Goal: Task Accomplishment & Management: Use online tool/utility

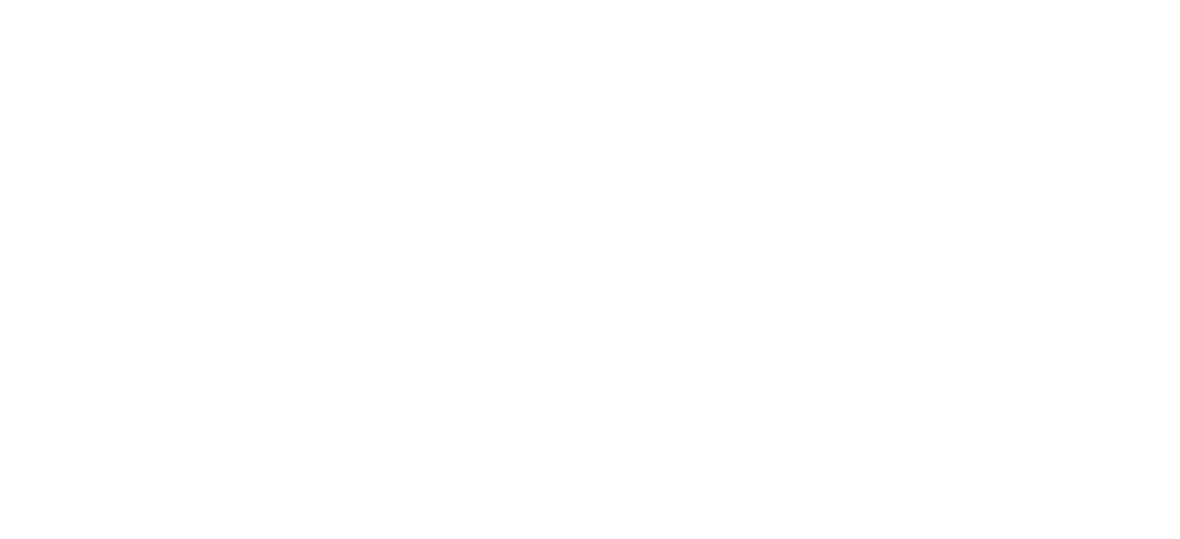
click at [1100, 0] on html at bounding box center [590, 0] width 1180 height 0
click at [1098, 0] on html at bounding box center [590, 0] width 1180 height 0
click at [1097, 0] on html at bounding box center [590, 0] width 1180 height 0
click at [1096, 0] on html at bounding box center [590, 0] width 1180 height 0
click at [1099, 0] on html at bounding box center [590, 0] width 1180 height 0
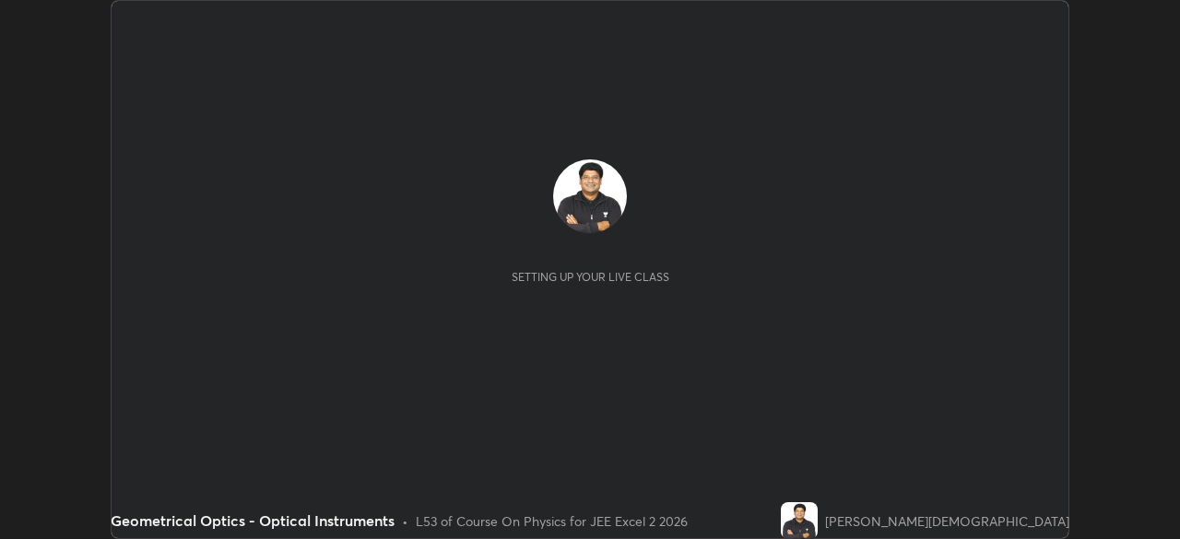
scroll to position [539, 1180]
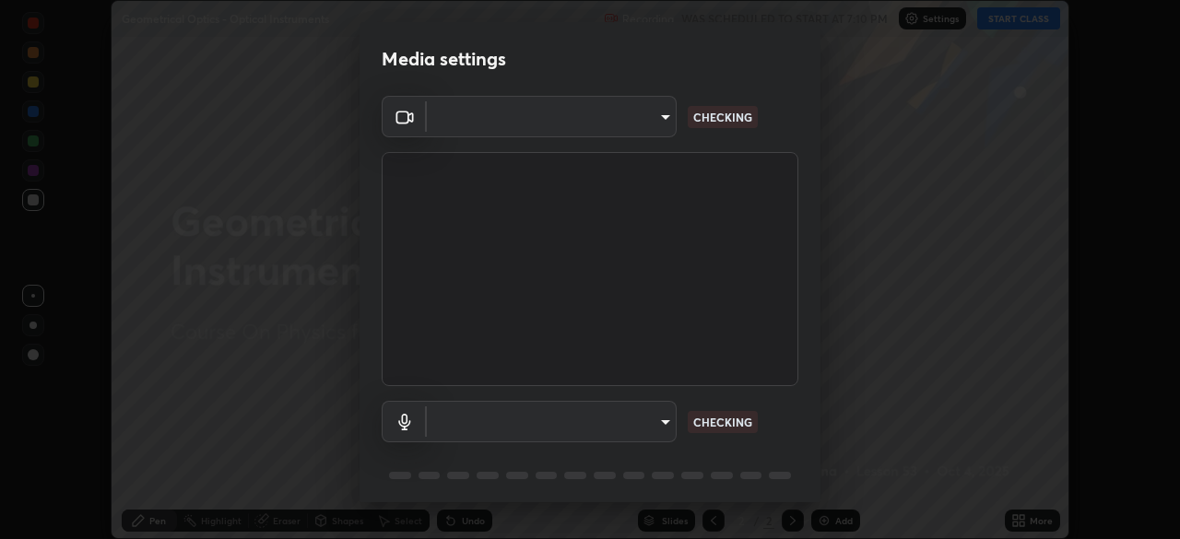
type input "f2a1aed5b20ac14ad472c13975e7c0e4336184d2f0fb34168a837c2cd3d0cb59"
click at [663, 421] on body "Erase all Geometrical Optics - Optical Instruments Recording WAS SCHEDULED TO S…" at bounding box center [590, 269] width 1180 height 539
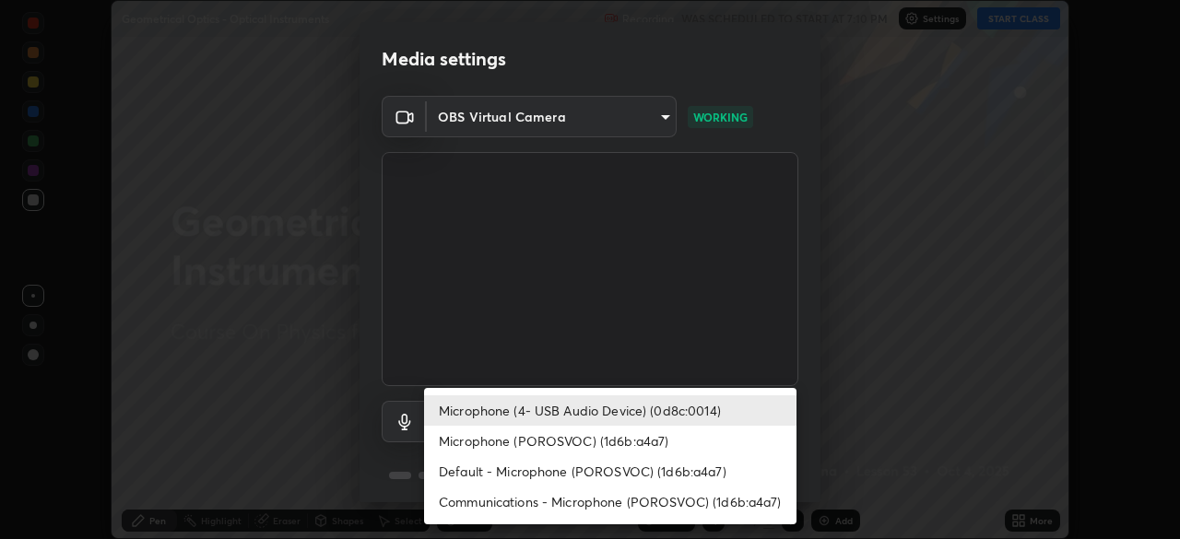
click at [678, 470] on li "Default - Microphone (POROSVOC) (1d6b:a4a7)" at bounding box center [610, 471] width 372 height 30
type input "default"
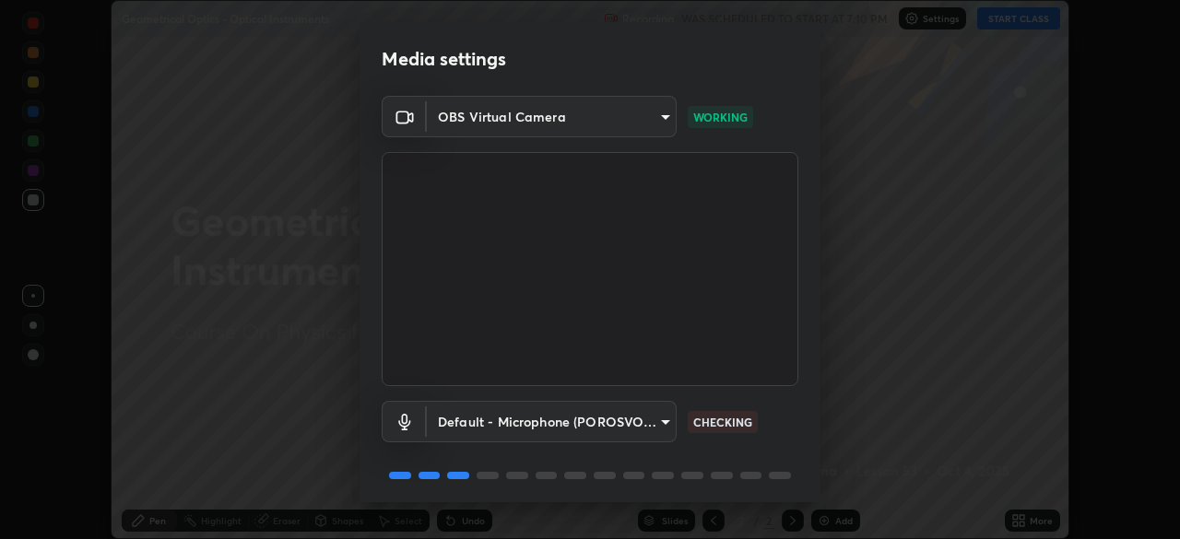
scroll to position [65, 0]
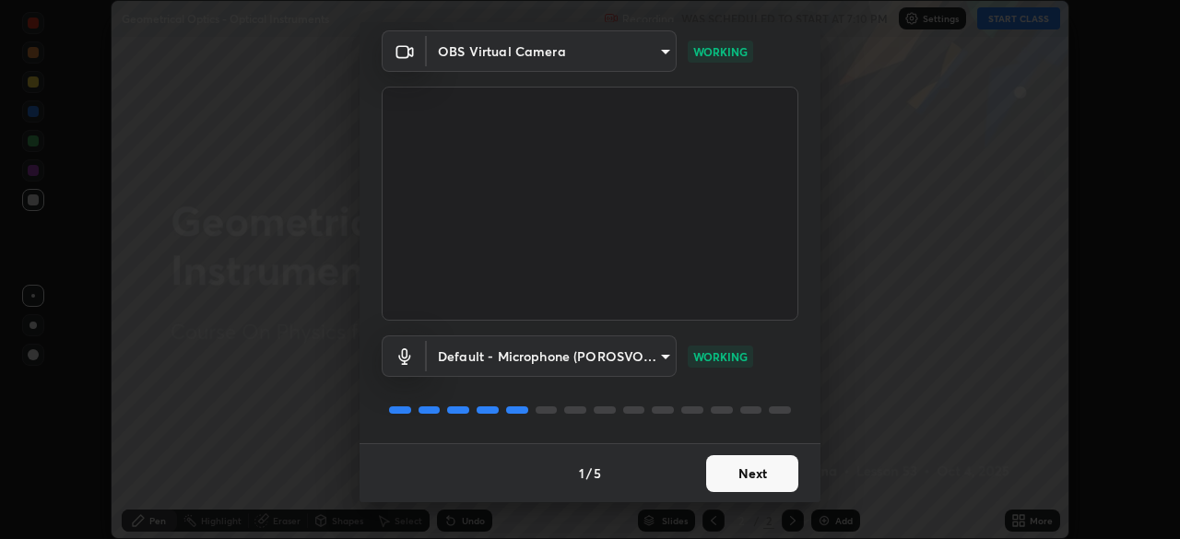
click at [749, 470] on button "Next" at bounding box center [752, 473] width 92 height 37
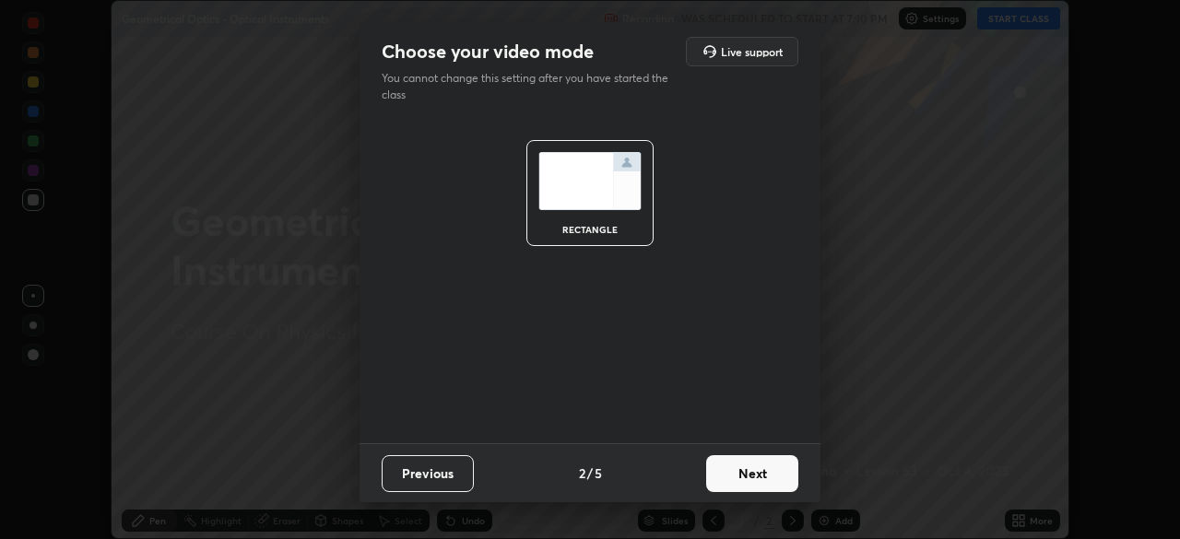
scroll to position [0, 0]
click at [753, 473] on button "Next" at bounding box center [752, 473] width 92 height 37
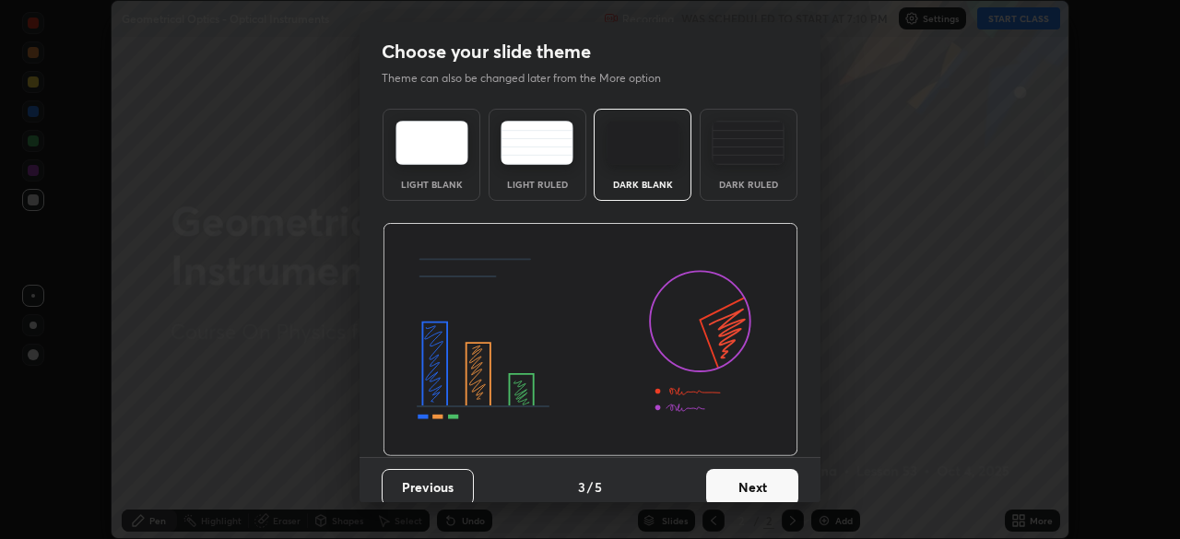
click at [750, 482] on button "Next" at bounding box center [752, 487] width 92 height 37
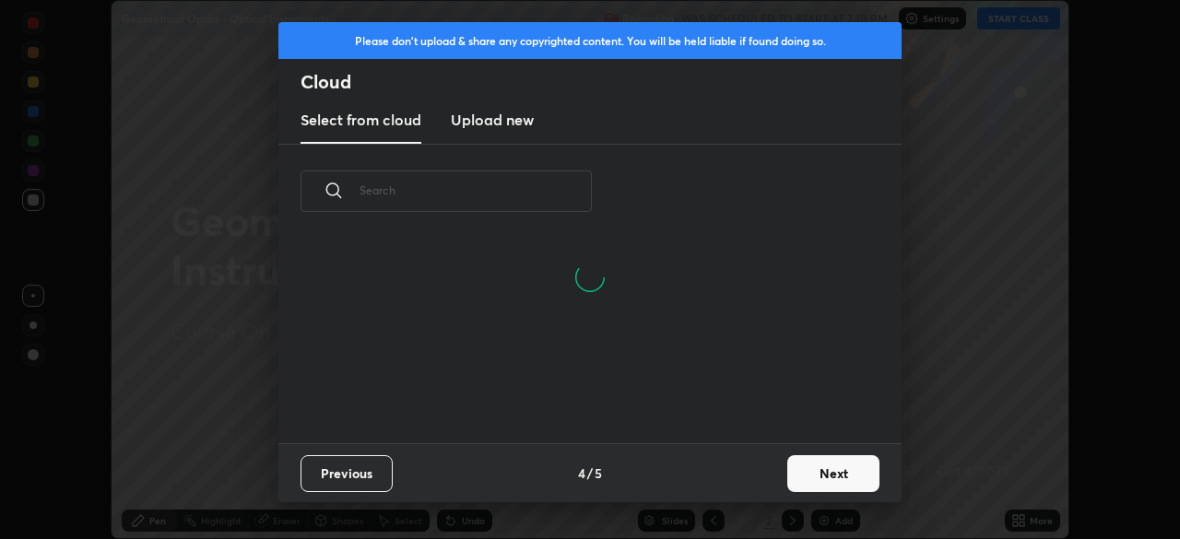
click at [822, 472] on button "Next" at bounding box center [833, 473] width 92 height 37
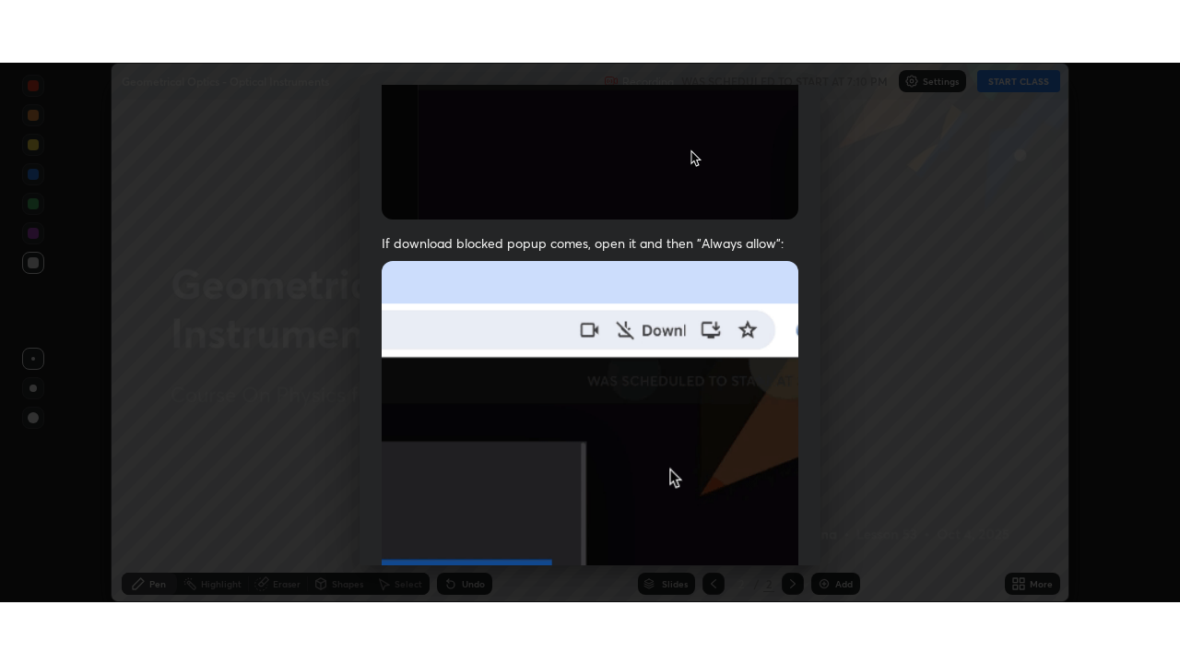
scroll to position [442, 0]
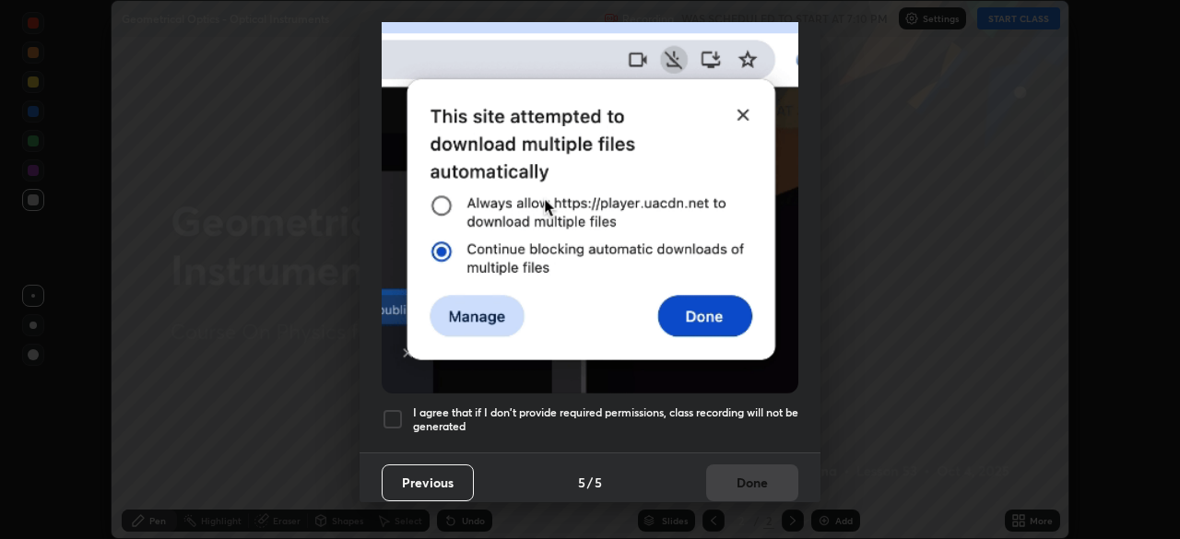
click at [393, 408] on div at bounding box center [393, 419] width 22 height 22
click at [751, 473] on button "Done" at bounding box center [752, 483] width 92 height 37
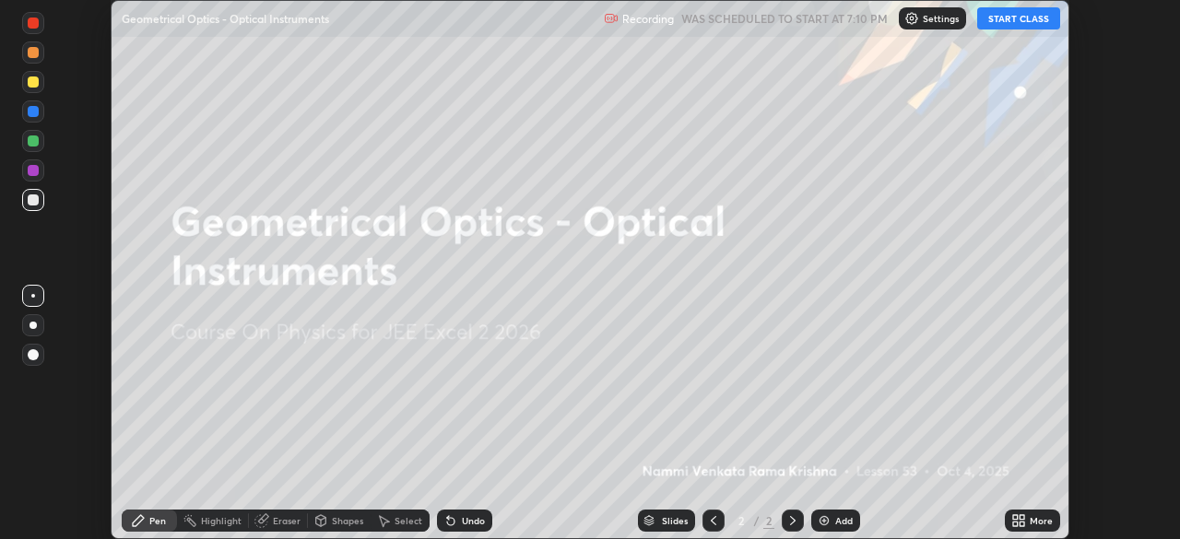
click at [1008, 21] on button "START CLASS" at bounding box center [1018, 18] width 83 height 22
click at [1020, 517] on icon at bounding box center [1022, 517] width 5 height 5
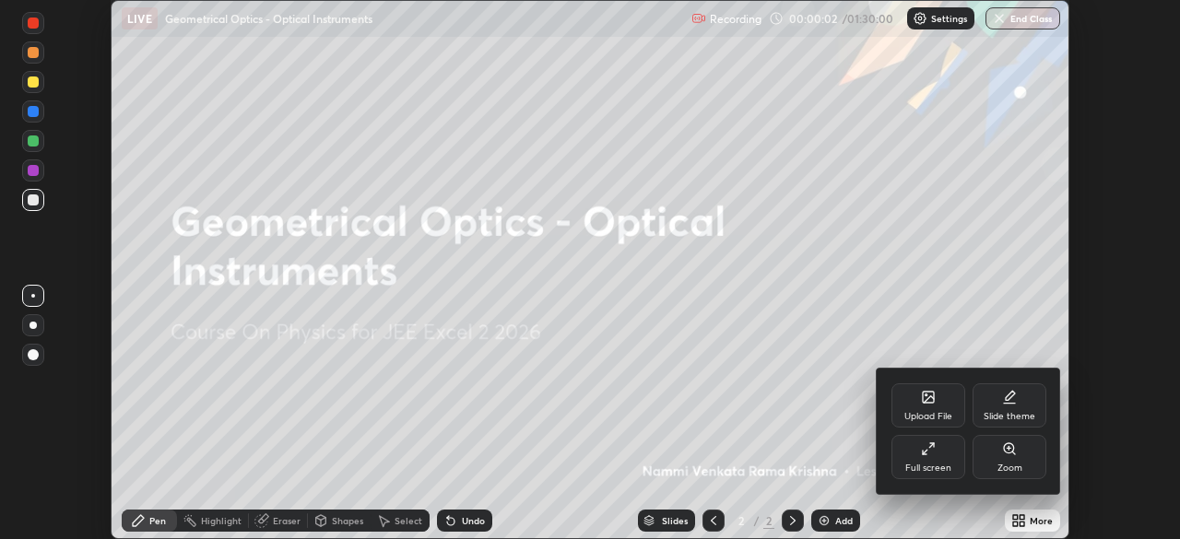
click at [944, 453] on div "Full screen" at bounding box center [928, 457] width 74 height 44
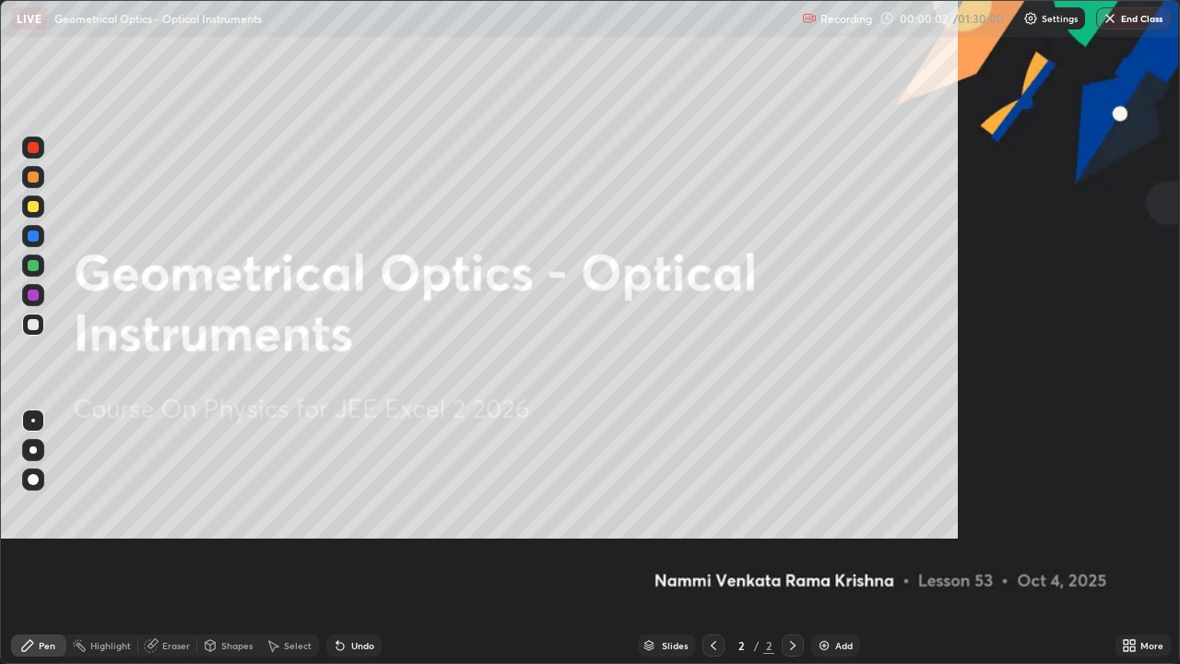
scroll to position [664, 1180]
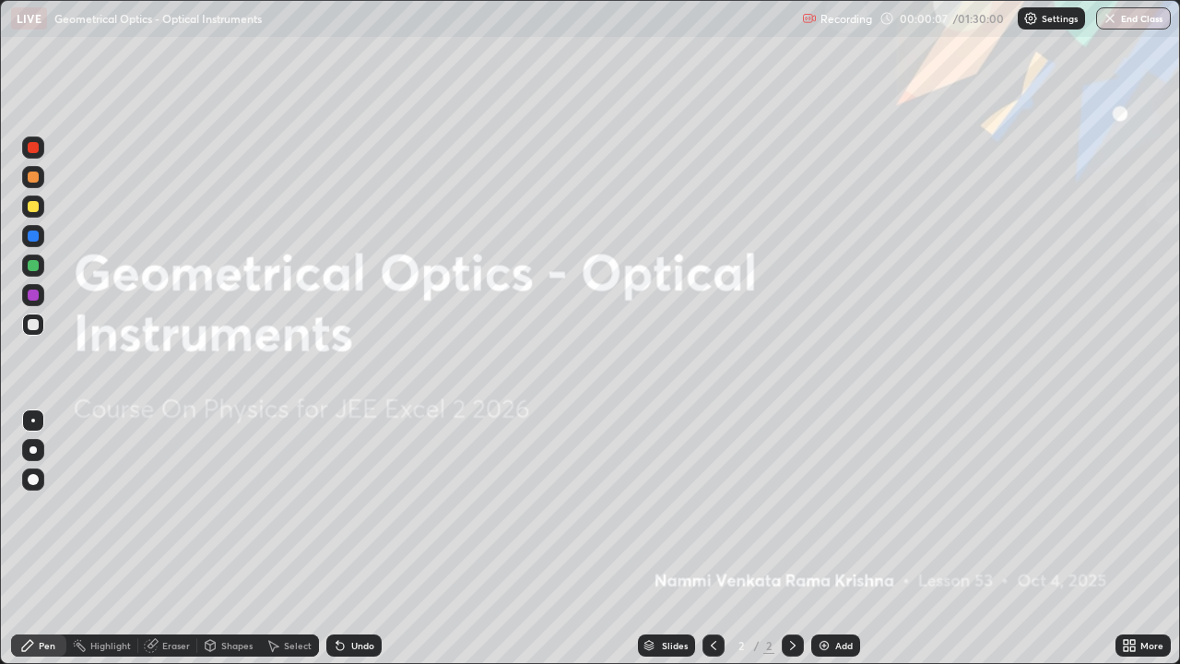
click at [1125, 538] on icon at bounding box center [1126, 642] width 5 height 5
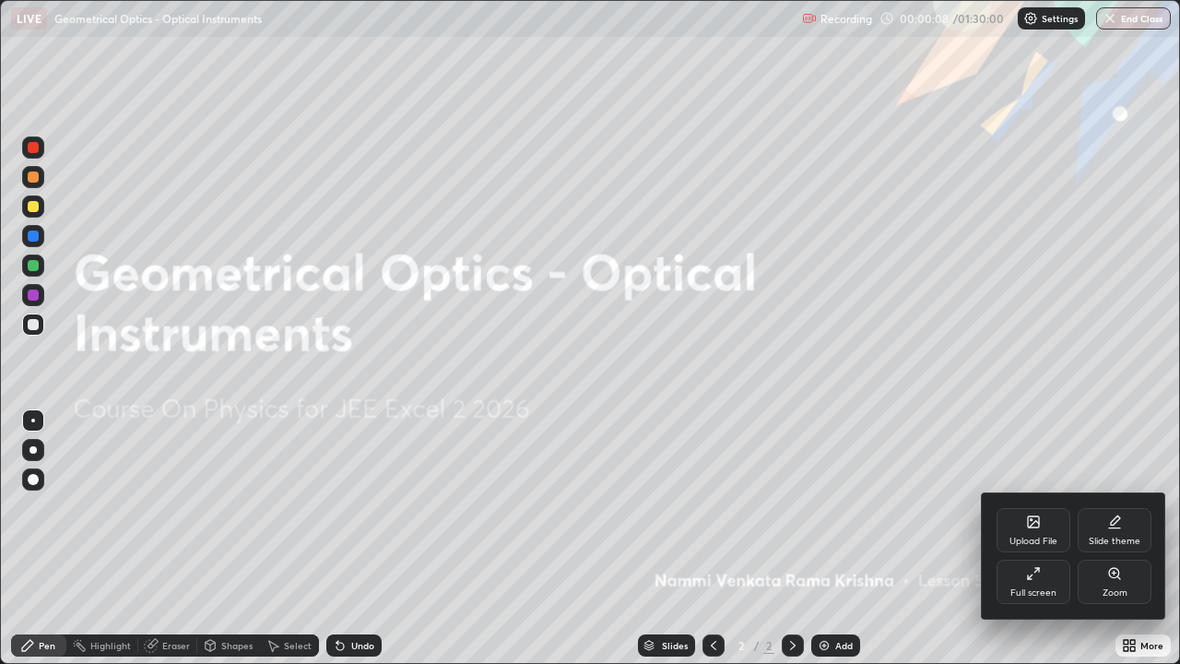
click at [1041, 525] on div "Upload File" at bounding box center [1033, 530] width 74 height 44
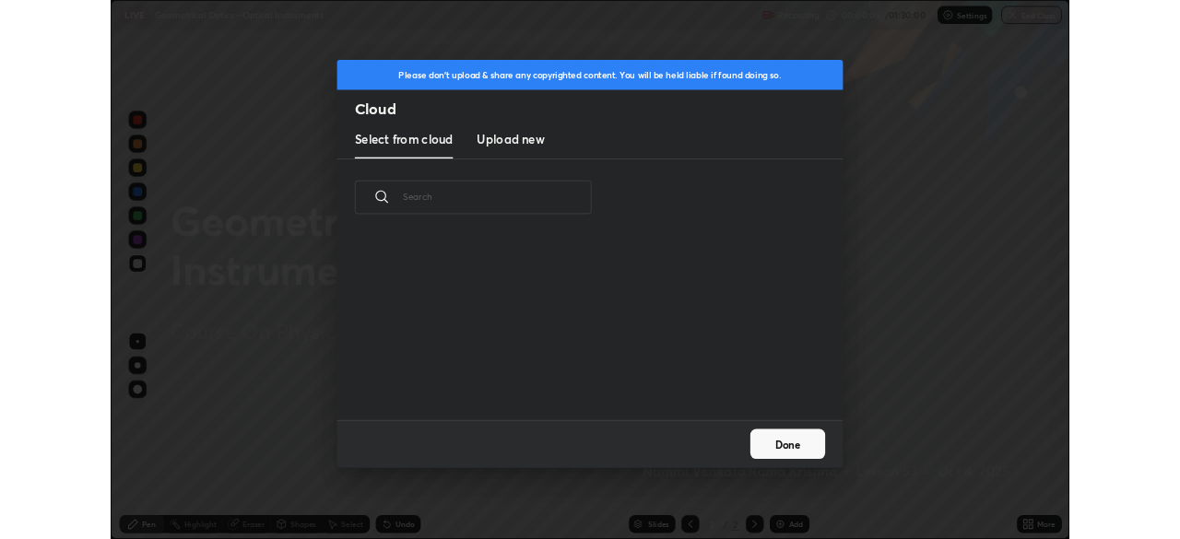
scroll to position [227, 592]
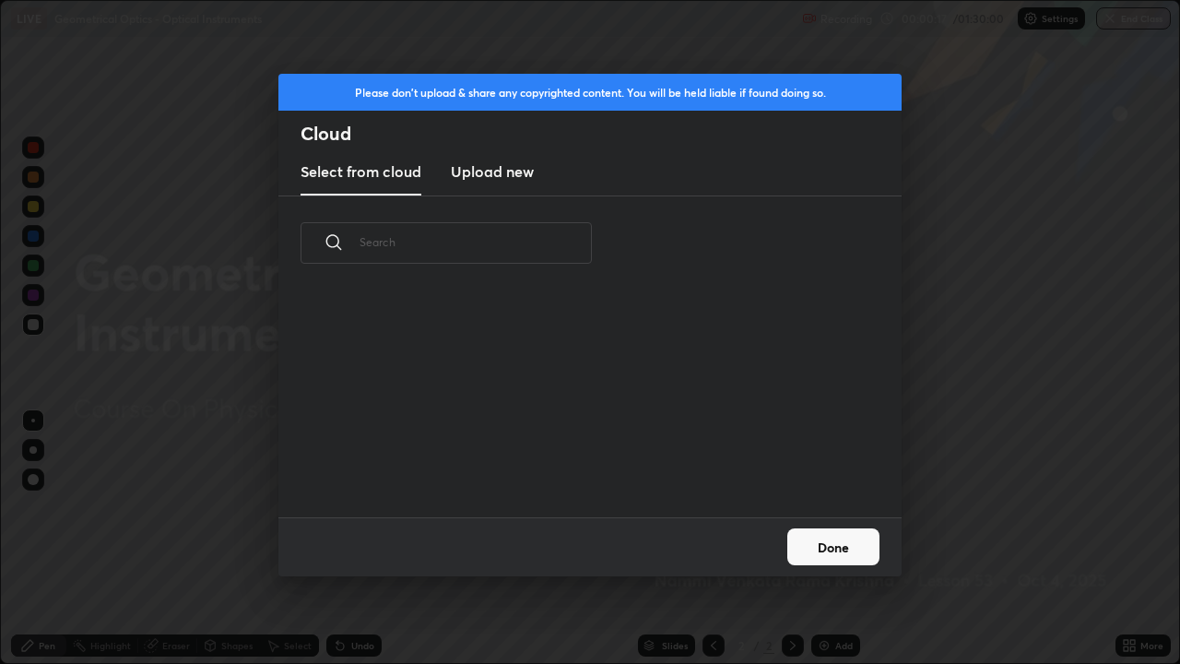
click at [507, 171] on h3 "Upload new" at bounding box center [492, 171] width 83 height 22
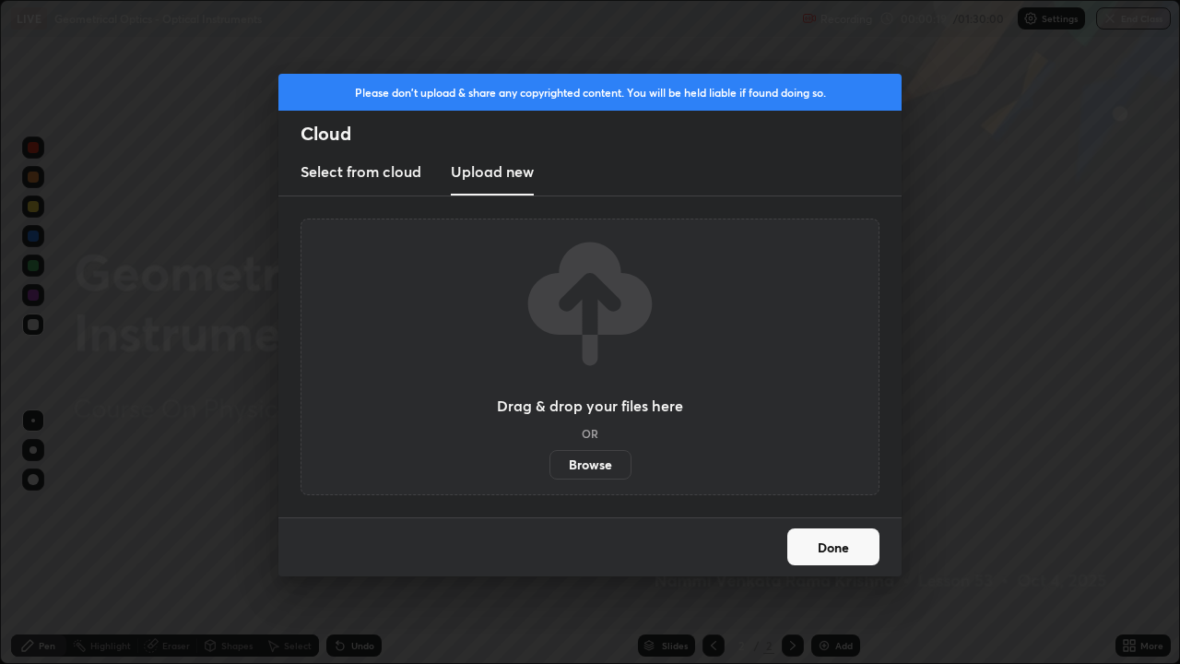
click at [594, 460] on label "Browse" at bounding box center [590, 464] width 82 height 29
click at [549, 460] on input "Browse" at bounding box center [549, 464] width 0 height 29
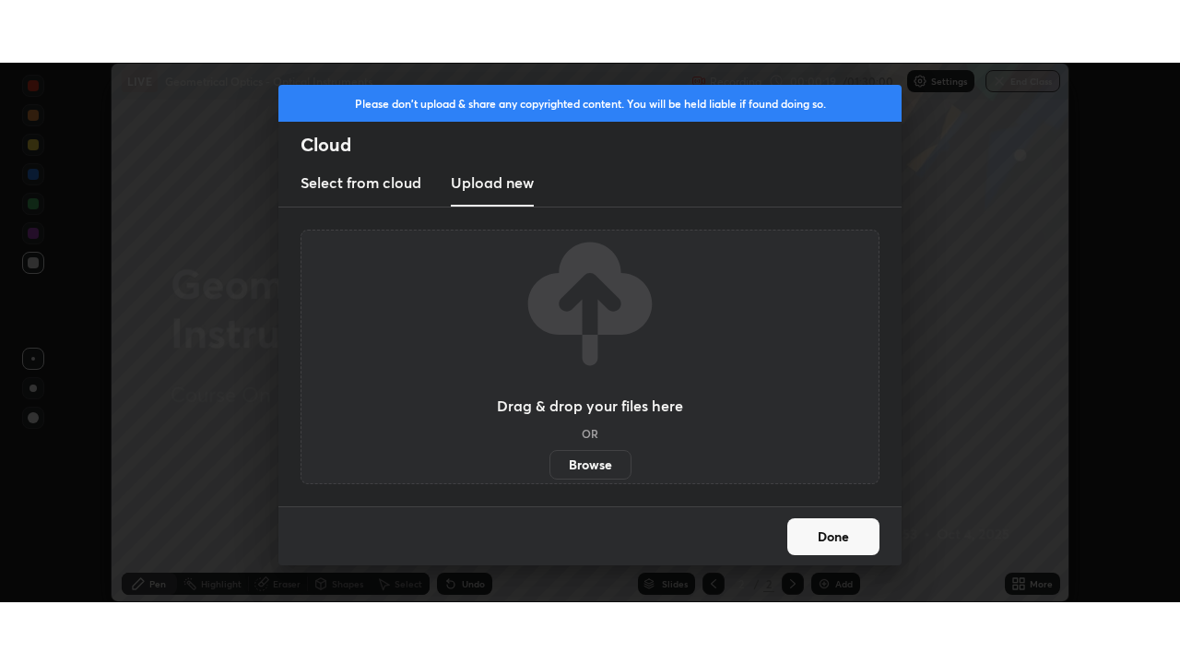
scroll to position [91642, 91001]
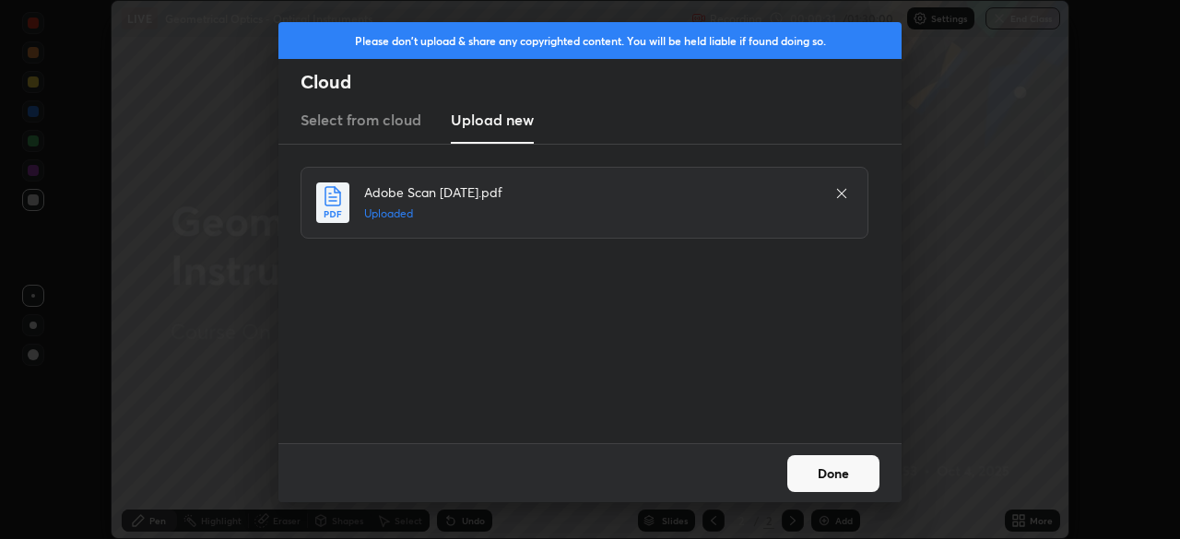
click at [836, 472] on button "Done" at bounding box center [833, 473] width 92 height 37
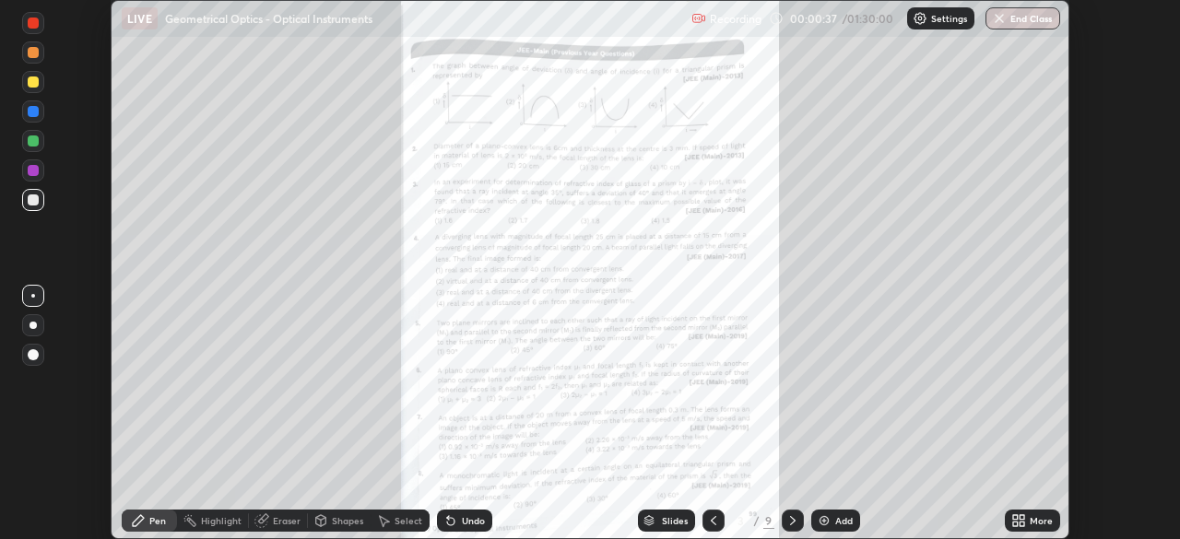
click at [1020, 518] on icon at bounding box center [1022, 517] width 5 height 5
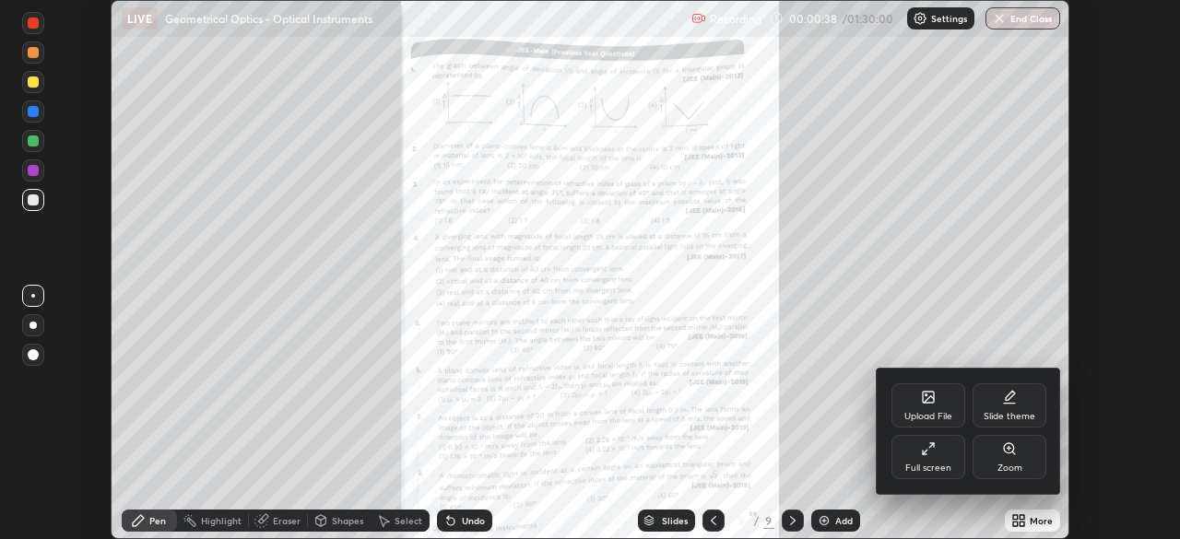
click at [936, 455] on div "Full screen" at bounding box center [928, 457] width 74 height 44
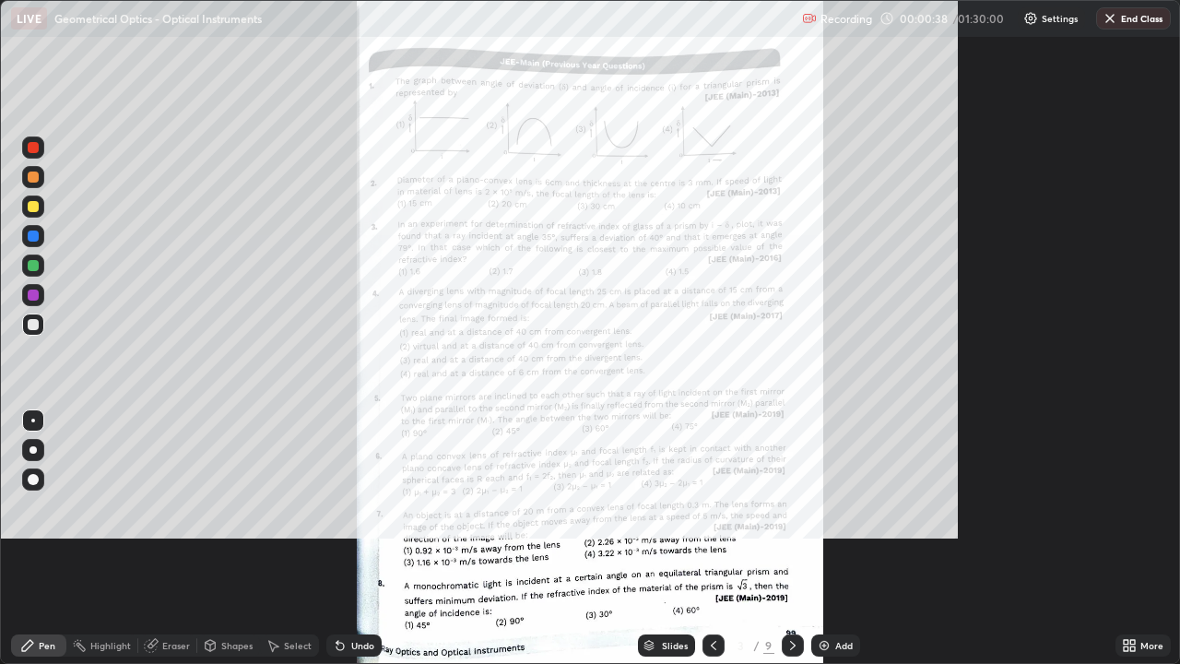
scroll to position [664, 1180]
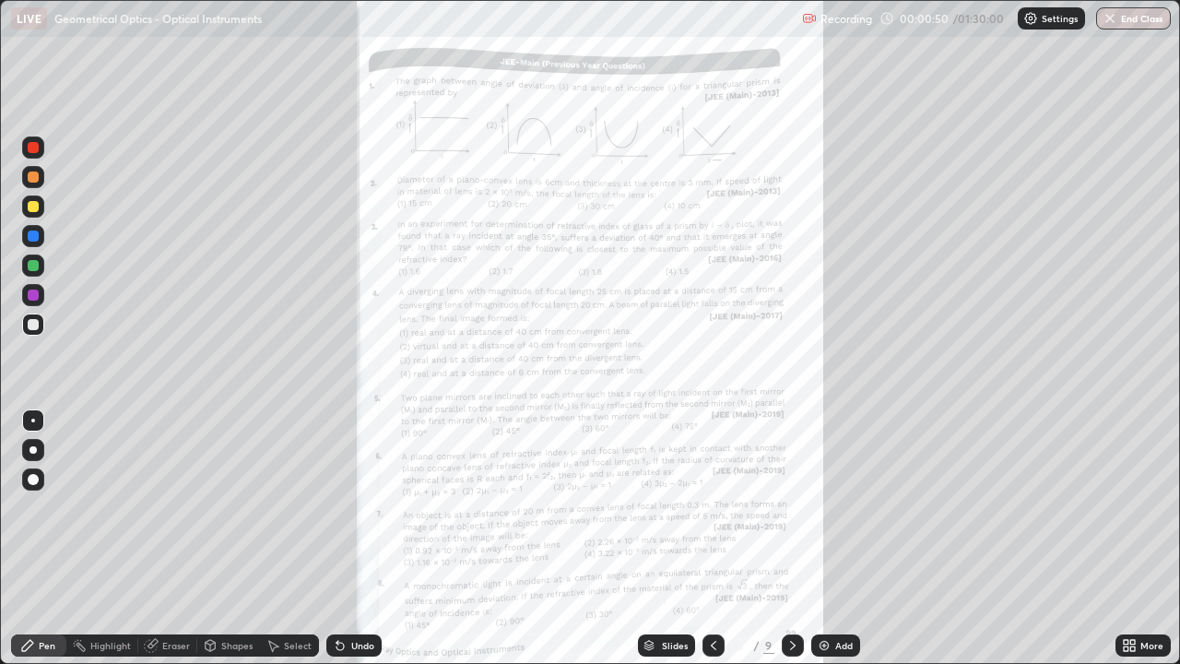
click at [1132, 538] on icon at bounding box center [1132, 648] width 5 height 5
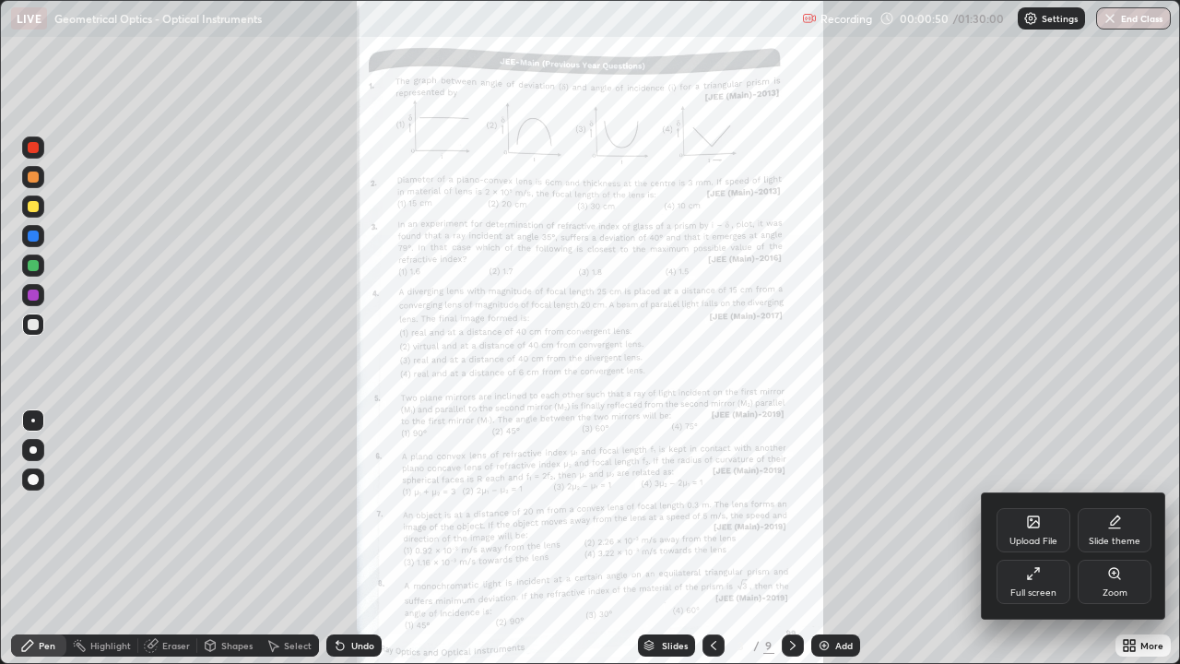
click at [1116, 538] on icon at bounding box center [1114, 573] width 15 height 15
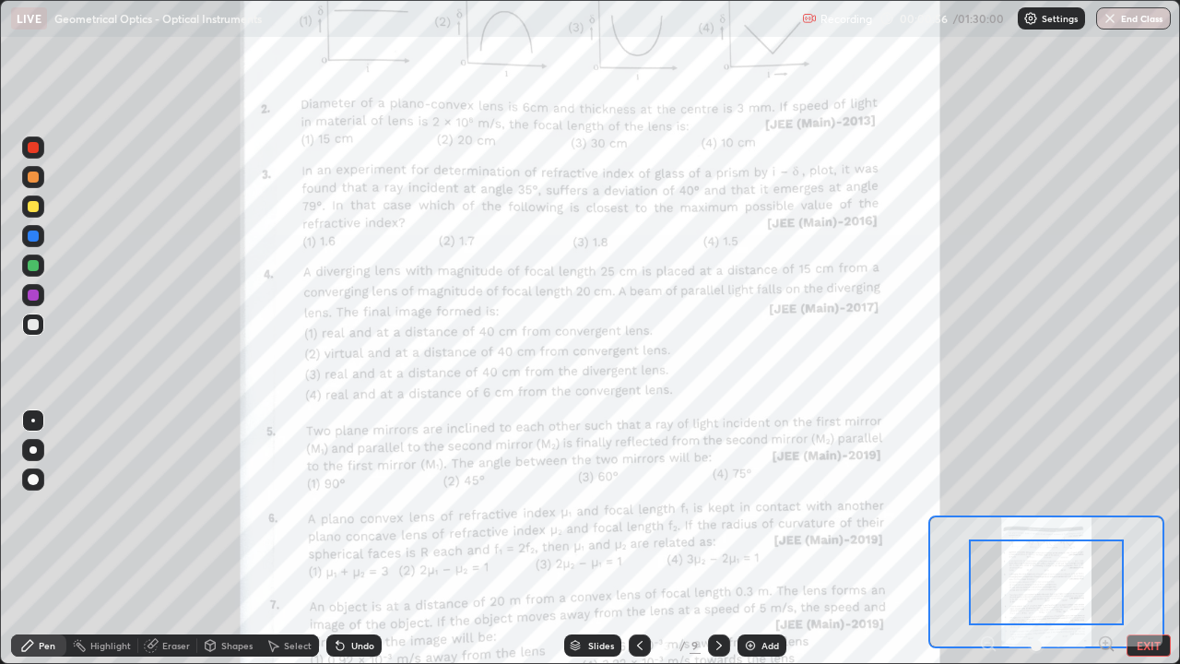
click at [1105, 538] on icon at bounding box center [1105, 643] width 5 height 0
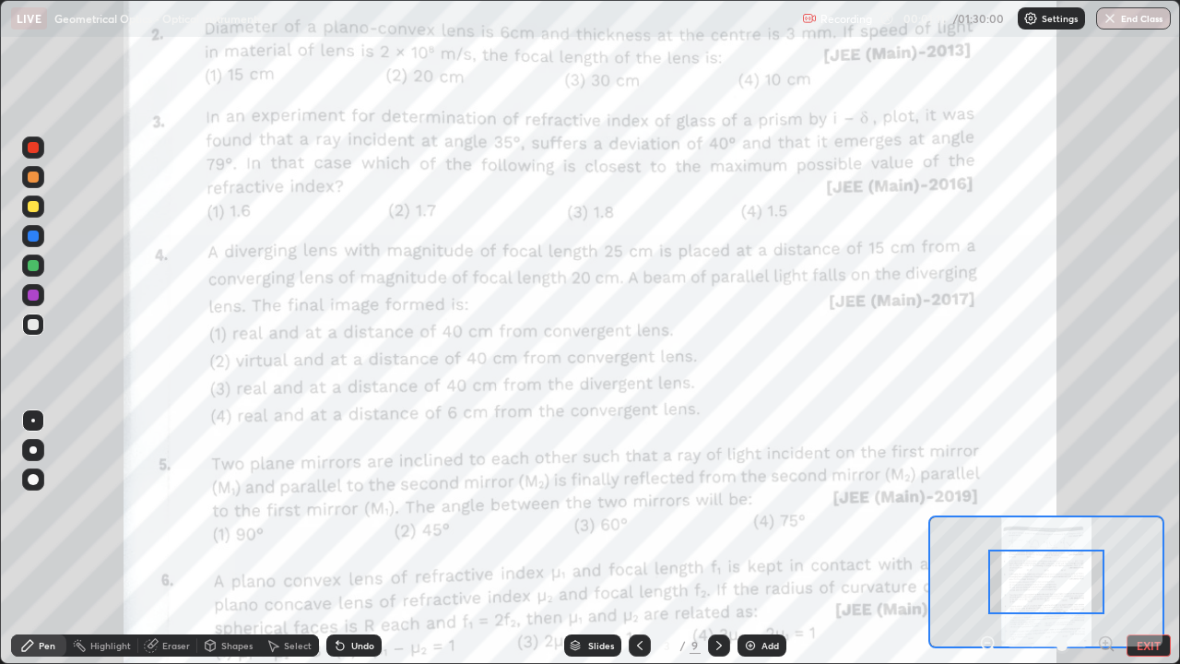
click at [719, 538] on icon at bounding box center [719, 645] width 15 height 15
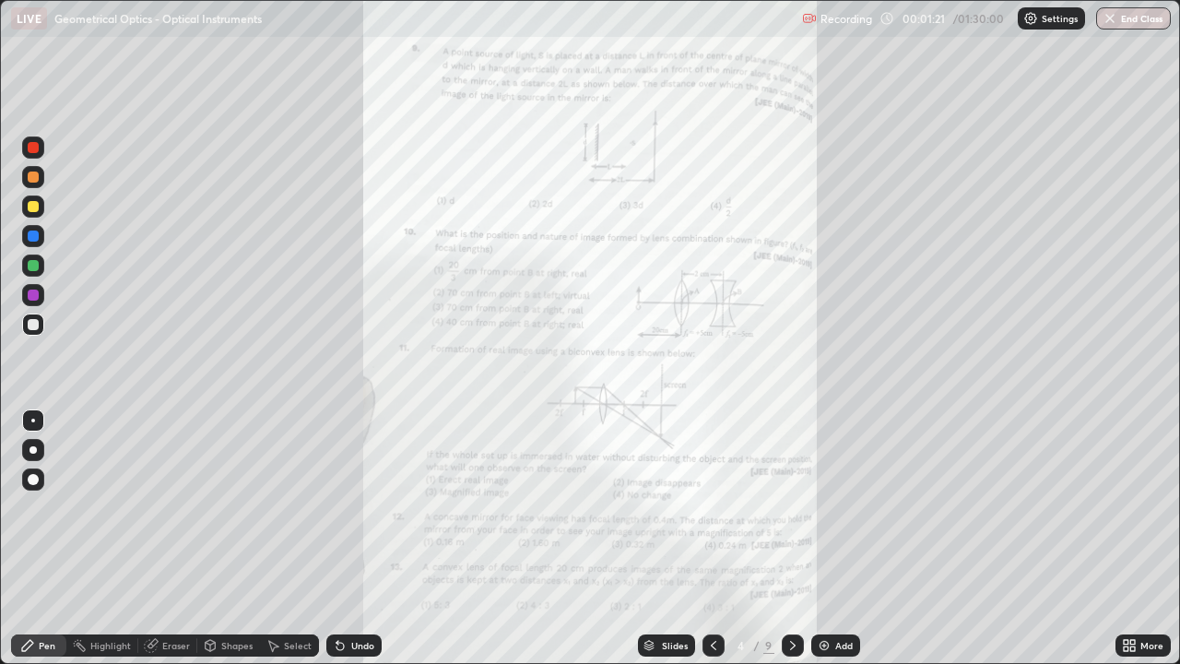
click at [1132, 538] on icon at bounding box center [1132, 648] width 5 height 5
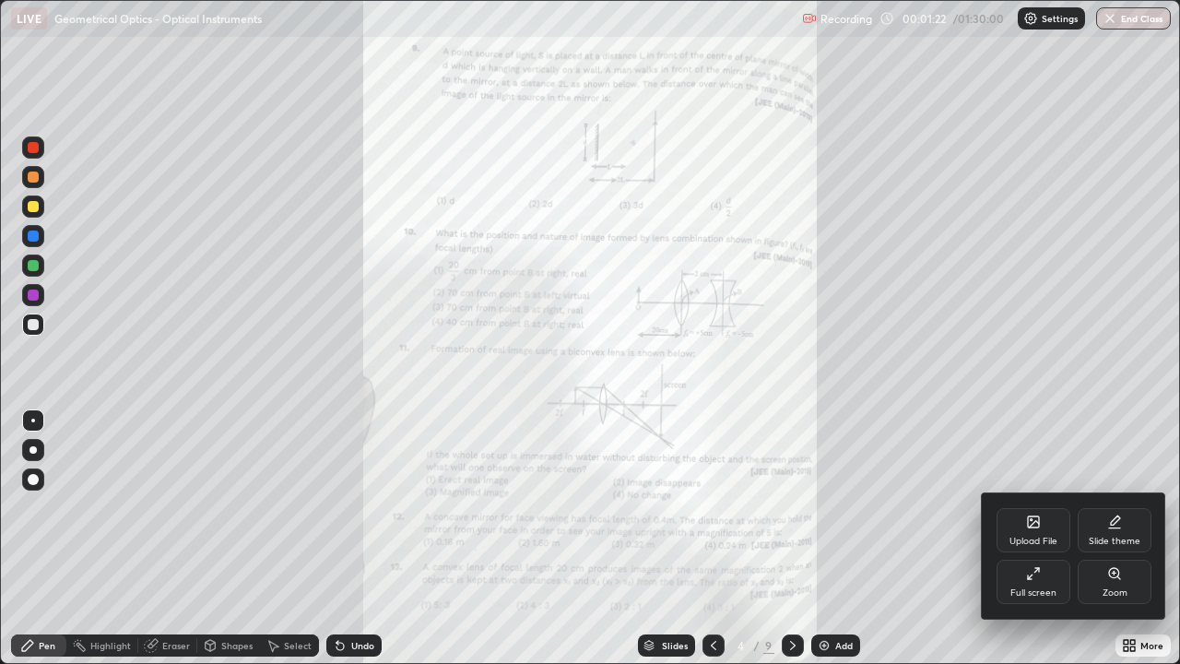
click at [1118, 538] on div "Zoom" at bounding box center [1115, 582] width 74 height 44
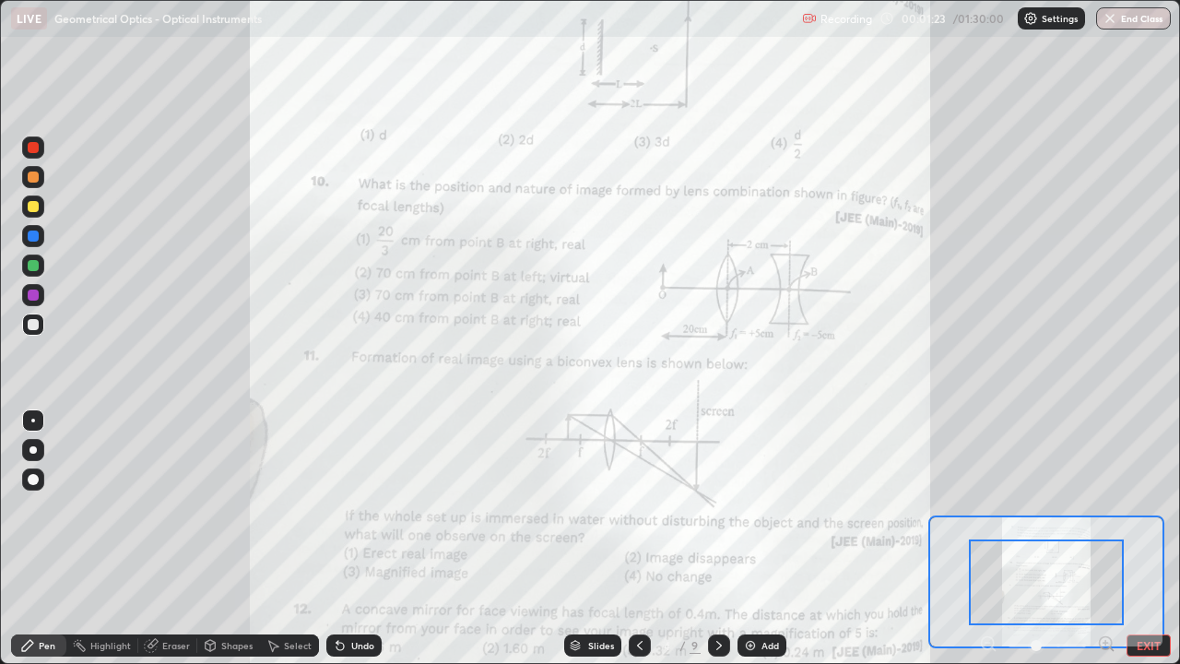
click at [1105, 538] on icon at bounding box center [1105, 643] width 5 height 0
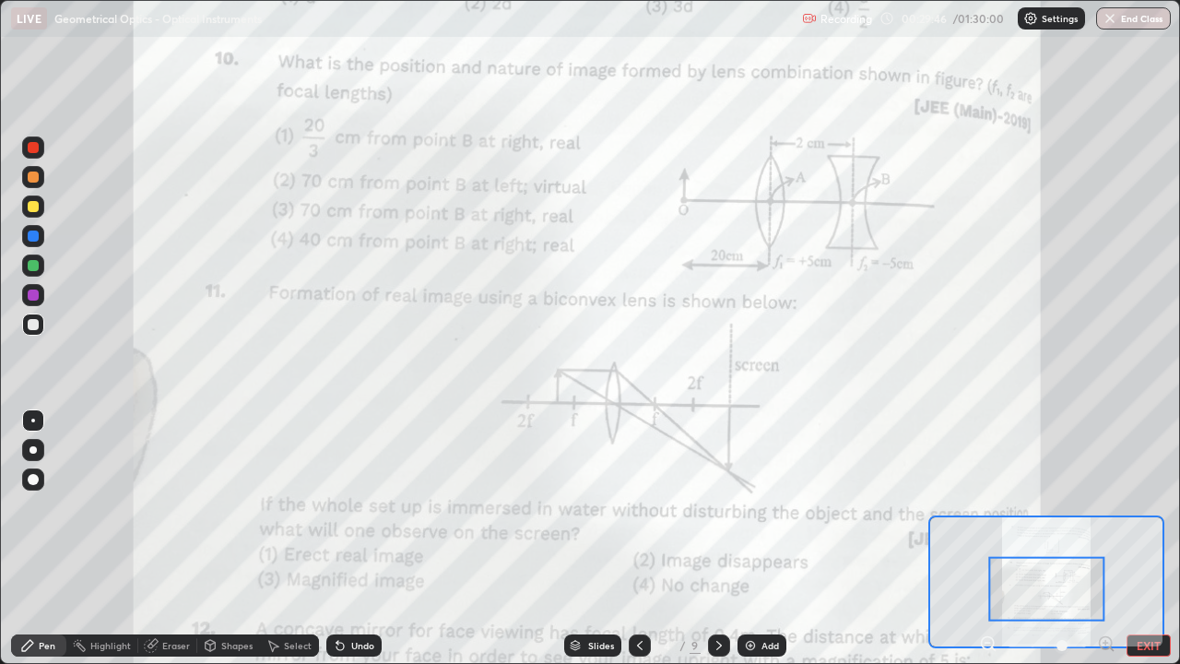
click at [37, 177] on div at bounding box center [33, 176] width 11 height 11
click at [34, 295] on div at bounding box center [33, 294] width 11 height 11
click at [35, 149] on div at bounding box center [33, 147] width 11 height 11
click at [41, 299] on div at bounding box center [33, 295] width 22 height 22
click at [36, 270] on div at bounding box center [33, 265] width 11 height 11
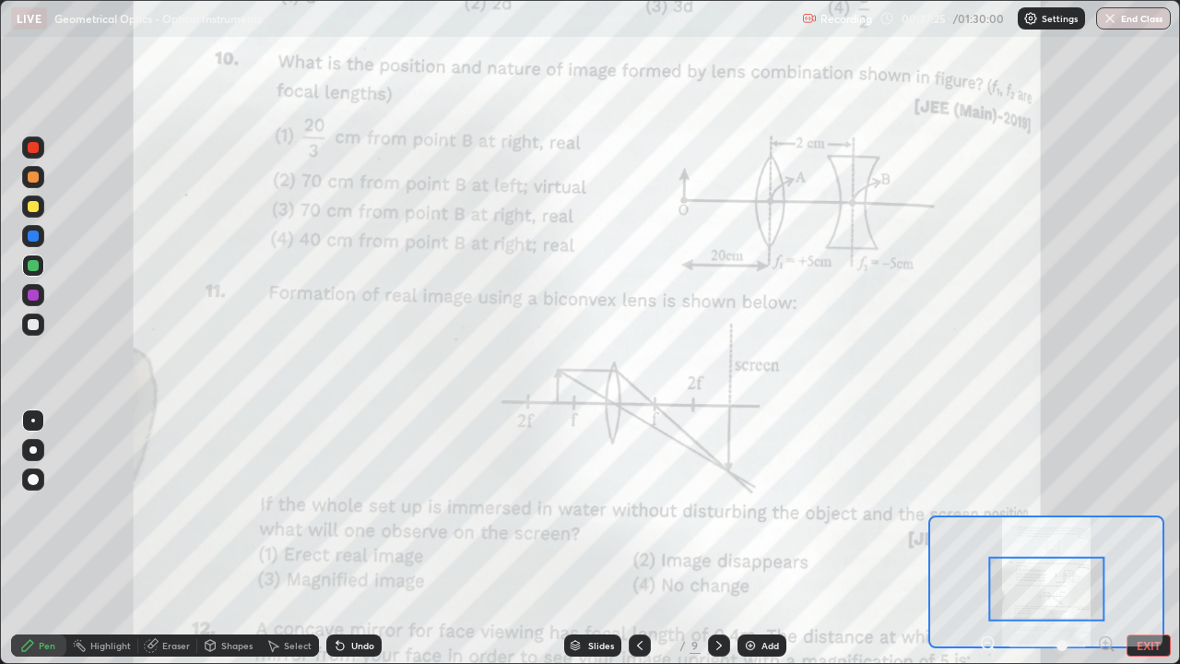
click at [33, 148] on div at bounding box center [33, 147] width 11 height 11
click at [766, 538] on div "Add" at bounding box center [770, 645] width 18 height 9
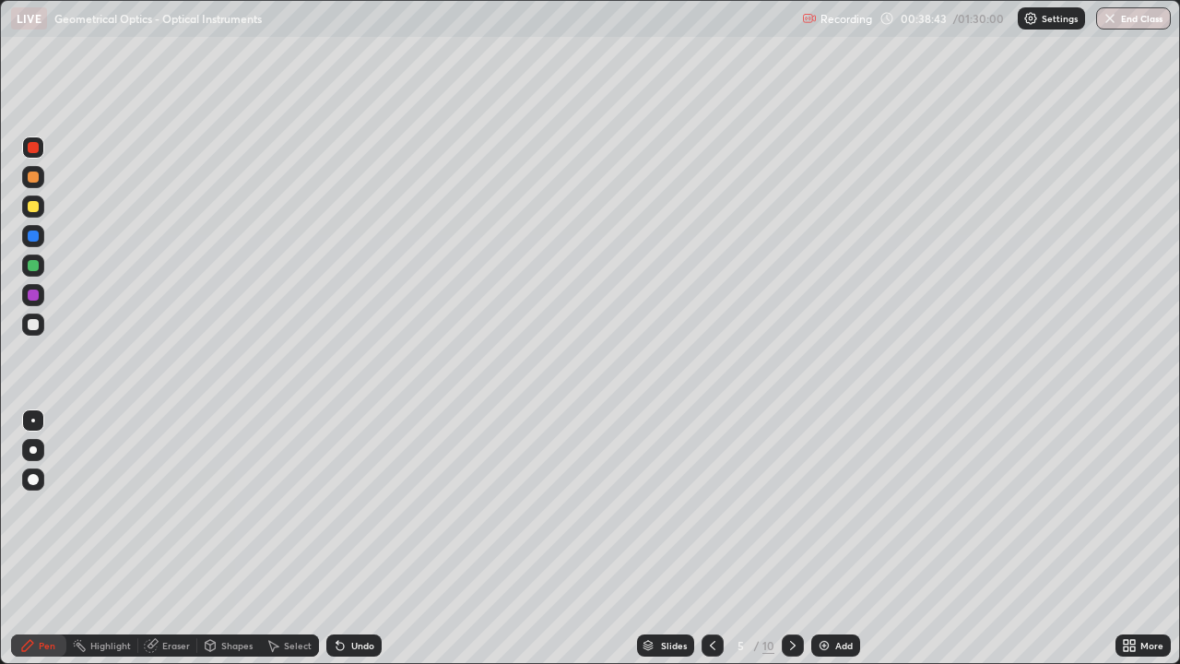
click at [33, 327] on div at bounding box center [33, 324] width 11 height 11
click at [35, 262] on div at bounding box center [33, 265] width 11 height 11
click at [30, 324] on div at bounding box center [33, 324] width 11 height 11
click at [37, 321] on div at bounding box center [33, 324] width 11 height 11
click at [32, 182] on div at bounding box center [33, 176] width 11 height 11
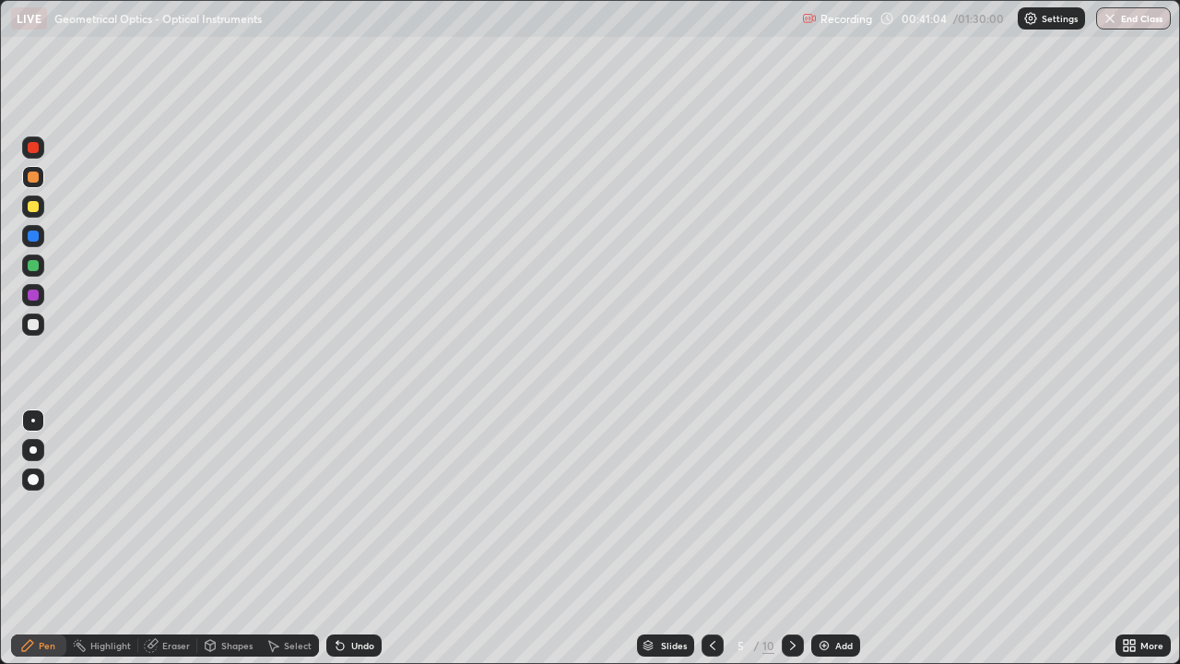
click at [32, 299] on div at bounding box center [33, 294] width 11 height 11
click at [34, 322] on div at bounding box center [33, 324] width 11 height 11
click at [34, 265] on div at bounding box center [33, 265] width 11 height 11
click at [38, 235] on div at bounding box center [33, 235] width 11 height 11
click at [35, 265] on div at bounding box center [33, 265] width 11 height 11
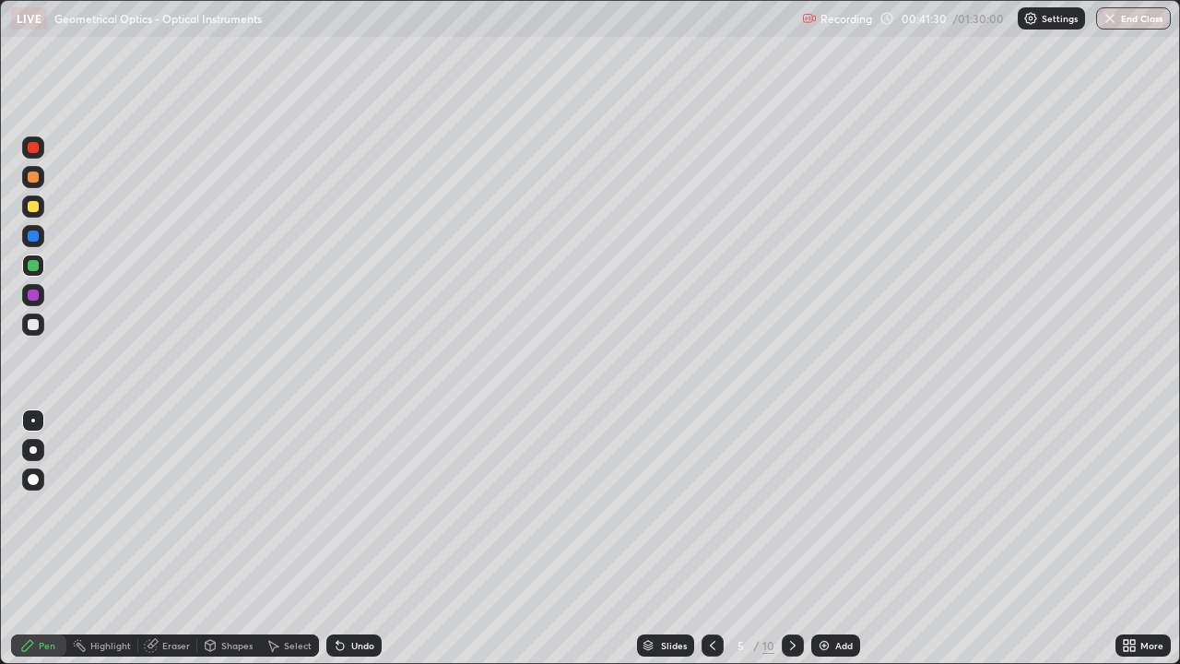
click at [37, 234] on div at bounding box center [33, 235] width 11 height 11
click at [38, 206] on div at bounding box center [33, 206] width 11 height 11
click at [34, 323] on div at bounding box center [33, 324] width 11 height 11
click at [34, 209] on div at bounding box center [33, 206] width 11 height 11
click at [351, 538] on div "Undo" at bounding box center [362, 645] width 23 height 9
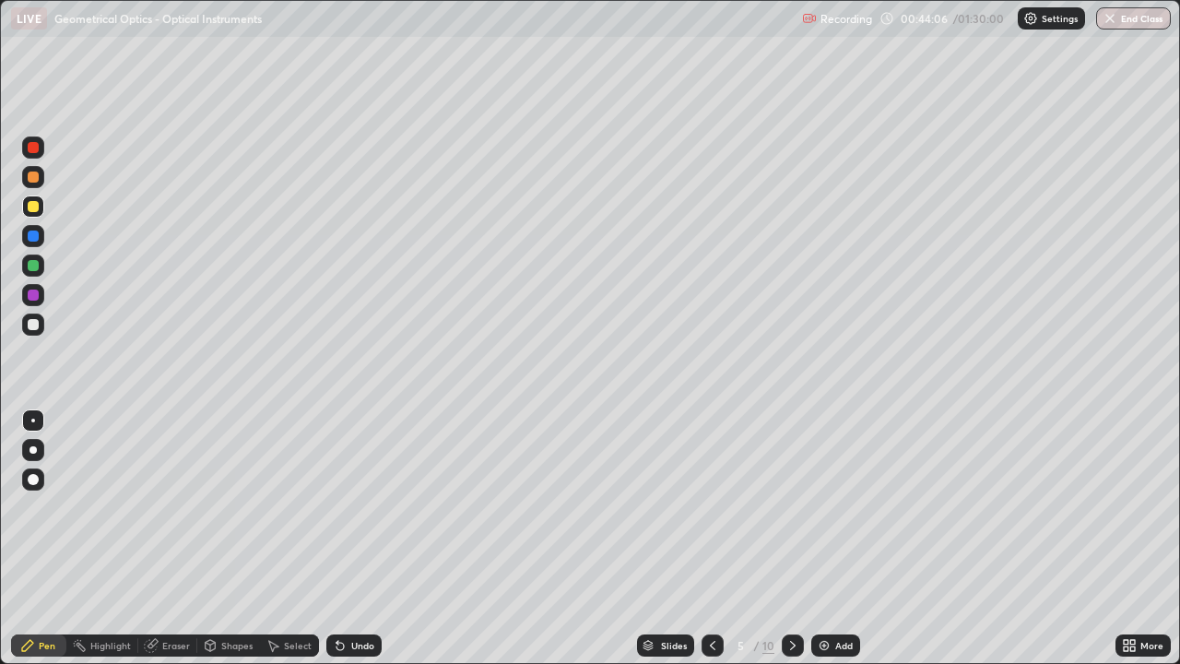
click at [289, 538] on div "Select" at bounding box center [298, 645] width 28 height 9
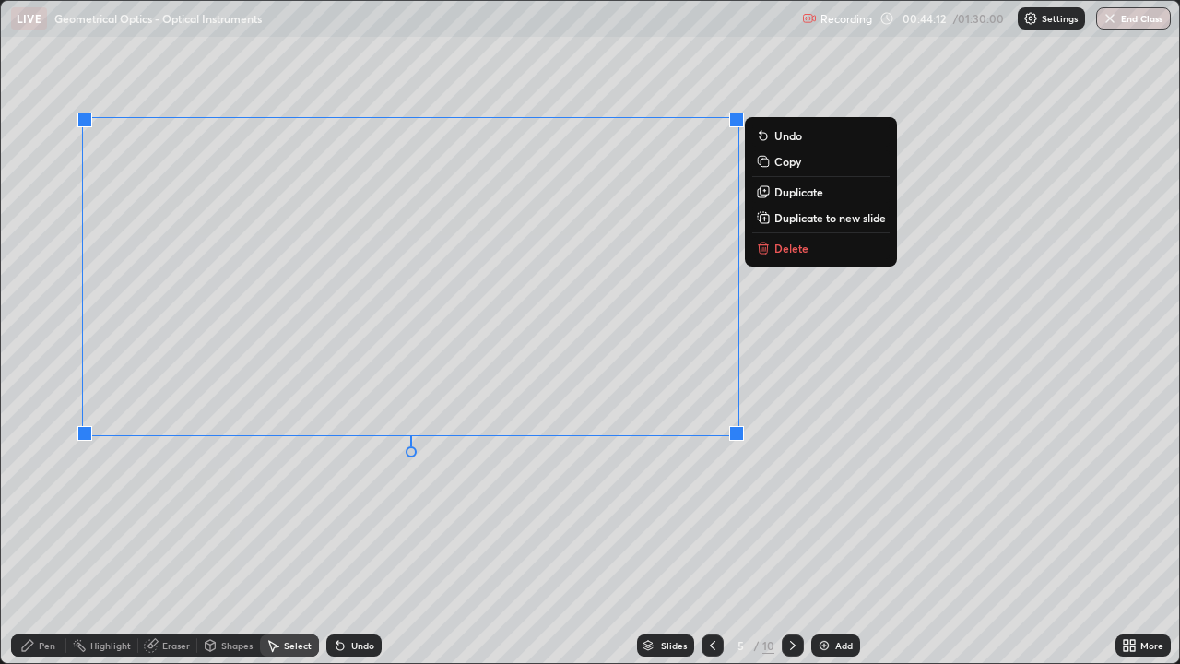
click at [51, 538] on div "Pen" at bounding box center [47, 645] width 17 height 9
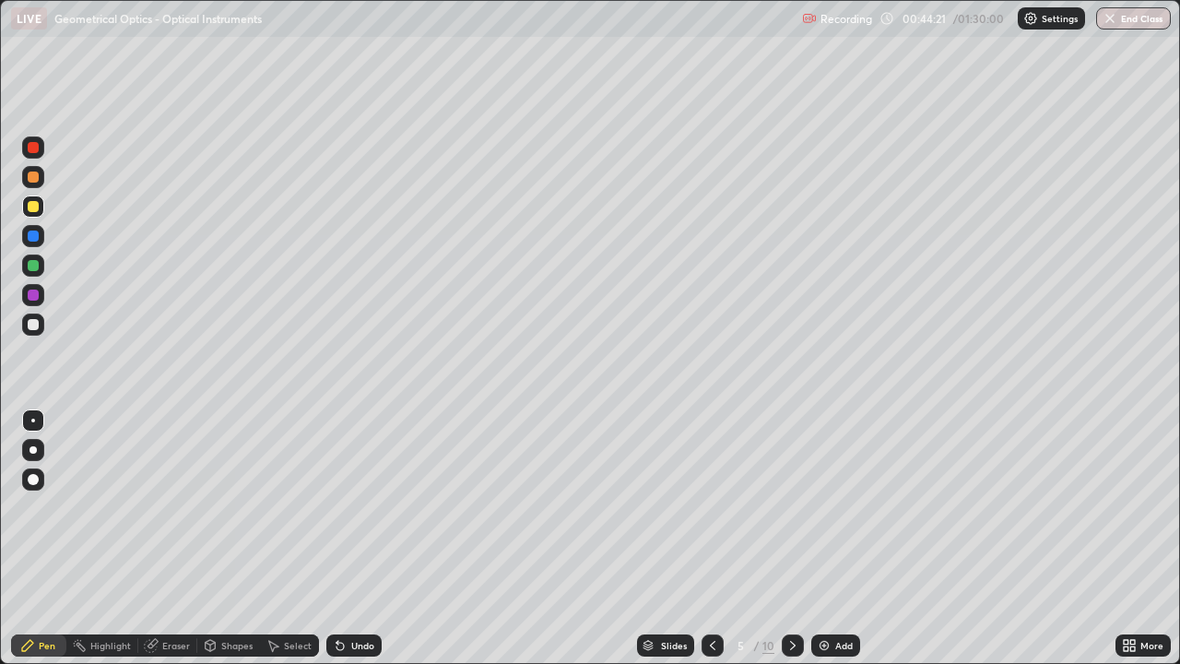
click at [33, 325] on div at bounding box center [33, 324] width 11 height 11
click at [33, 326] on div at bounding box center [33, 324] width 11 height 11
click at [356, 538] on div "Undo" at bounding box center [353, 645] width 55 height 22
click at [363, 538] on div "Undo" at bounding box center [353, 645] width 55 height 22
click at [358, 538] on div "Undo" at bounding box center [362, 645] width 23 height 9
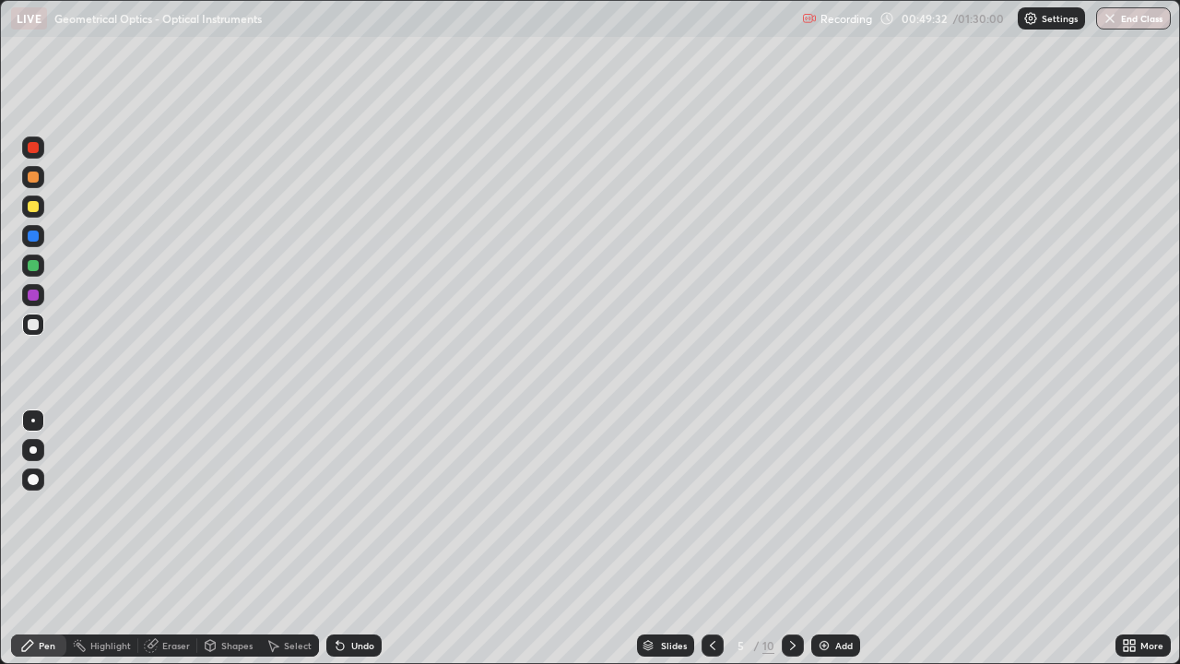
click at [242, 538] on div "Shapes" at bounding box center [236, 645] width 31 height 9
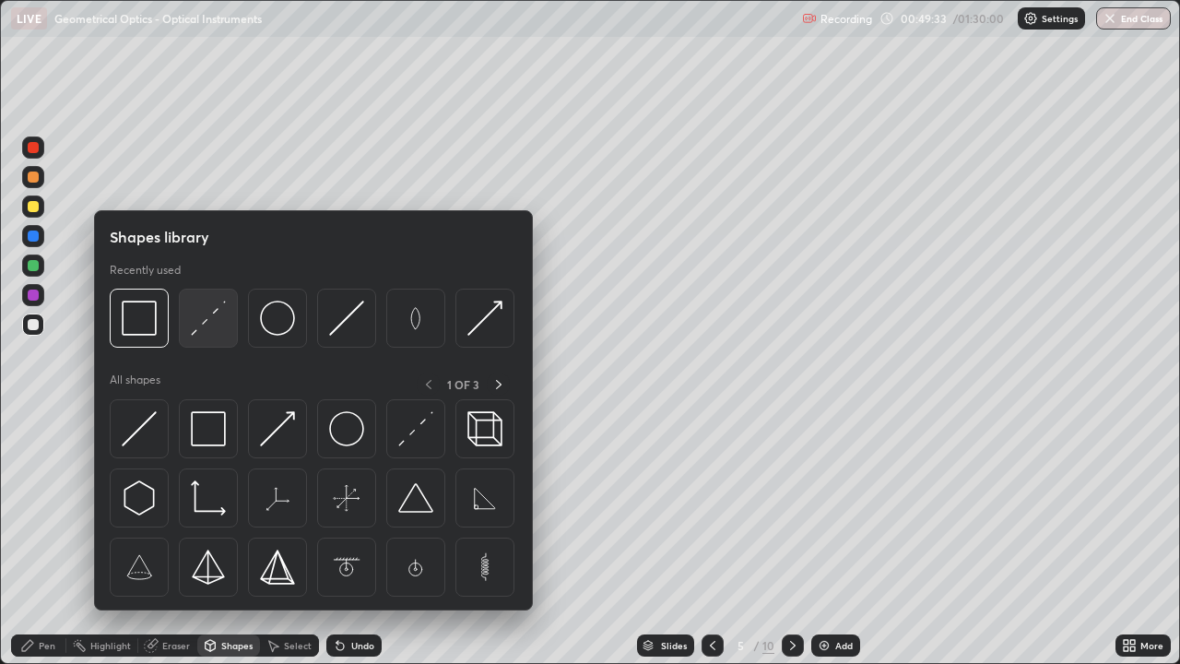
click at [215, 330] on img at bounding box center [208, 318] width 35 height 35
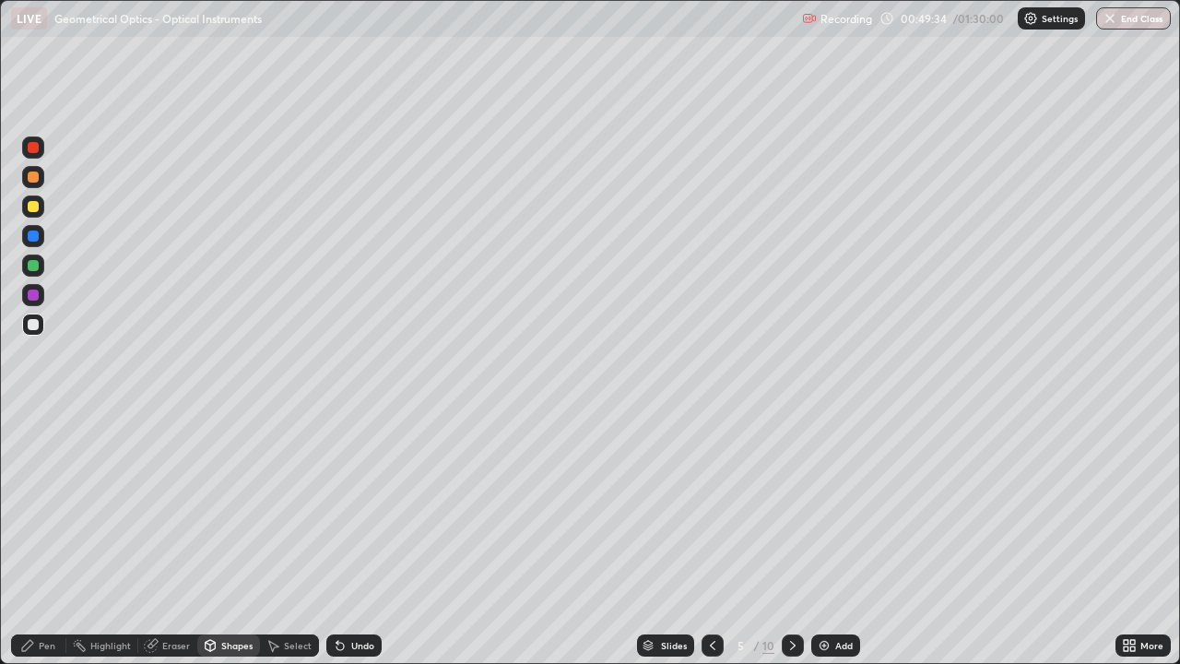
click at [36, 178] on div at bounding box center [33, 176] width 11 height 11
click at [34, 324] on div at bounding box center [33, 324] width 11 height 11
click at [363, 538] on div "Undo" at bounding box center [362, 645] width 23 height 9
click at [41, 323] on div at bounding box center [33, 324] width 22 height 22
click at [59, 538] on div "Pen" at bounding box center [38, 645] width 55 height 22
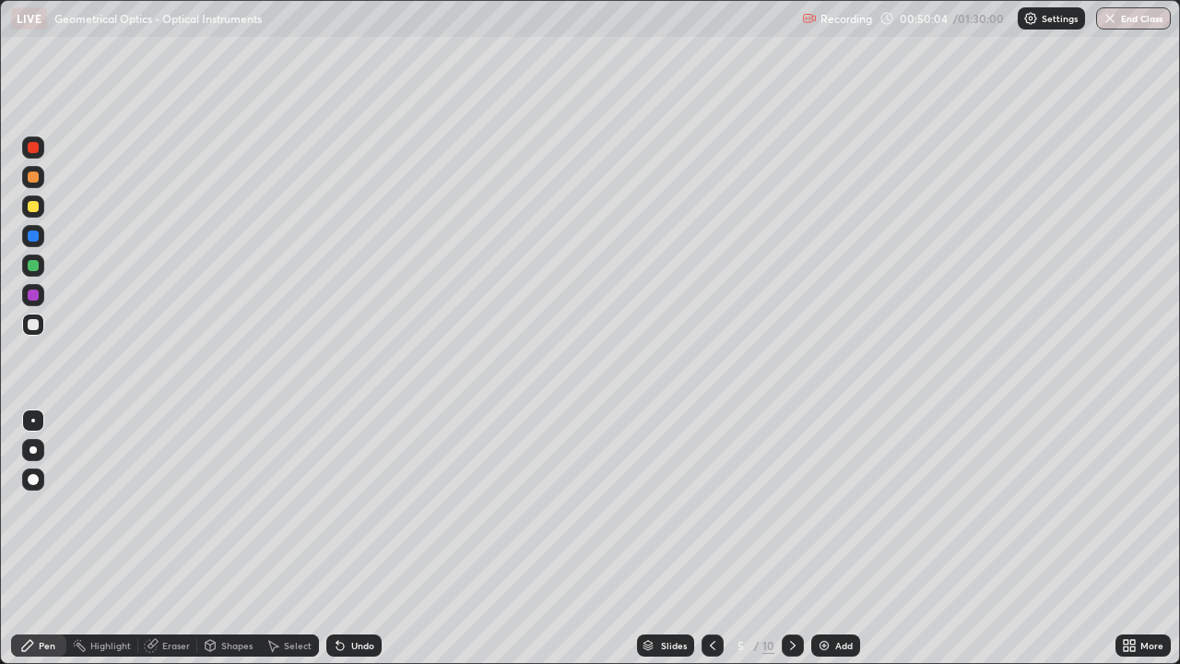
click at [37, 241] on div at bounding box center [33, 236] width 22 height 22
click at [38, 208] on div at bounding box center [33, 206] width 11 height 11
click at [38, 297] on div at bounding box center [33, 294] width 11 height 11
click at [34, 147] on div at bounding box center [33, 147] width 11 height 11
click at [35, 324] on div at bounding box center [33, 324] width 11 height 11
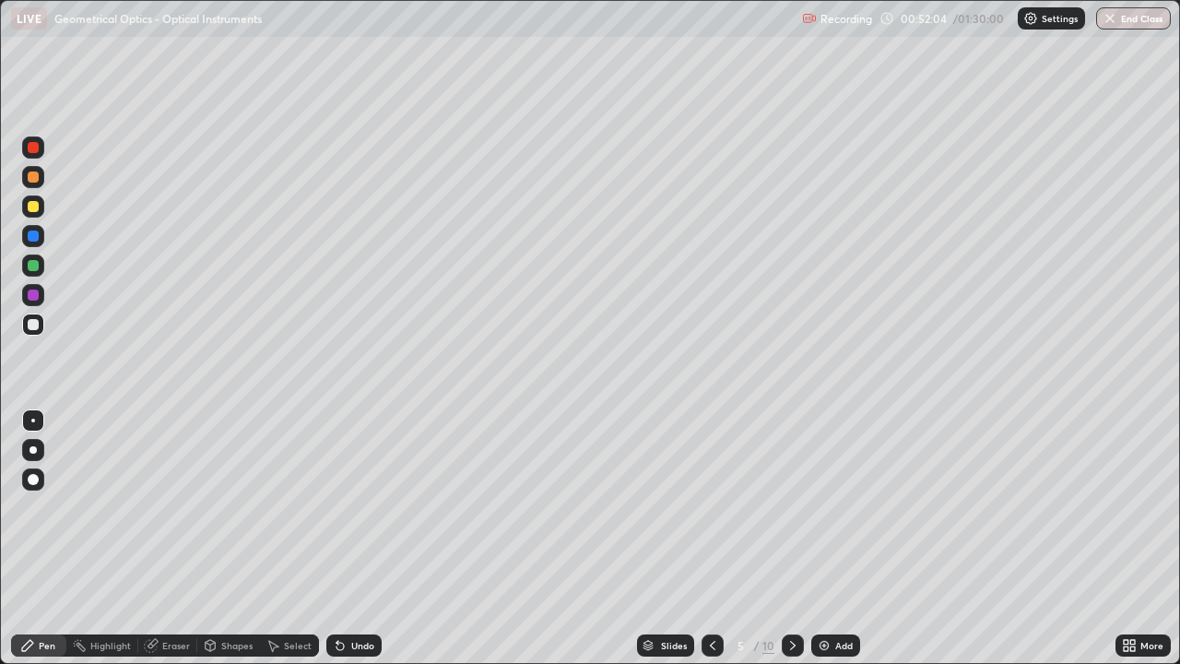
click at [34, 208] on div at bounding box center [33, 206] width 11 height 11
click at [362, 538] on div "Undo" at bounding box center [362, 645] width 23 height 9
click at [372, 538] on div "Undo" at bounding box center [353, 645] width 55 height 22
click at [363, 538] on div "Undo" at bounding box center [362, 645] width 23 height 9
click at [34, 236] on div at bounding box center [33, 235] width 11 height 11
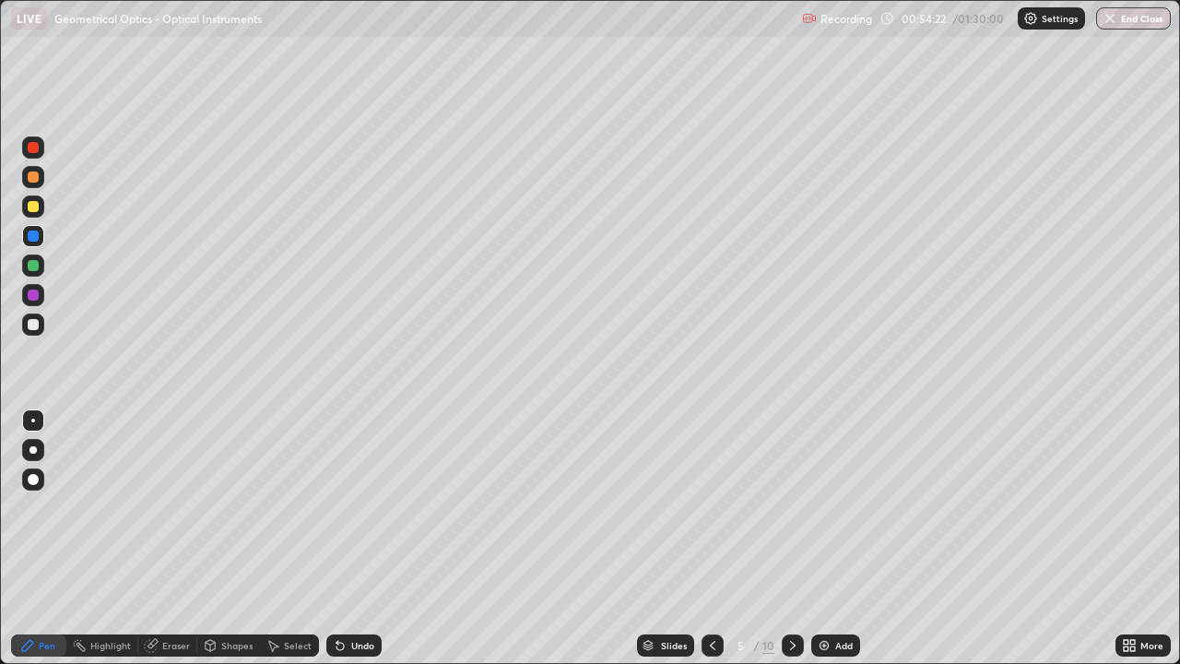
click at [362, 538] on div "Undo" at bounding box center [362, 645] width 23 height 9
click at [369, 538] on div "Undo" at bounding box center [362, 645] width 23 height 9
click at [365, 538] on div "Undo" at bounding box center [353, 645] width 55 height 22
click at [374, 538] on div "Undo" at bounding box center [353, 645] width 55 height 22
click at [298, 538] on div "Select" at bounding box center [298, 645] width 28 height 9
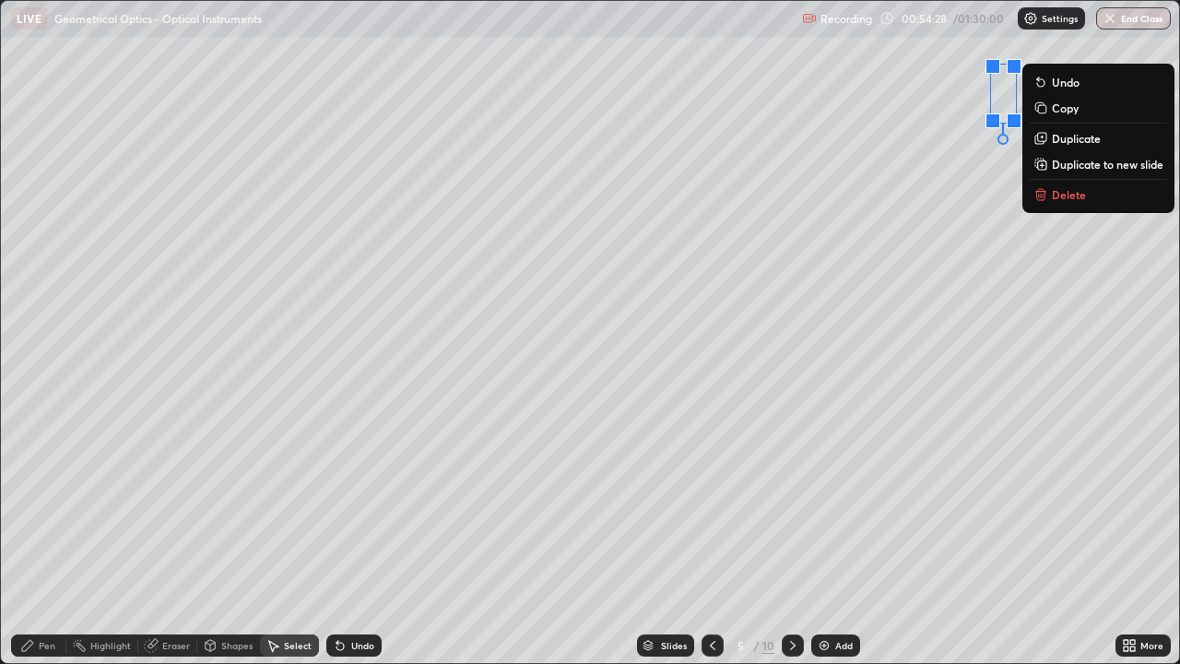
click at [1070, 197] on p "Delete" at bounding box center [1069, 194] width 34 height 15
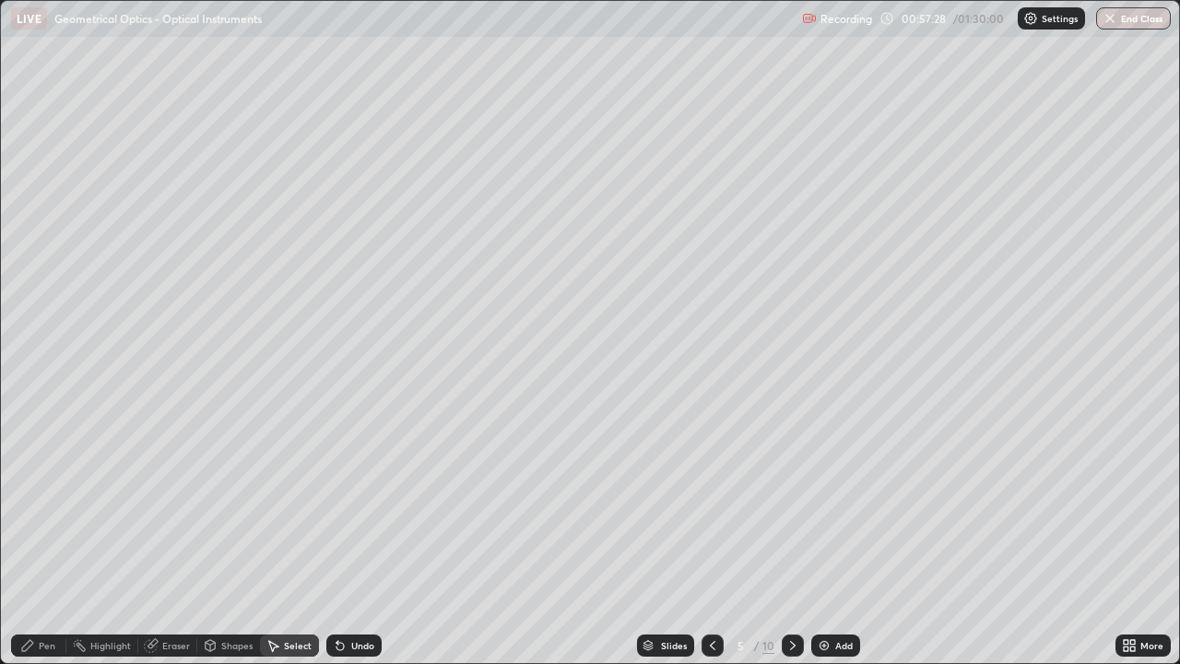
click at [830, 538] on img at bounding box center [824, 645] width 15 height 15
click at [48, 538] on div "Pen" at bounding box center [47, 645] width 17 height 9
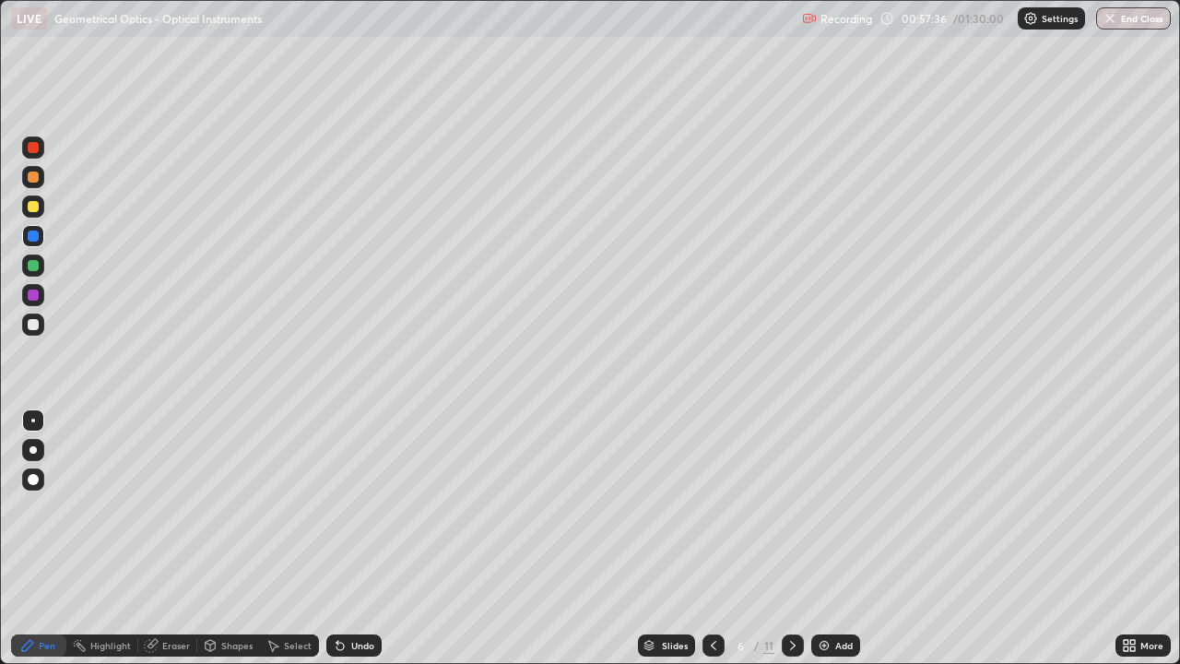
click at [36, 209] on div at bounding box center [33, 206] width 11 height 11
click at [41, 265] on div at bounding box center [33, 265] width 22 height 22
click at [36, 324] on div at bounding box center [33, 324] width 11 height 11
click at [33, 178] on div at bounding box center [33, 176] width 11 height 11
click at [228, 538] on div "Shapes" at bounding box center [236, 645] width 31 height 9
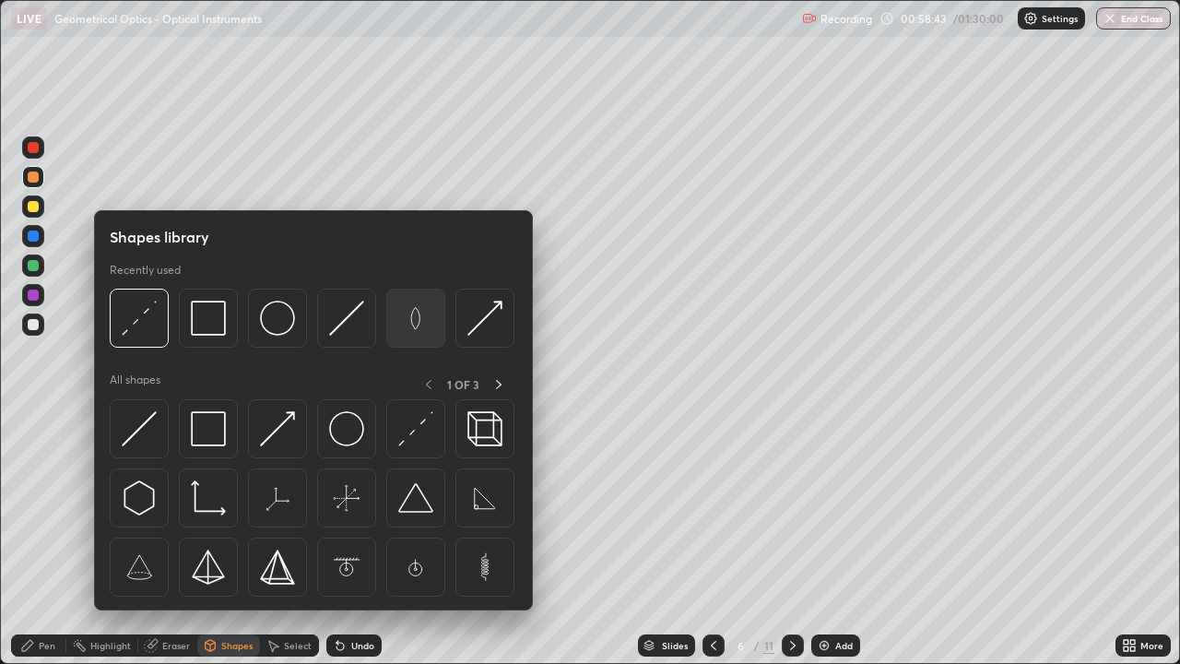
click at [418, 324] on img at bounding box center [415, 318] width 35 height 35
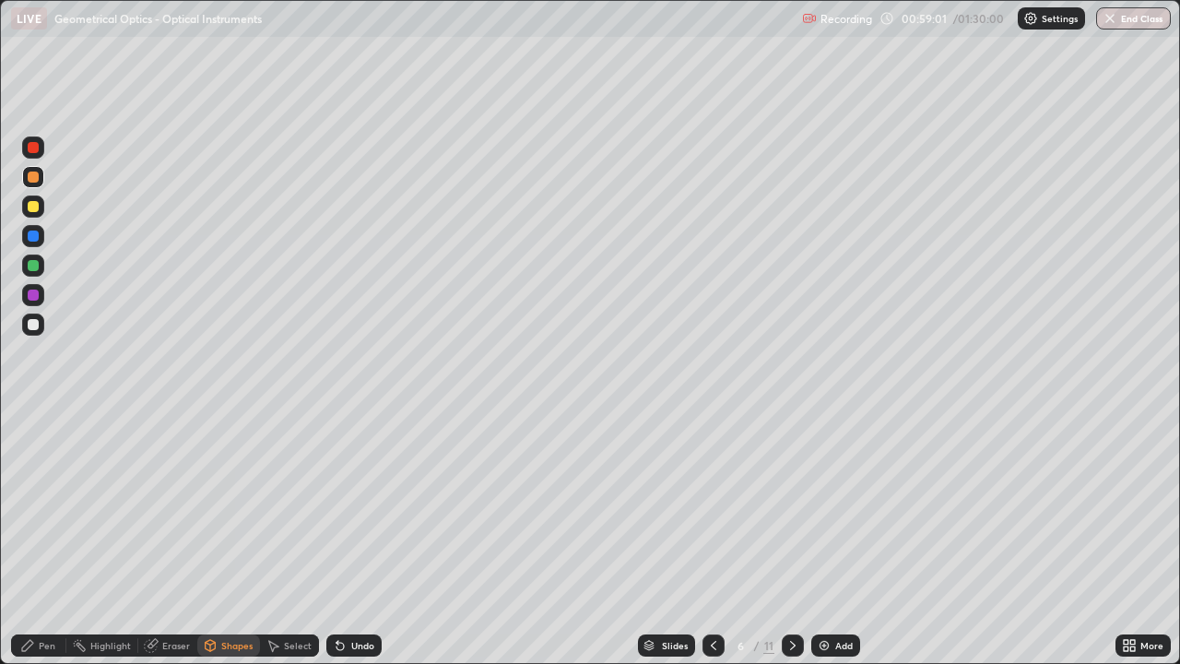
click at [176, 538] on div "Eraser" at bounding box center [176, 645] width 28 height 9
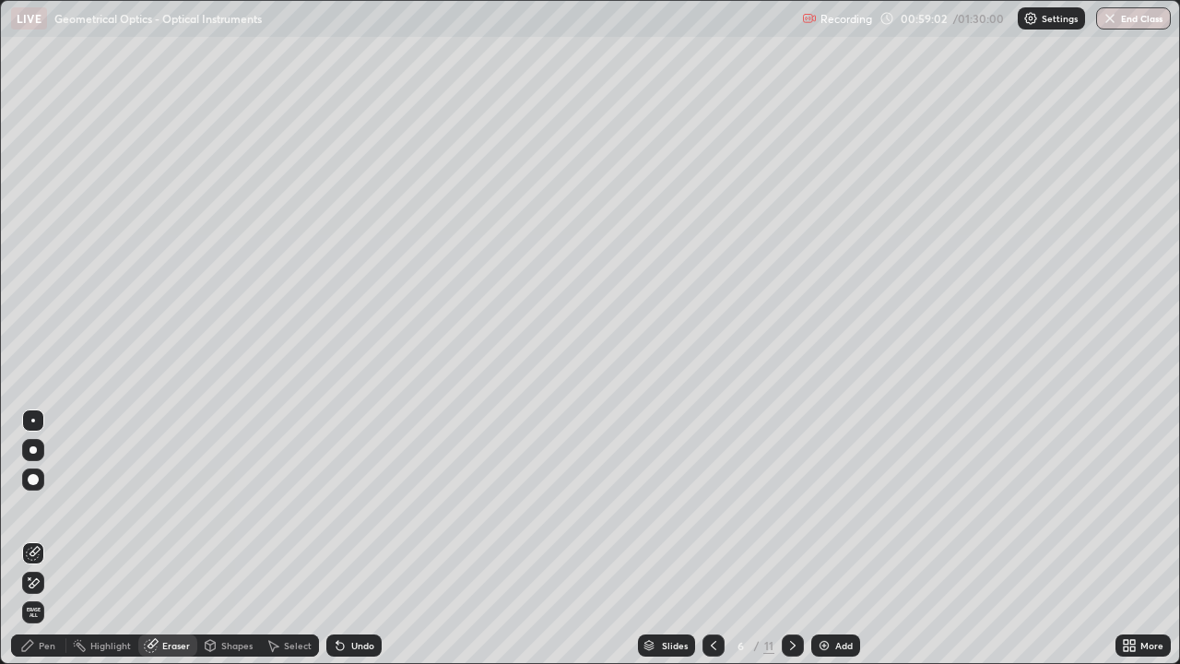
click at [230, 538] on div "Shapes" at bounding box center [236, 645] width 31 height 9
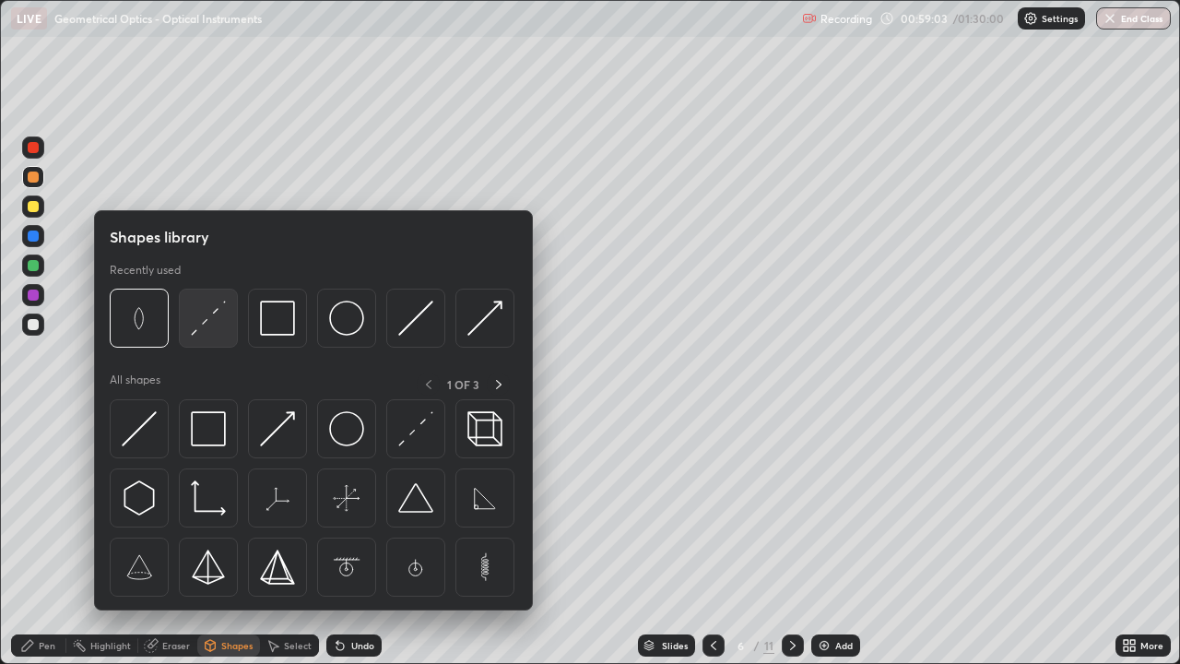
click at [218, 325] on img at bounding box center [208, 318] width 35 height 35
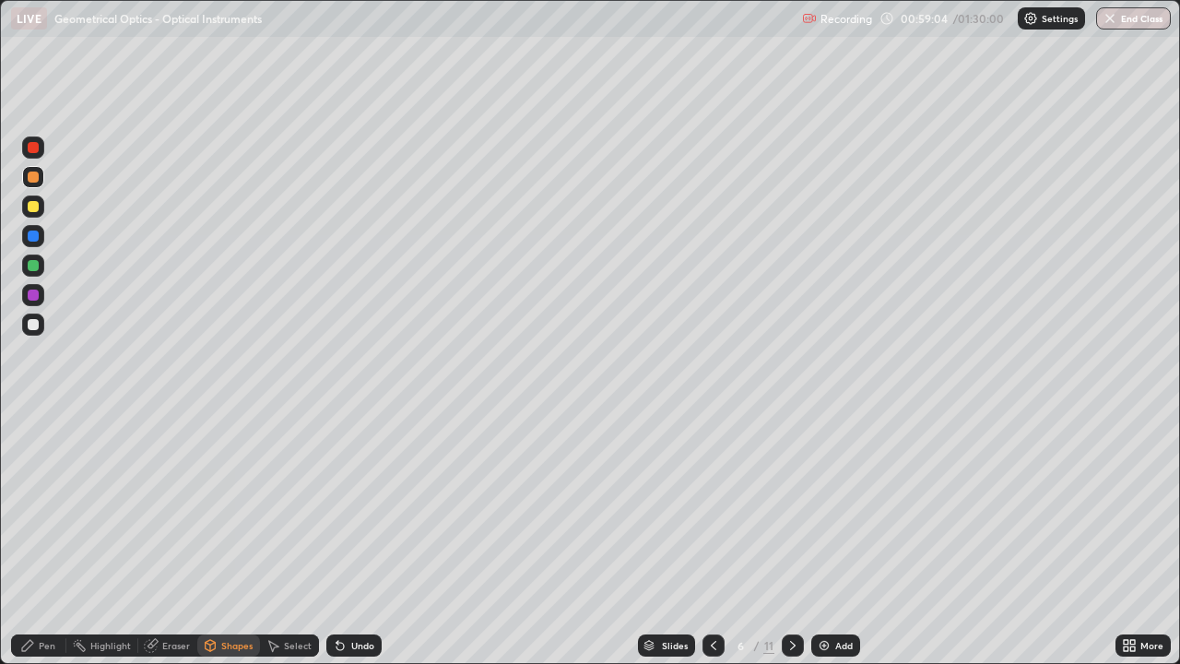
click at [36, 265] on div at bounding box center [33, 265] width 11 height 11
click at [35, 324] on div at bounding box center [33, 324] width 11 height 11
click at [233, 538] on div "Shapes" at bounding box center [236, 645] width 31 height 9
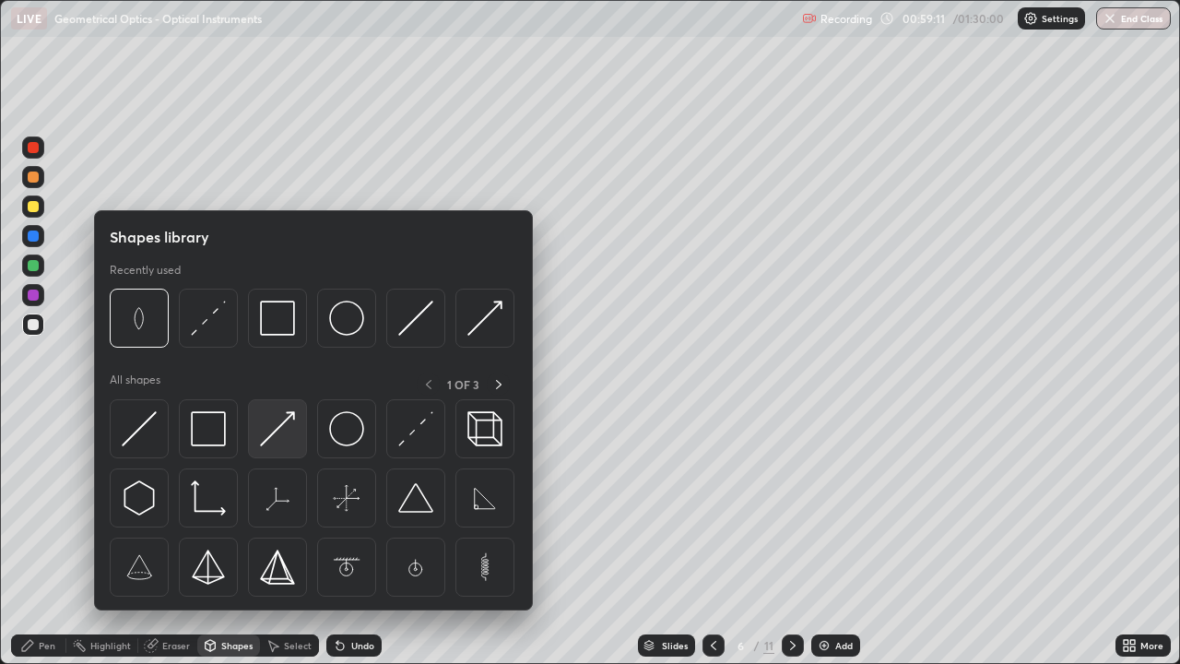
click at [277, 432] on img at bounding box center [277, 428] width 35 height 35
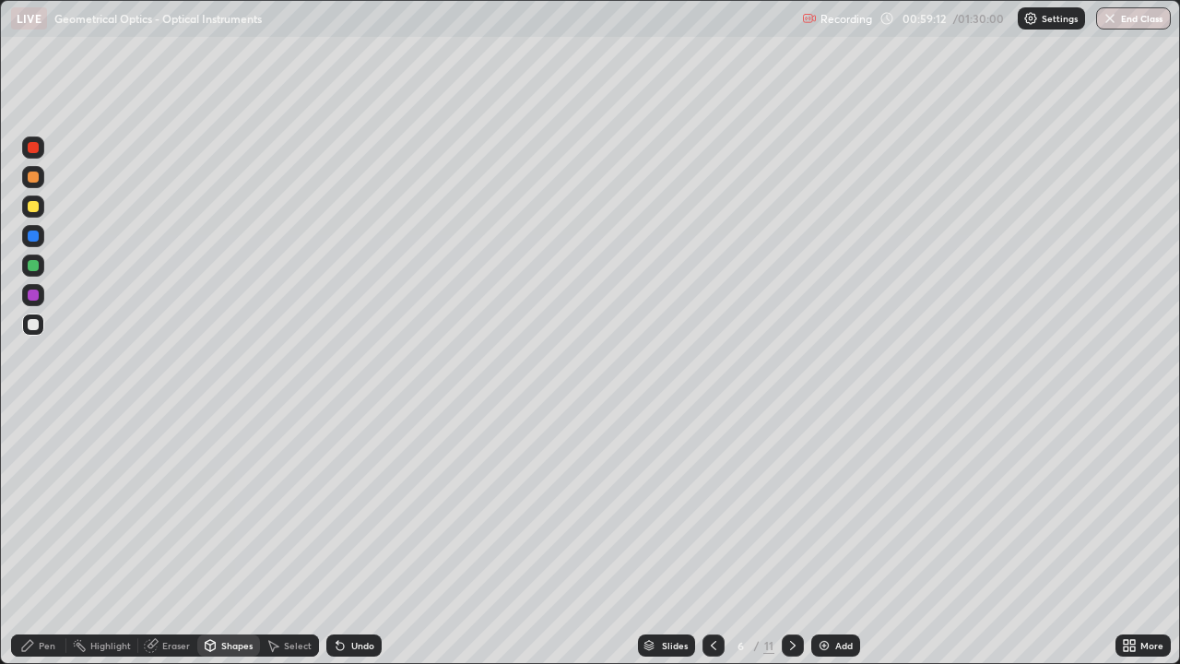
click at [37, 207] on div at bounding box center [33, 206] width 11 height 11
click at [49, 538] on div "Pen" at bounding box center [47, 645] width 17 height 9
click at [35, 272] on div at bounding box center [33, 265] width 22 height 22
click at [38, 326] on div at bounding box center [33, 324] width 11 height 11
click at [37, 239] on div at bounding box center [33, 235] width 11 height 11
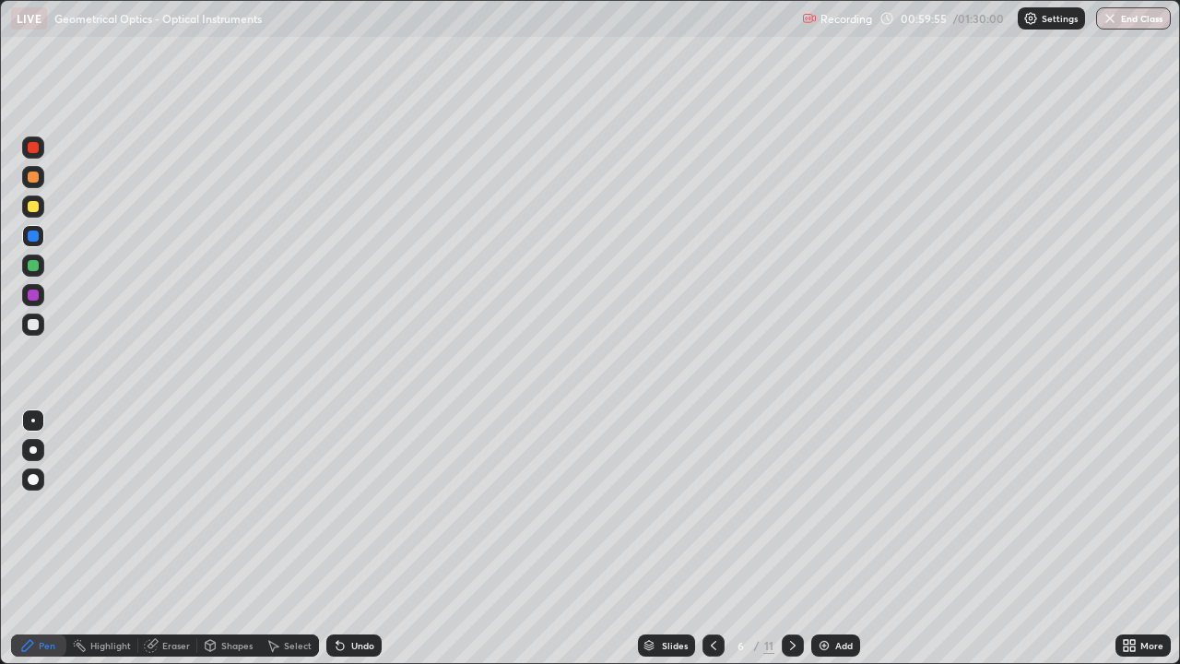
click at [234, 538] on div "Shapes" at bounding box center [236, 645] width 31 height 9
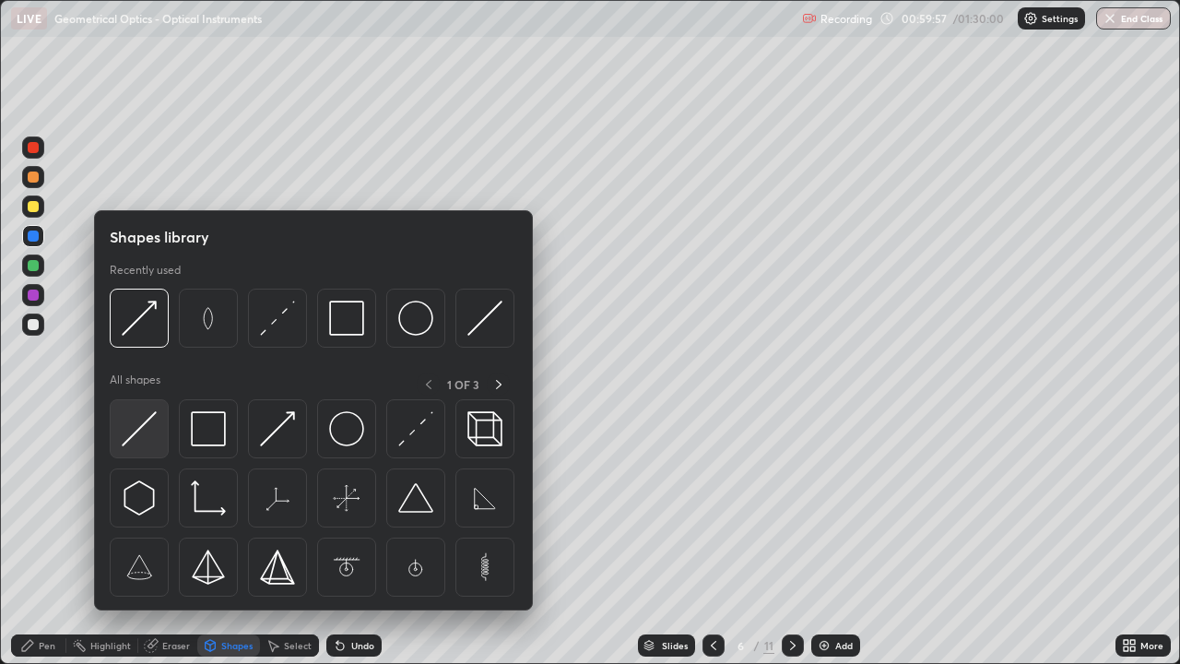
click at [138, 430] on img at bounding box center [139, 428] width 35 height 35
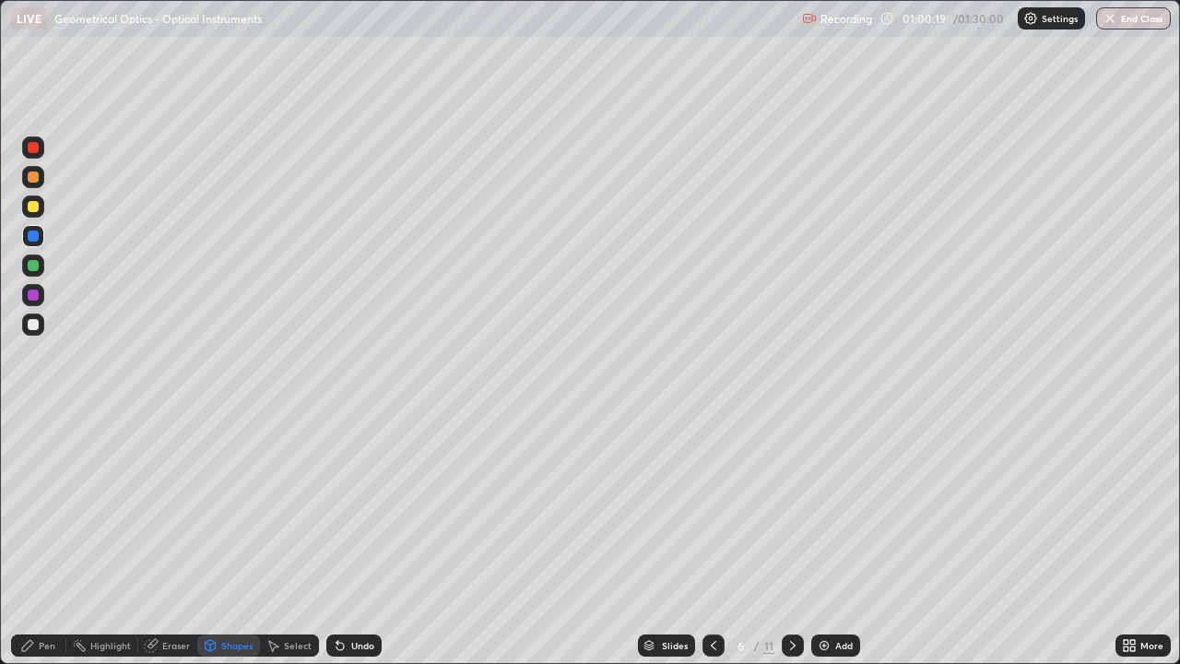
click at [232, 538] on div "Shapes" at bounding box center [236, 645] width 31 height 9
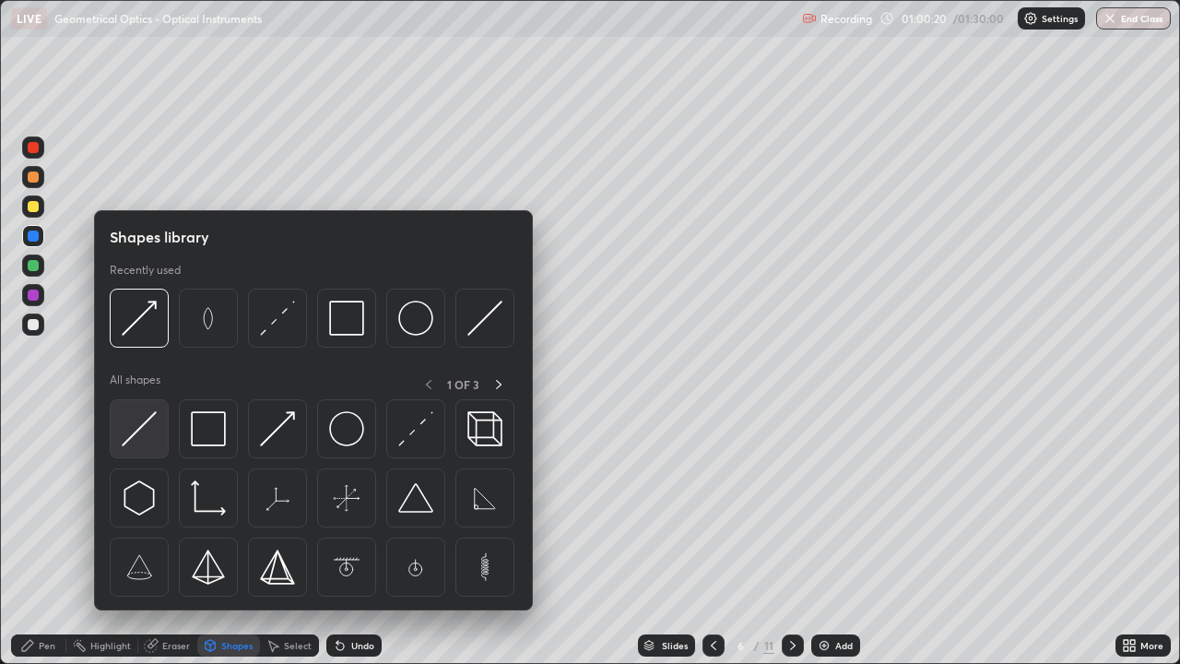
click at [147, 429] on img at bounding box center [139, 428] width 35 height 35
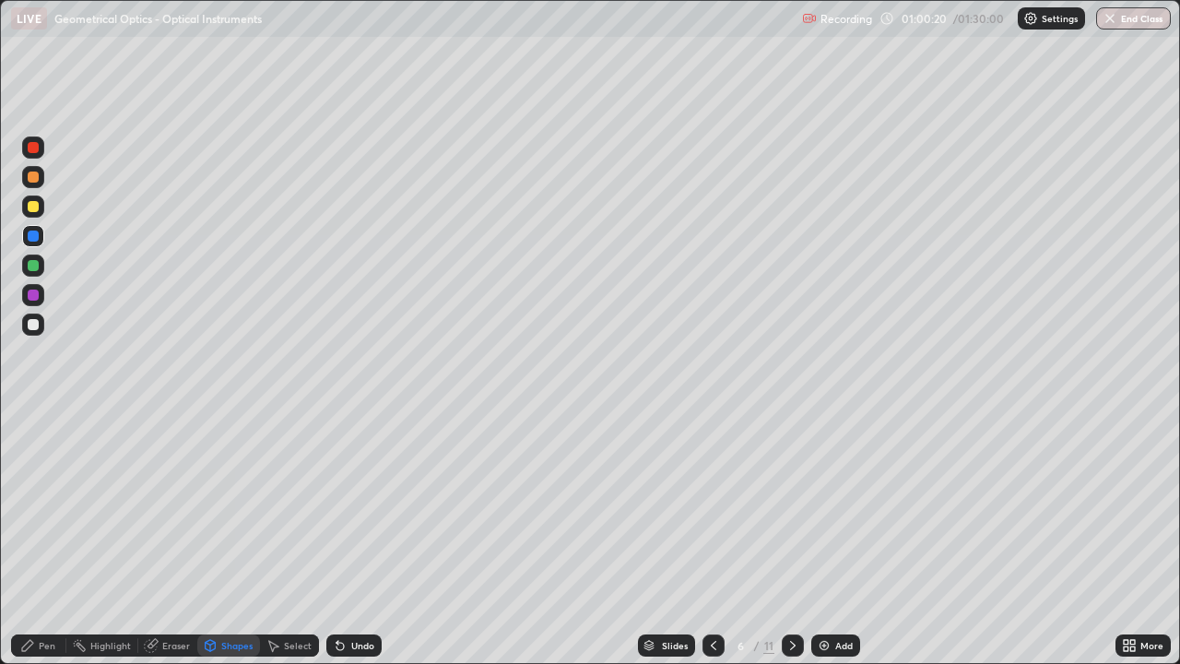
click at [38, 297] on div at bounding box center [33, 294] width 11 height 11
click at [53, 538] on div "Pen" at bounding box center [47, 645] width 17 height 9
click at [30, 324] on div at bounding box center [33, 324] width 11 height 11
click at [293, 538] on div "Select" at bounding box center [298, 645] width 28 height 9
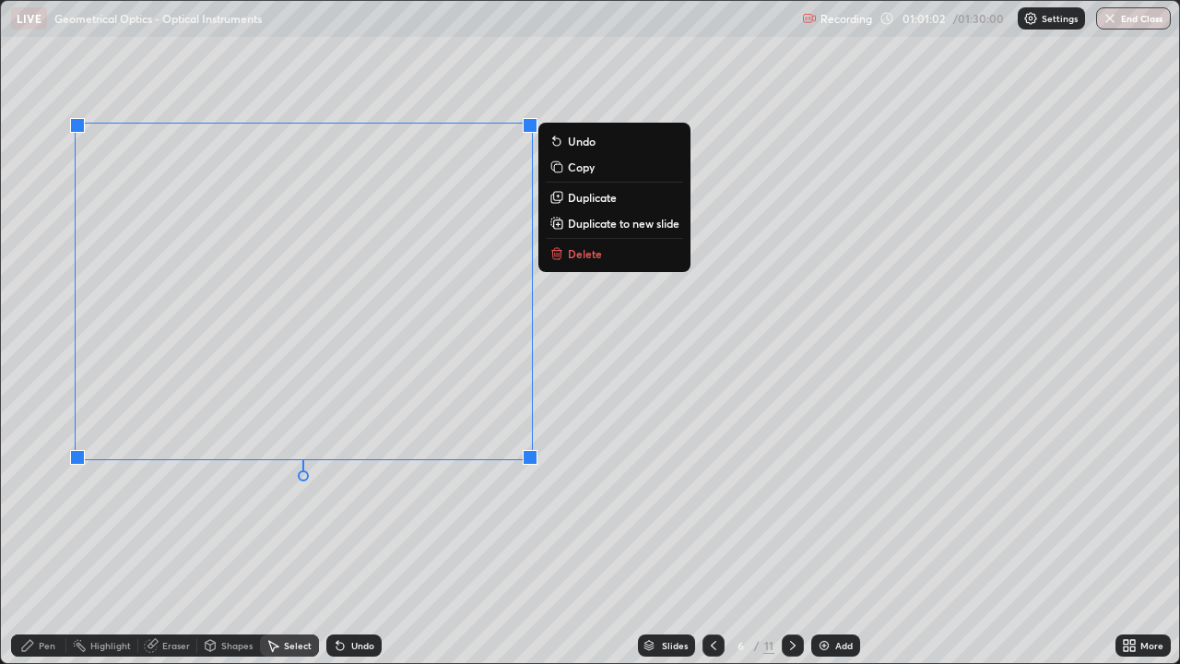
click at [53, 538] on div "Pen" at bounding box center [47, 645] width 17 height 9
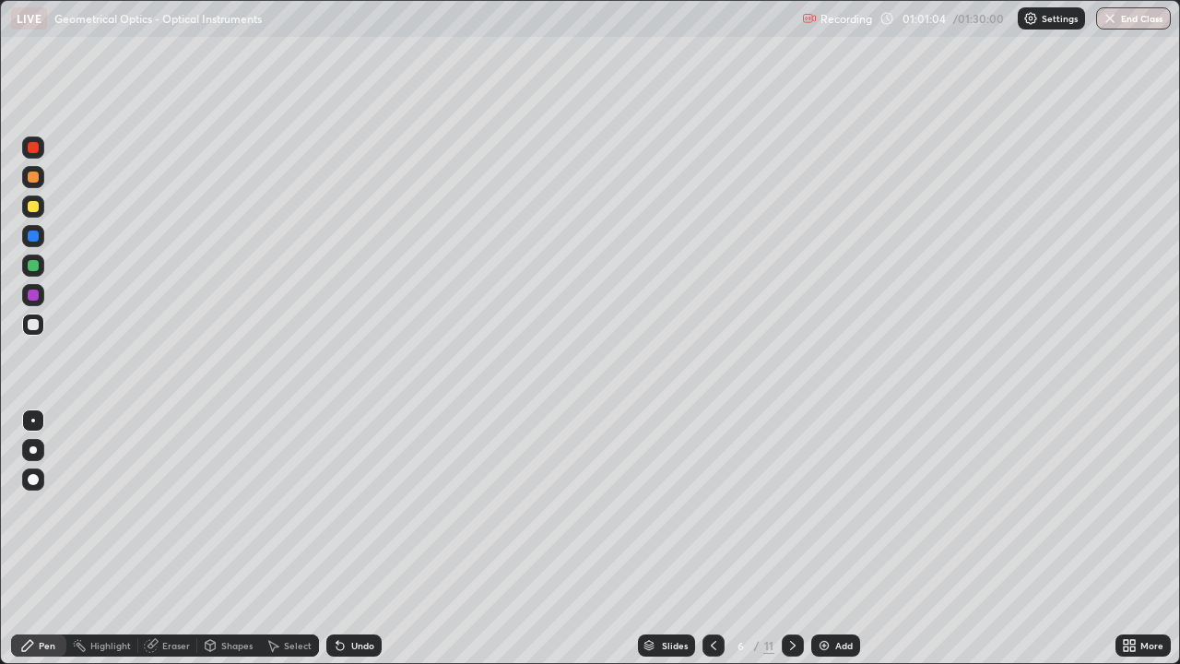
click at [35, 235] on div at bounding box center [33, 235] width 11 height 11
click at [40, 180] on div at bounding box center [33, 177] width 22 height 22
click at [336, 538] on icon at bounding box center [337, 642] width 2 height 2
click at [336, 538] on icon at bounding box center [339, 646] width 7 height 7
click at [234, 538] on div "Shapes" at bounding box center [236, 645] width 31 height 9
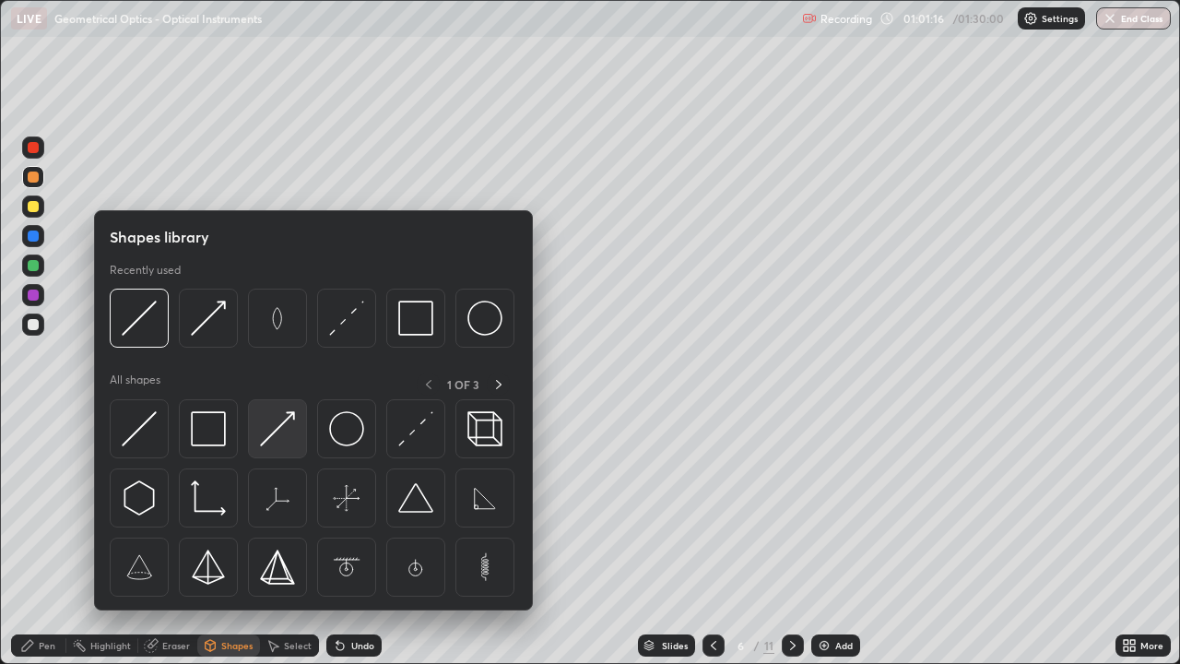
click at [276, 436] on img at bounding box center [277, 428] width 35 height 35
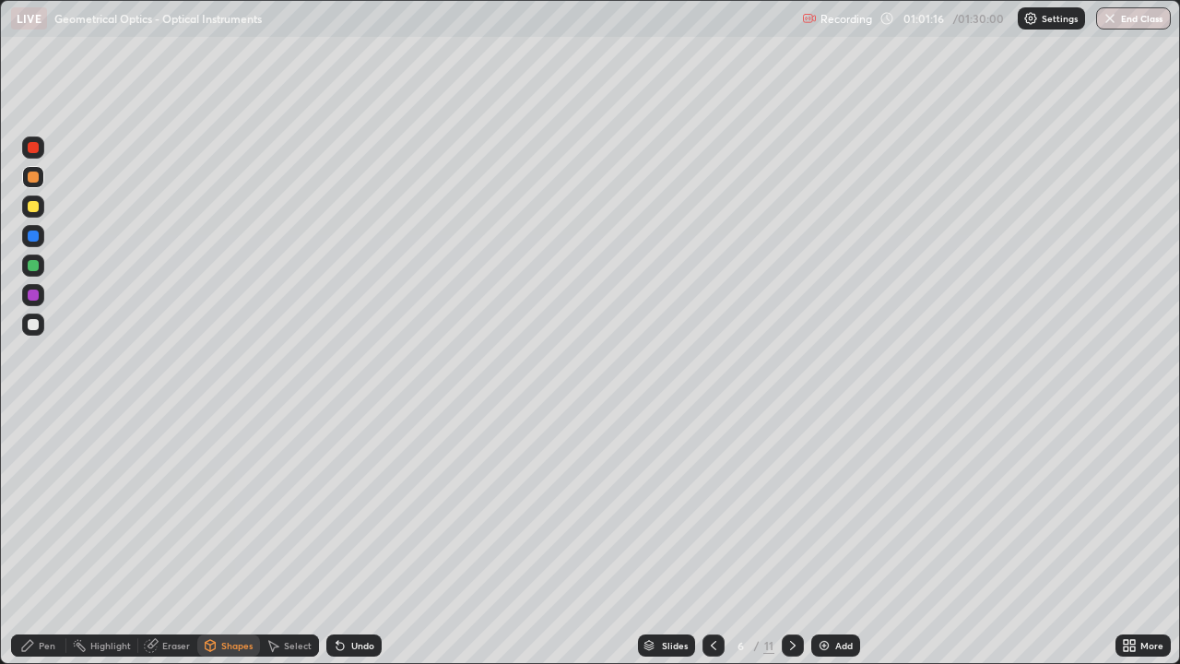
click at [38, 205] on div at bounding box center [33, 206] width 11 height 11
click at [53, 538] on div "Pen" at bounding box center [47, 645] width 17 height 9
click at [33, 294] on div at bounding box center [33, 294] width 11 height 11
click at [35, 322] on div at bounding box center [33, 324] width 11 height 11
click at [359, 538] on div "Undo" at bounding box center [353, 645] width 55 height 22
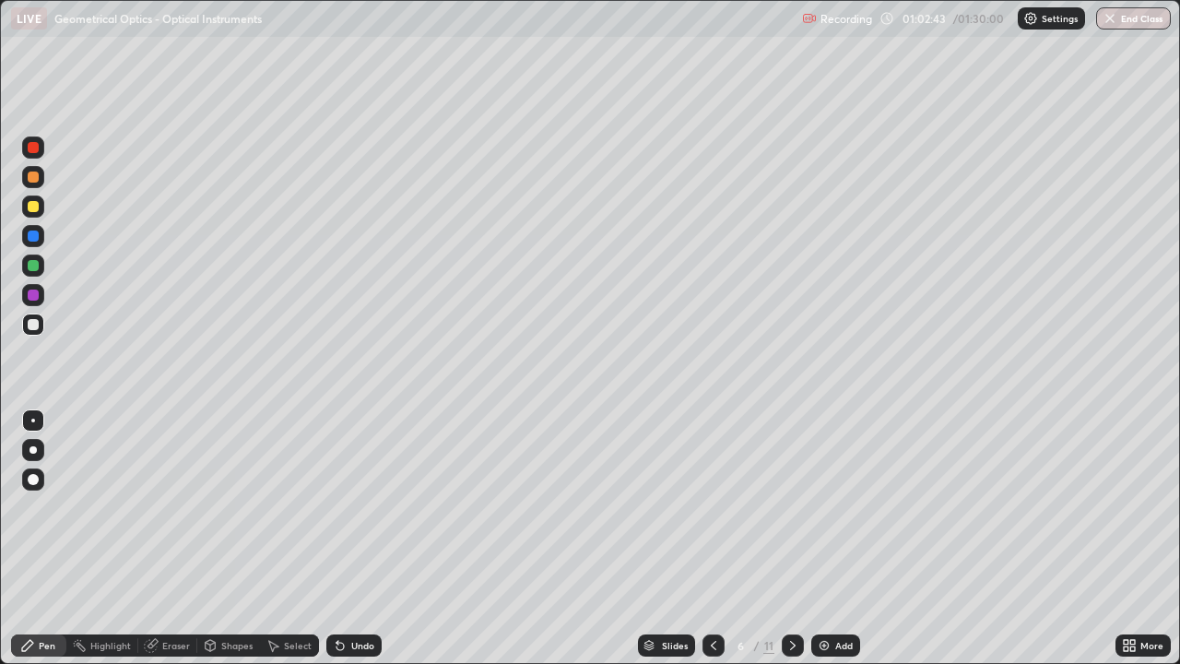
click at [289, 538] on div "Select" at bounding box center [298, 645] width 28 height 9
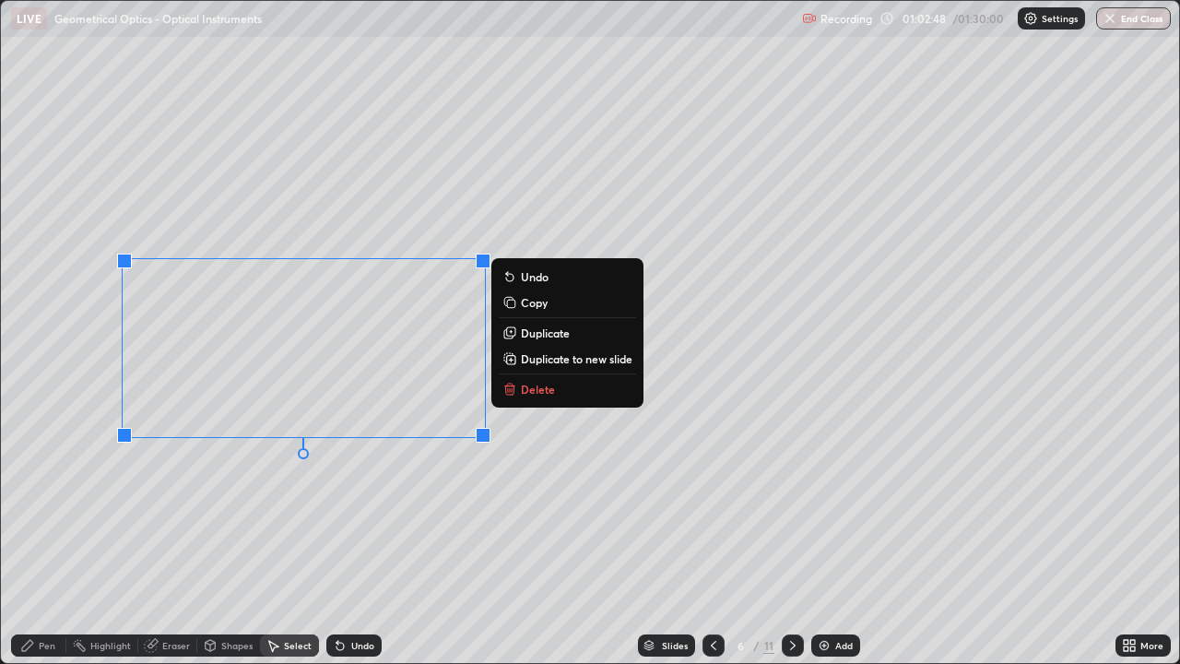
click at [53, 538] on div "Pen" at bounding box center [47, 645] width 17 height 9
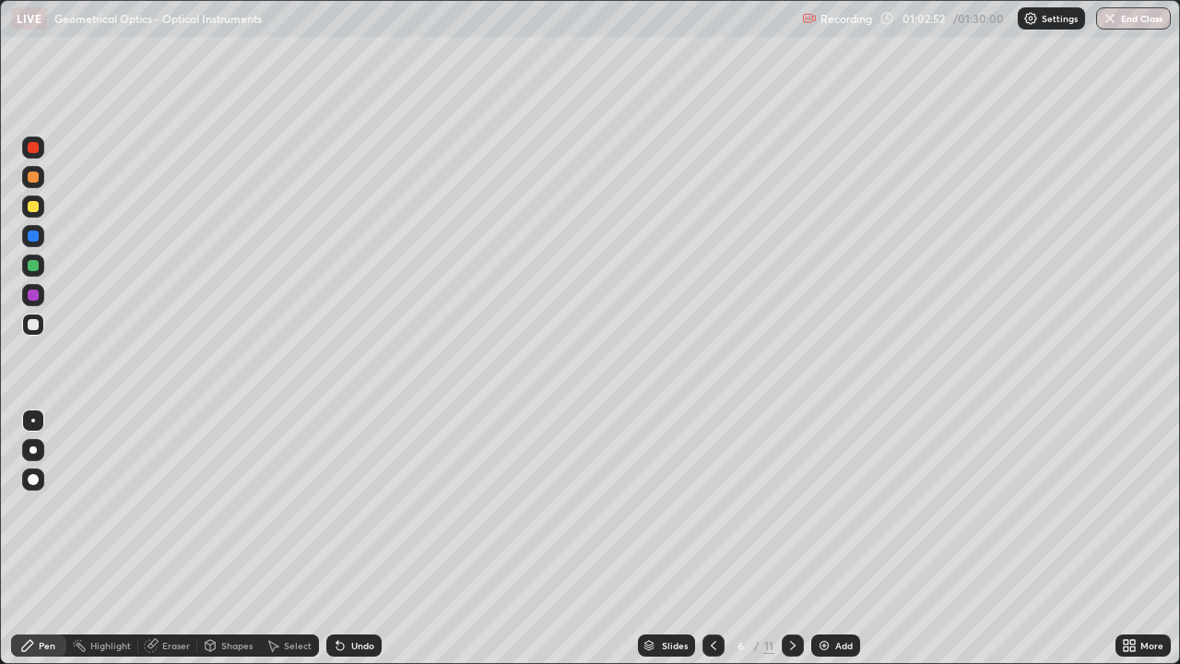
click at [174, 538] on div "Eraser" at bounding box center [176, 645] width 28 height 9
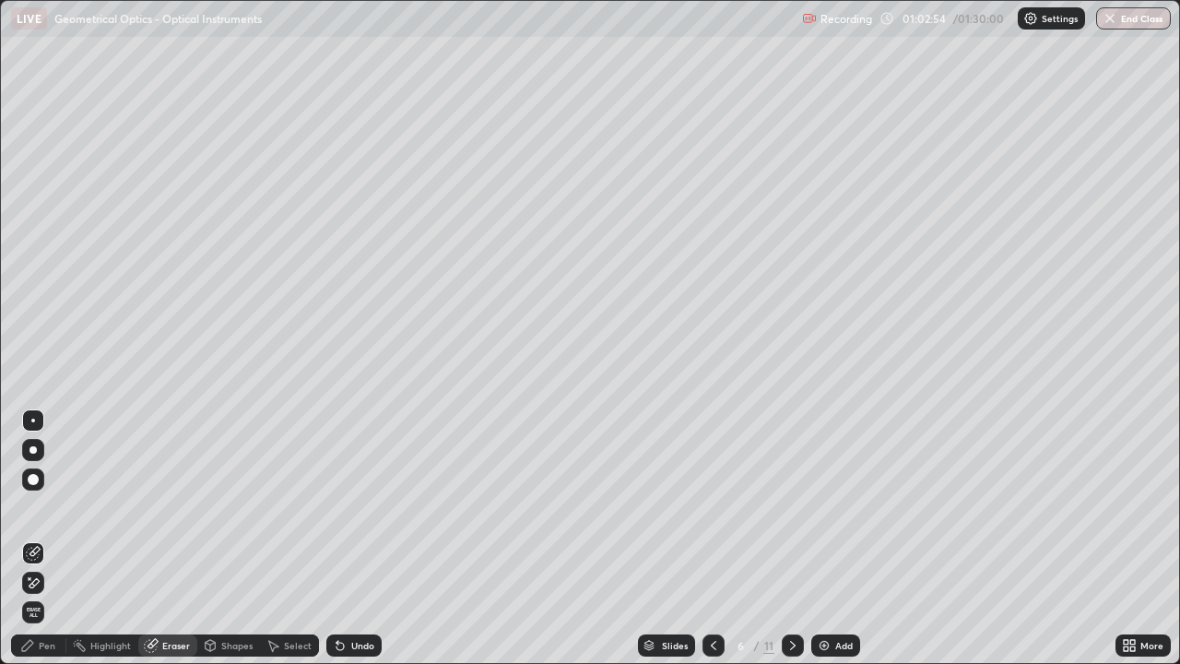
click at [49, 538] on div "Pen" at bounding box center [47, 645] width 17 height 9
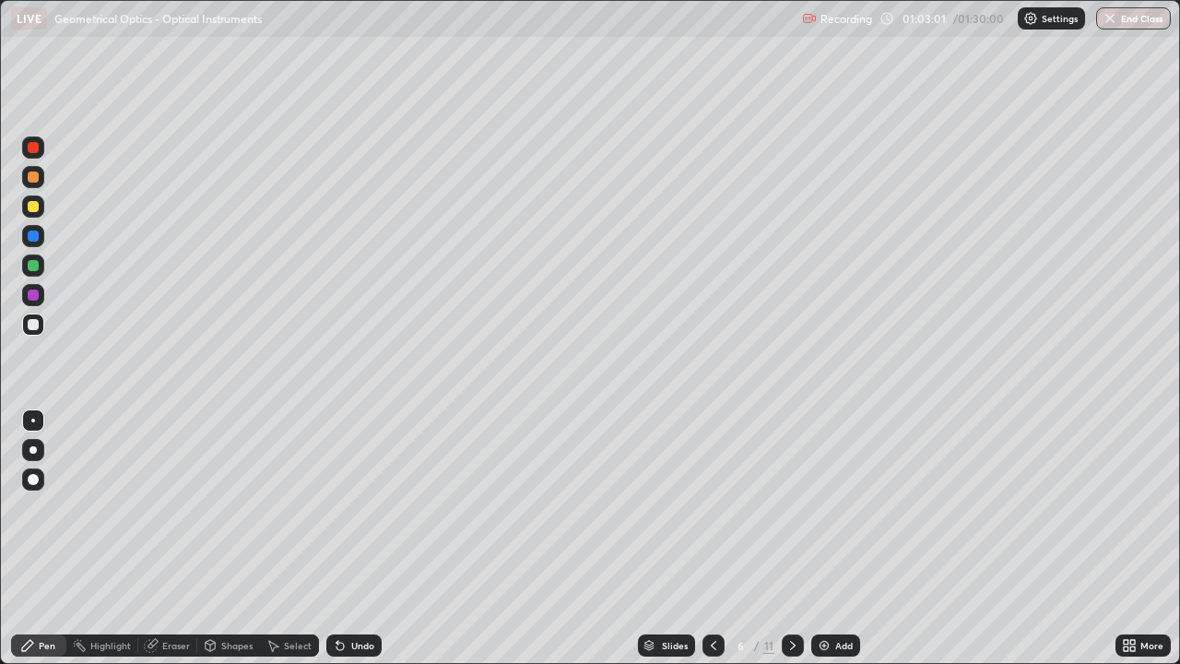
click at [285, 538] on div "Select" at bounding box center [298, 645] width 28 height 9
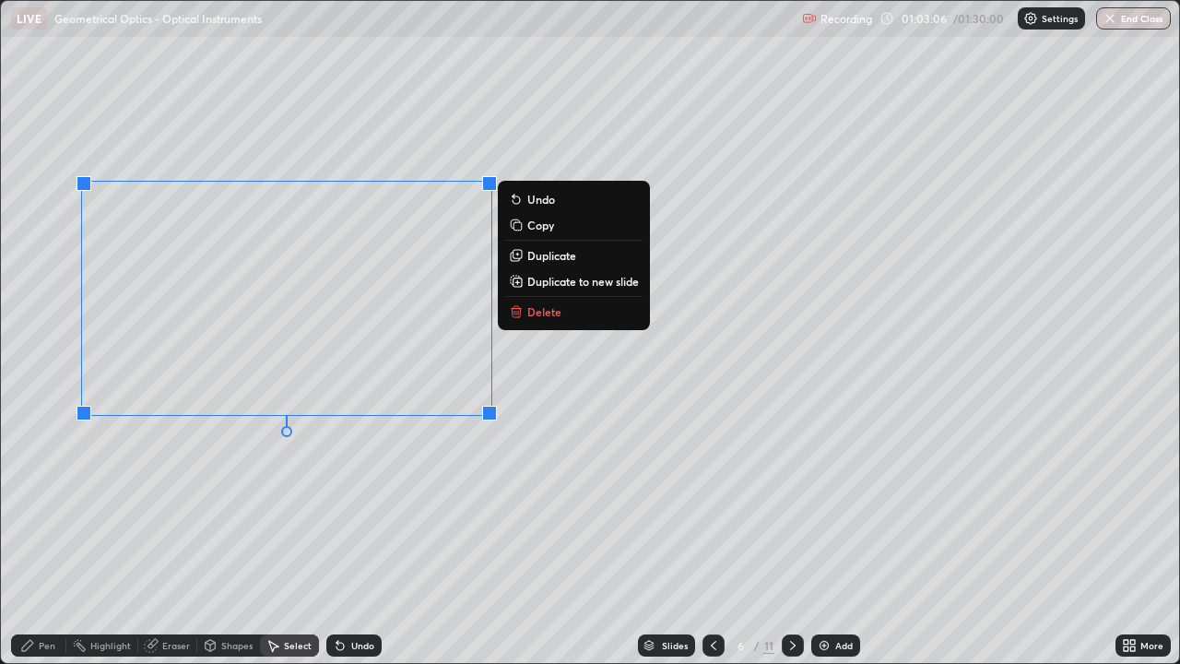
click at [41, 538] on div "Pen" at bounding box center [47, 645] width 17 height 9
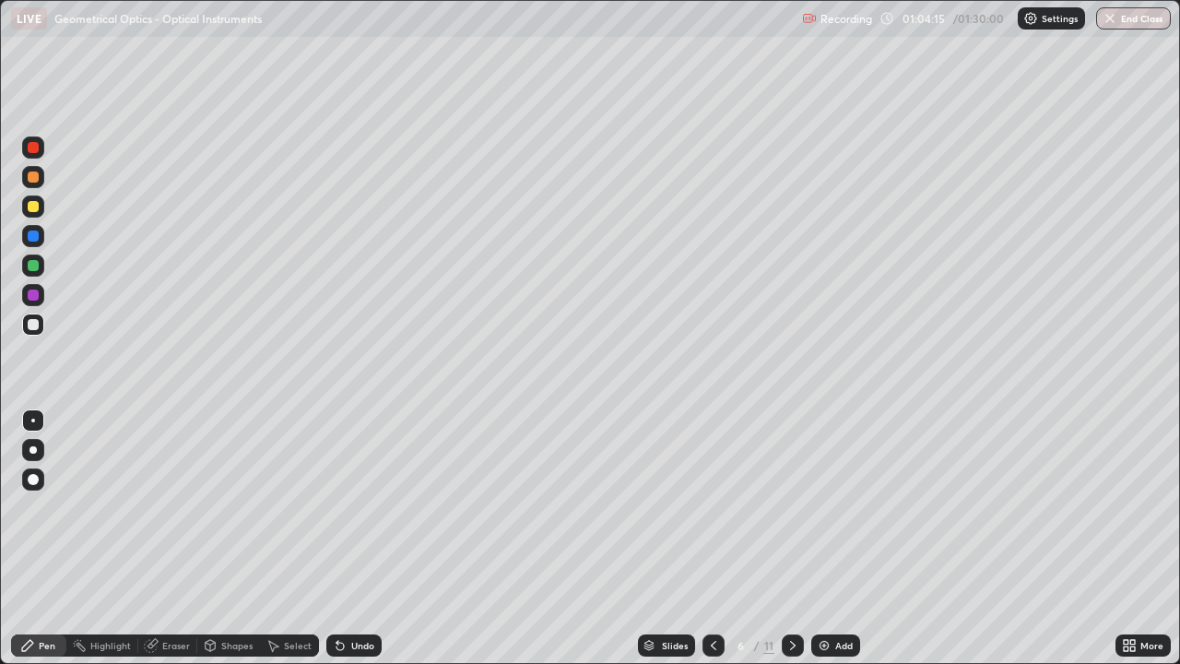
click at [38, 208] on div at bounding box center [33, 206] width 11 height 11
click at [228, 538] on div "Shapes" at bounding box center [236, 645] width 31 height 9
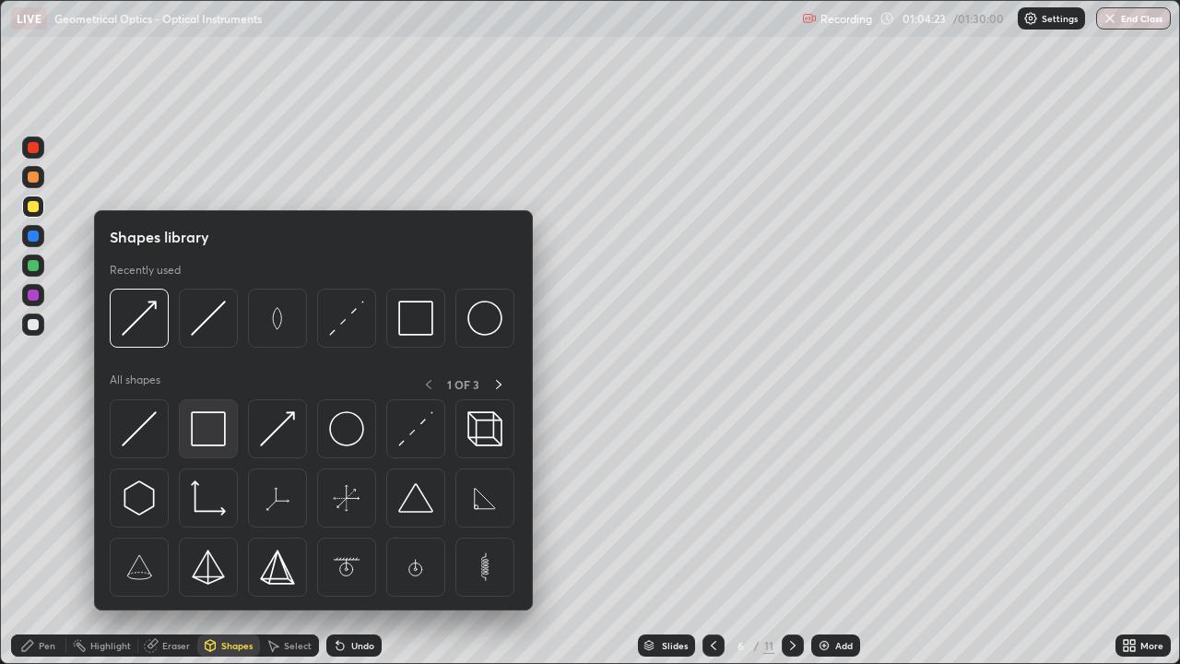
click at [207, 431] on img at bounding box center [208, 428] width 35 height 35
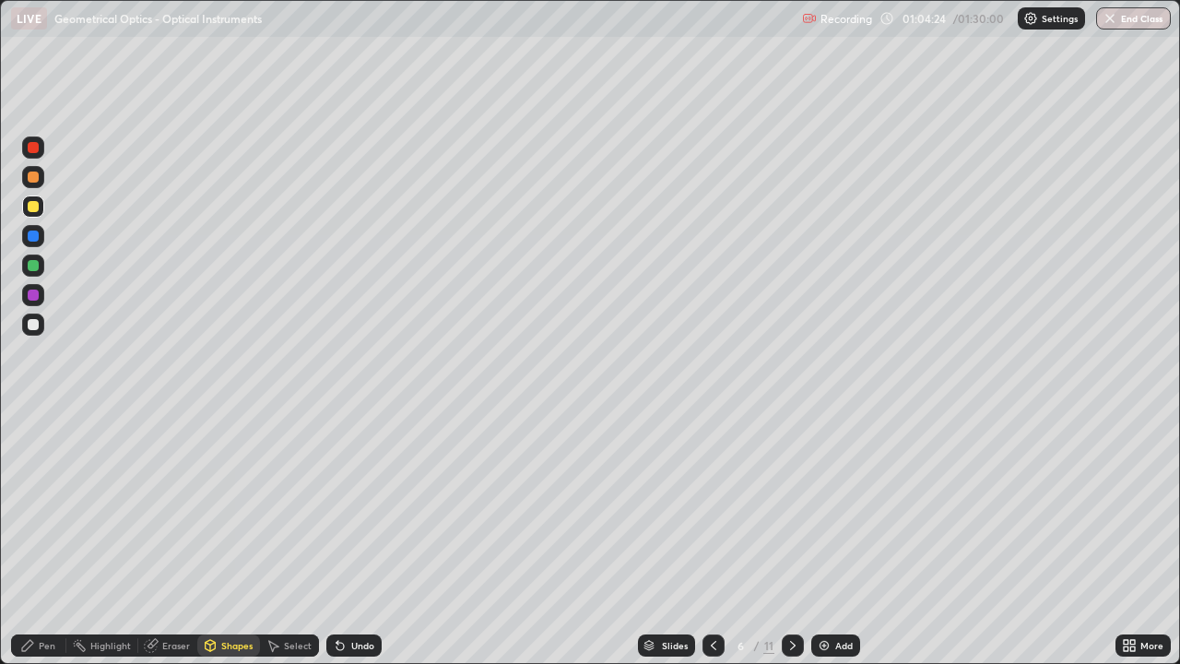
click at [34, 236] on div at bounding box center [33, 235] width 11 height 11
click at [225, 538] on div "Shapes" at bounding box center [236, 645] width 31 height 9
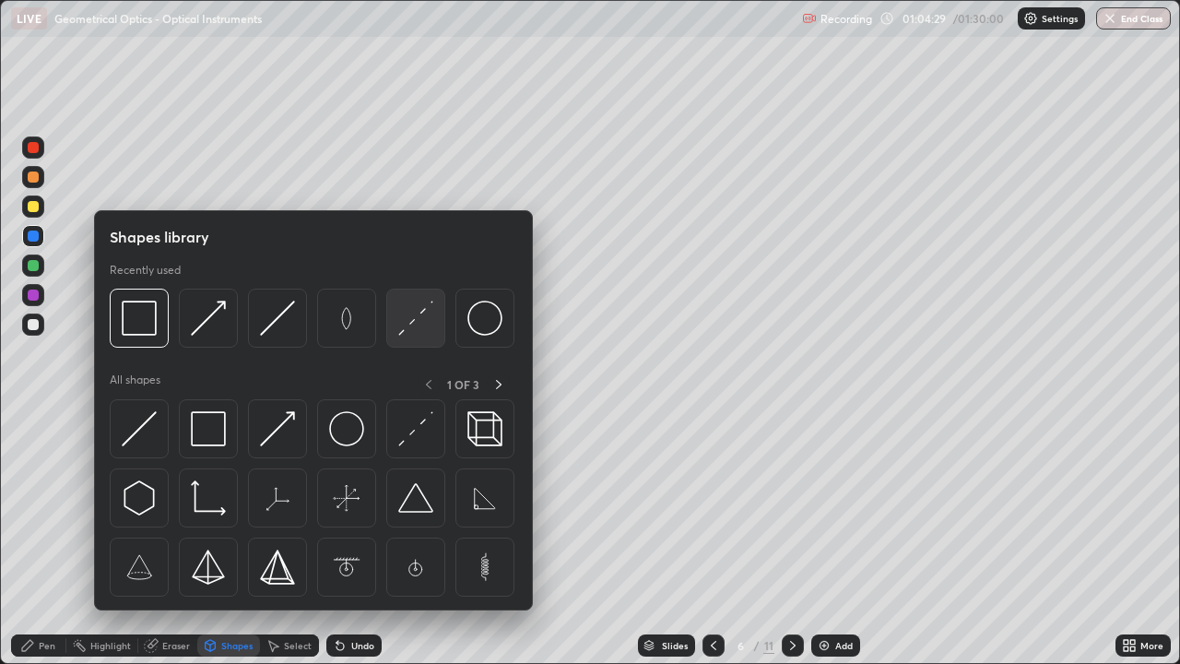
click at [414, 325] on img at bounding box center [415, 318] width 35 height 35
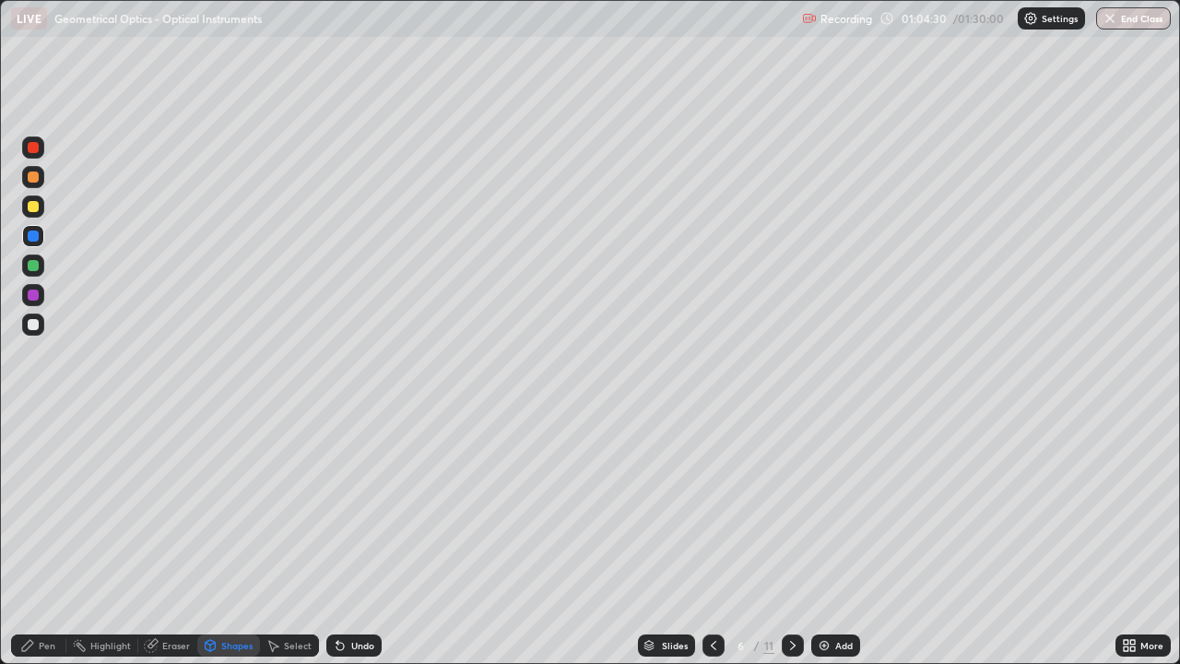
click at [38, 178] on div at bounding box center [33, 176] width 11 height 11
click at [53, 538] on div "Pen" at bounding box center [47, 645] width 17 height 9
click at [38, 323] on div at bounding box center [33, 324] width 11 height 11
click at [295, 538] on div "Select" at bounding box center [298, 645] width 28 height 9
click at [240, 538] on div "Shapes" at bounding box center [236, 645] width 31 height 9
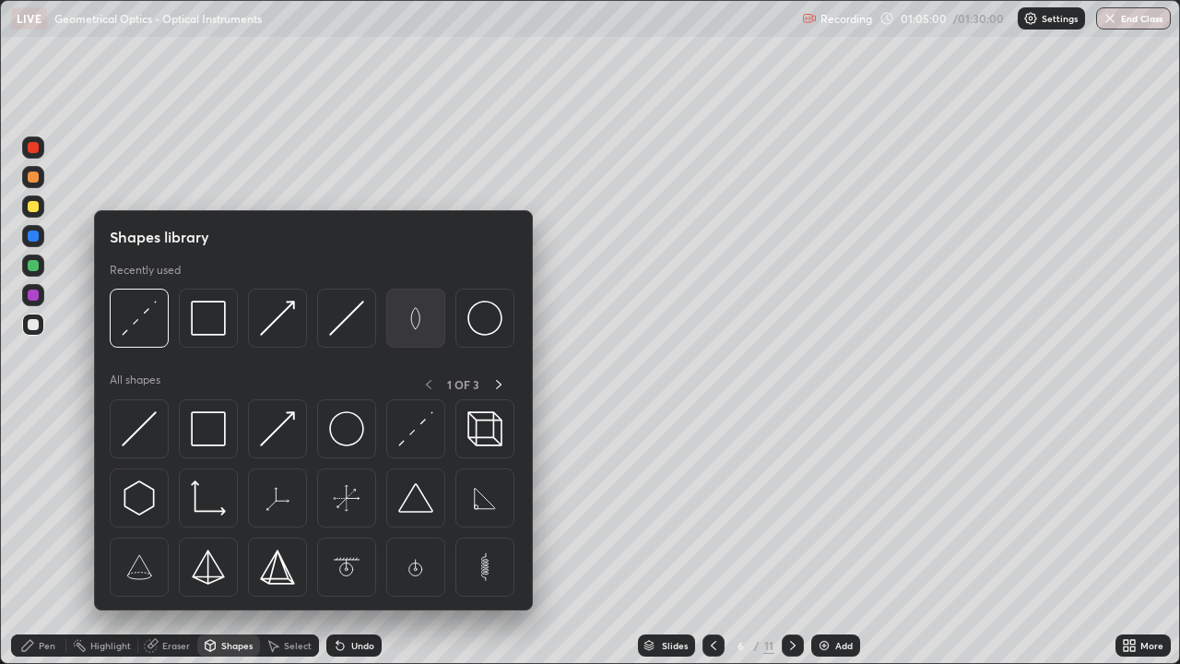
click at [419, 325] on img at bounding box center [415, 318] width 35 height 35
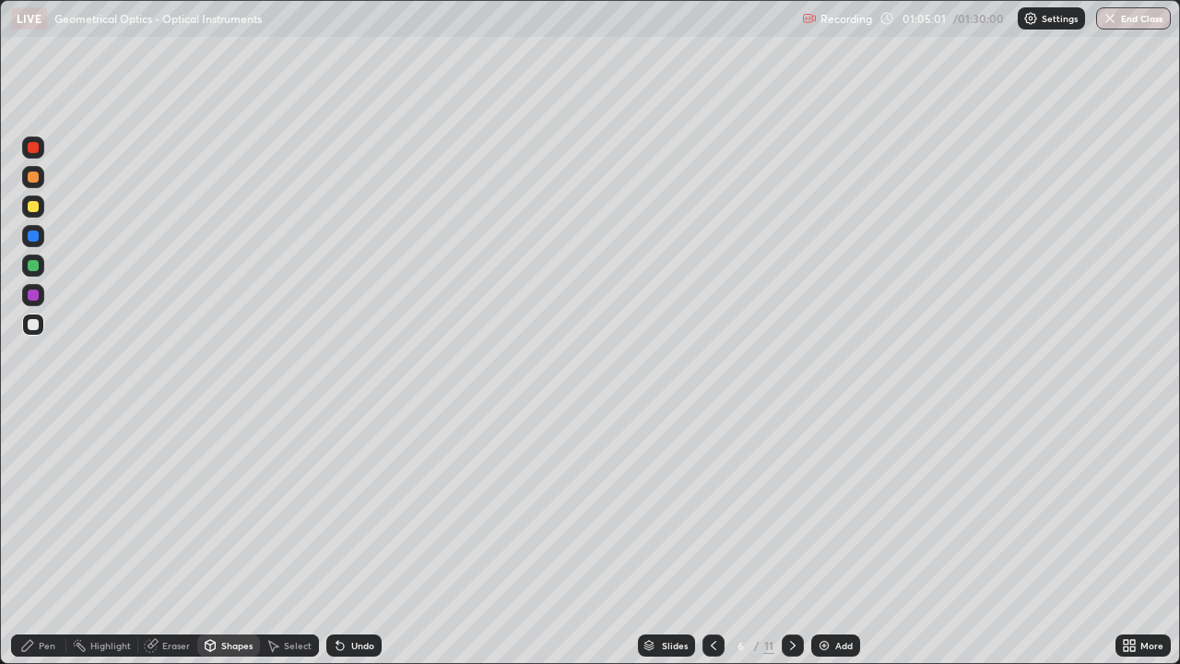
click at [42, 185] on div at bounding box center [33, 176] width 22 height 29
click at [238, 538] on div "Shapes" at bounding box center [236, 645] width 31 height 9
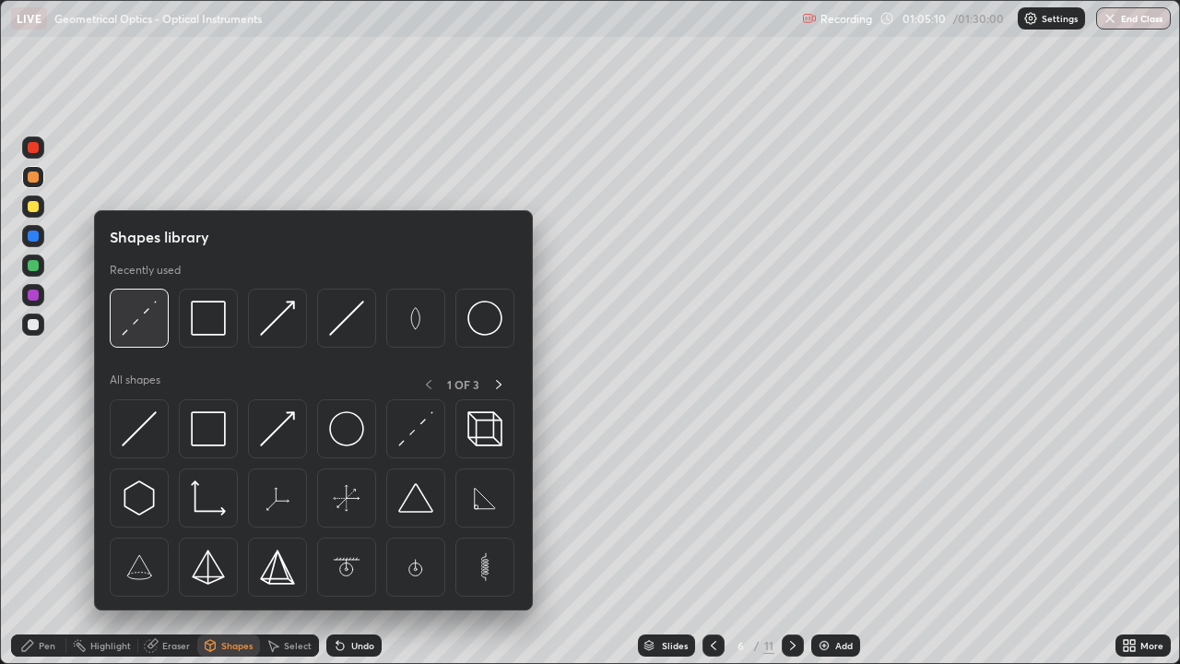
click at [149, 323] on img at bounding box center [139, 318] width 35 height 35
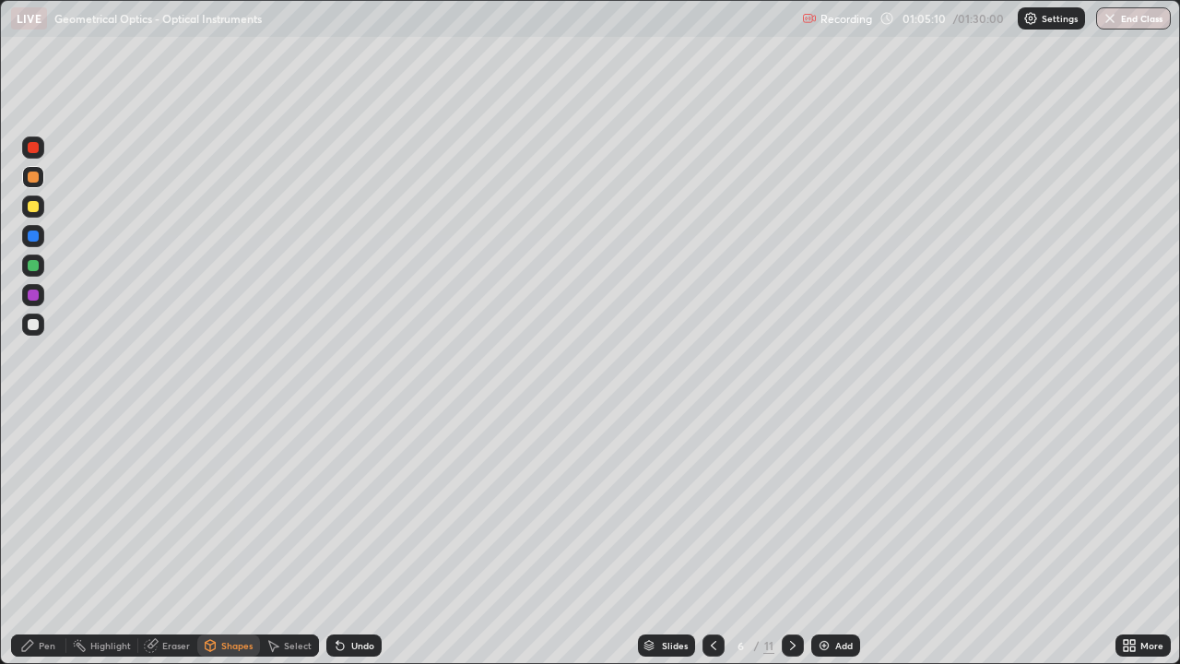
click at [32, 326] on div at bounding box center [33, 324] width 11 height 11
click at [243, 538] on div "Shapes" at bounding box center [236, 645] width 31 height 9
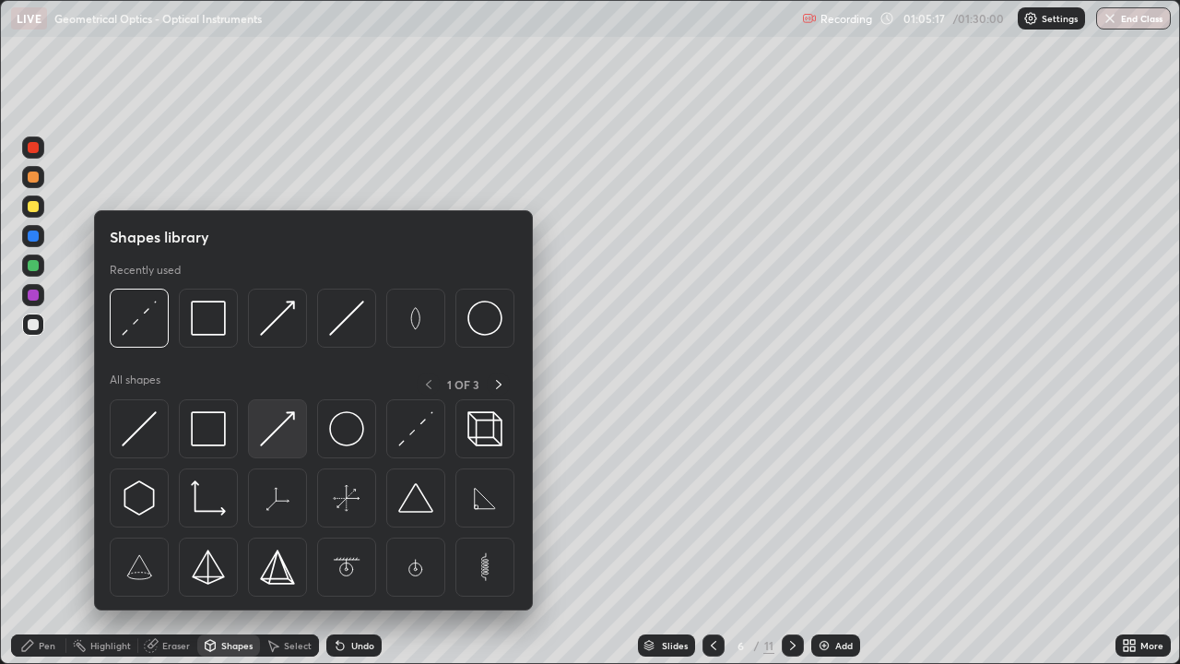
click at [277, 429] on img at bounding box center [277, 428] width 35 height 35
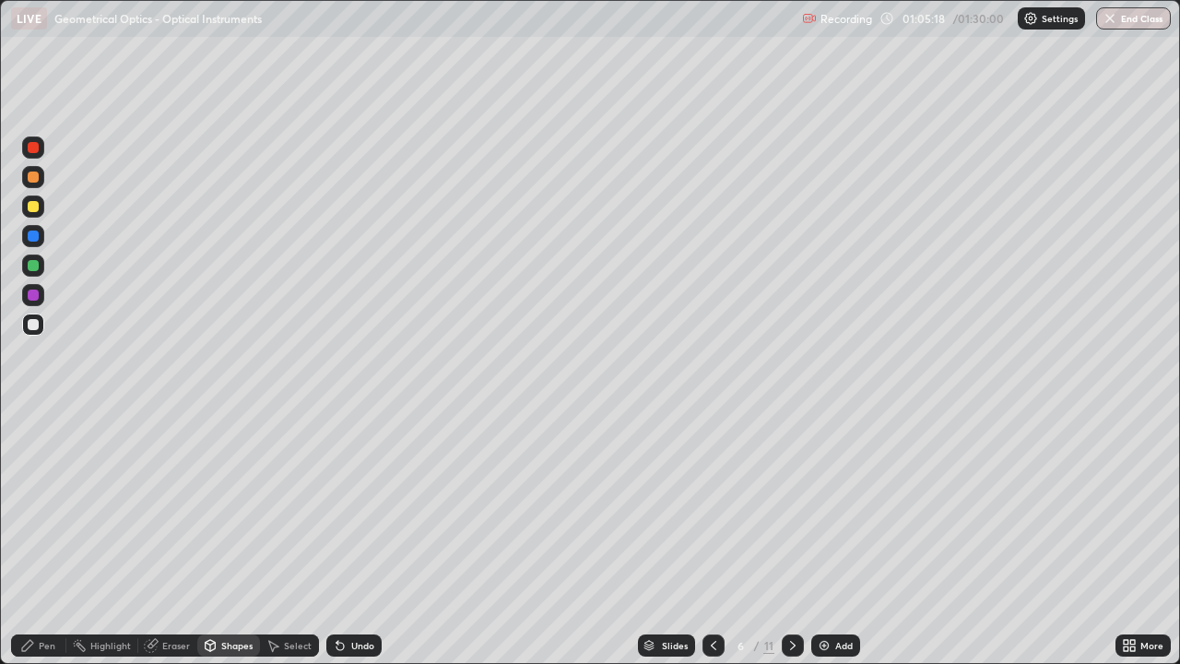
click at [40, 206] on div at bounding box center [33, 206] width 22 height 22
click at [53, 538] on div "Pen" at bounding box center [38, 645] width 55 height 22
click at [34, 236] on div at bounding box center [33, 235] width 11 height 11
click at [34, 323] on div at bounding box center [33, 324] width 11 height 11
click at [242, 538] on div "Shapes" at bounding box center [236, 645] width 31 height 9
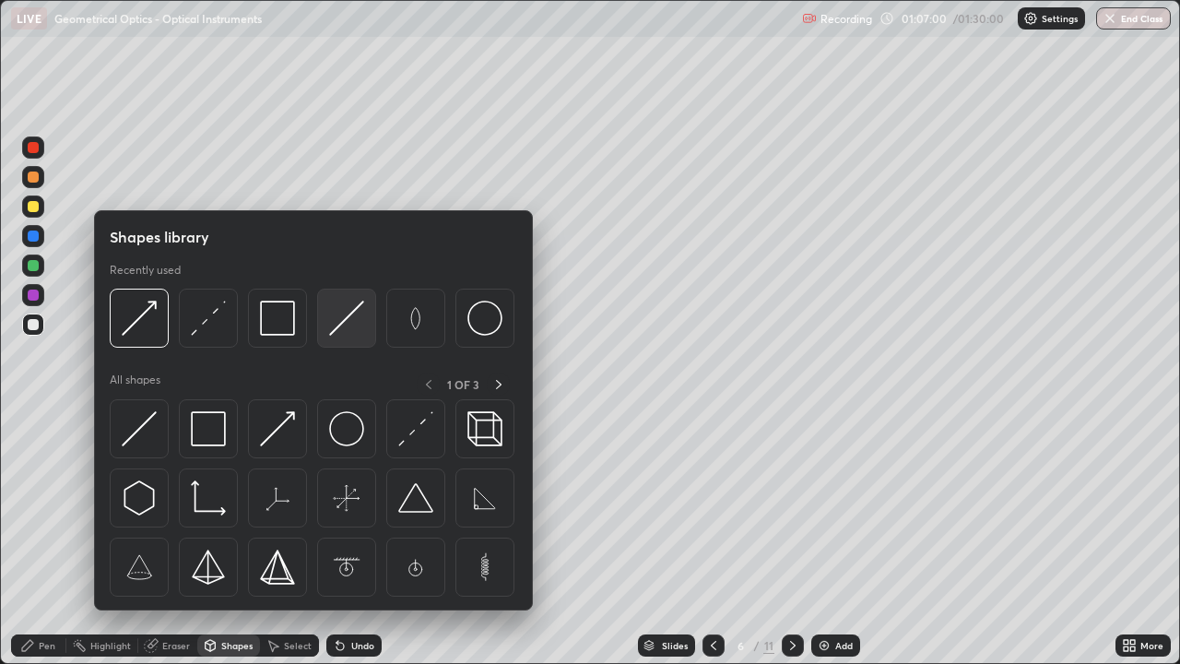
click at [343, 318] on img at bounding box center [346, 318] width 35 height 35
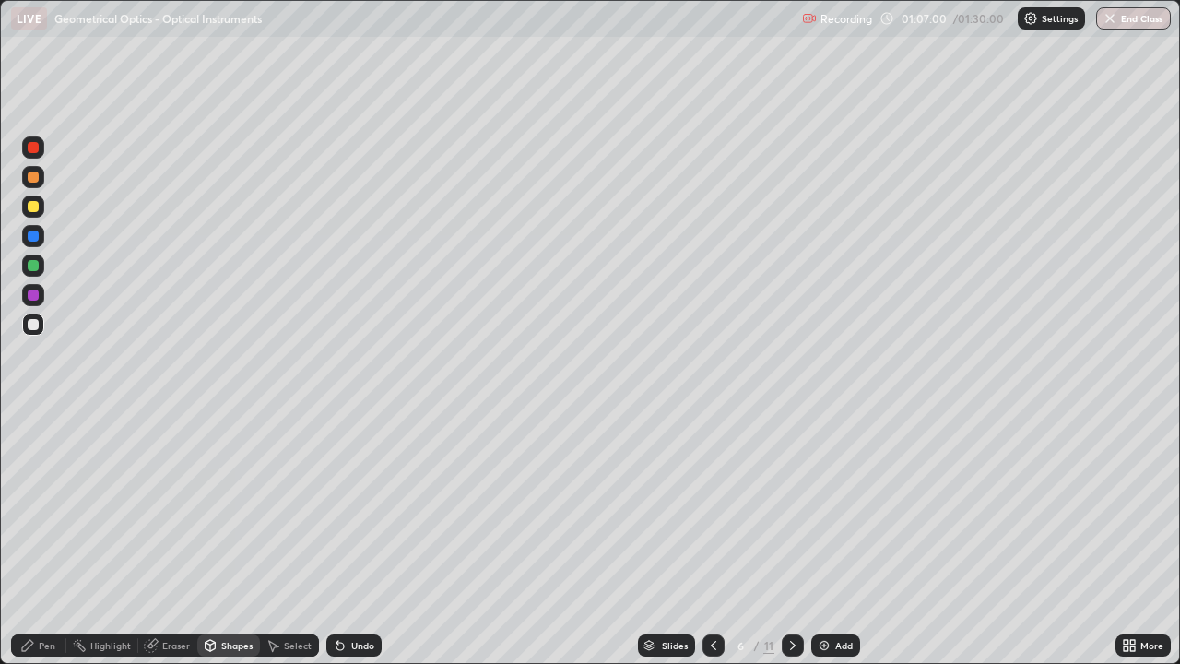
click at [33, 292] on div at bounding box center [33, 294] width 11 height 11
click at [243, 538] on div "Shapes" at bounding box center [236, 645] width 31 height 9
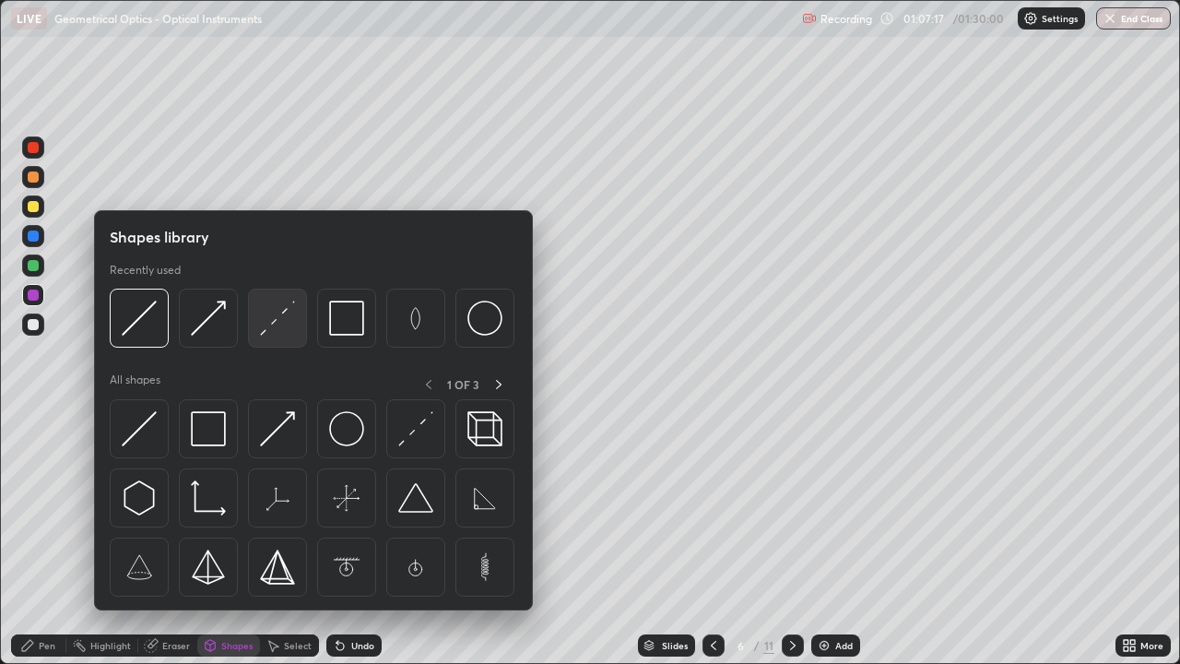
click at [280, 320] on img at bounding box center [277, 318] width 35 height 35
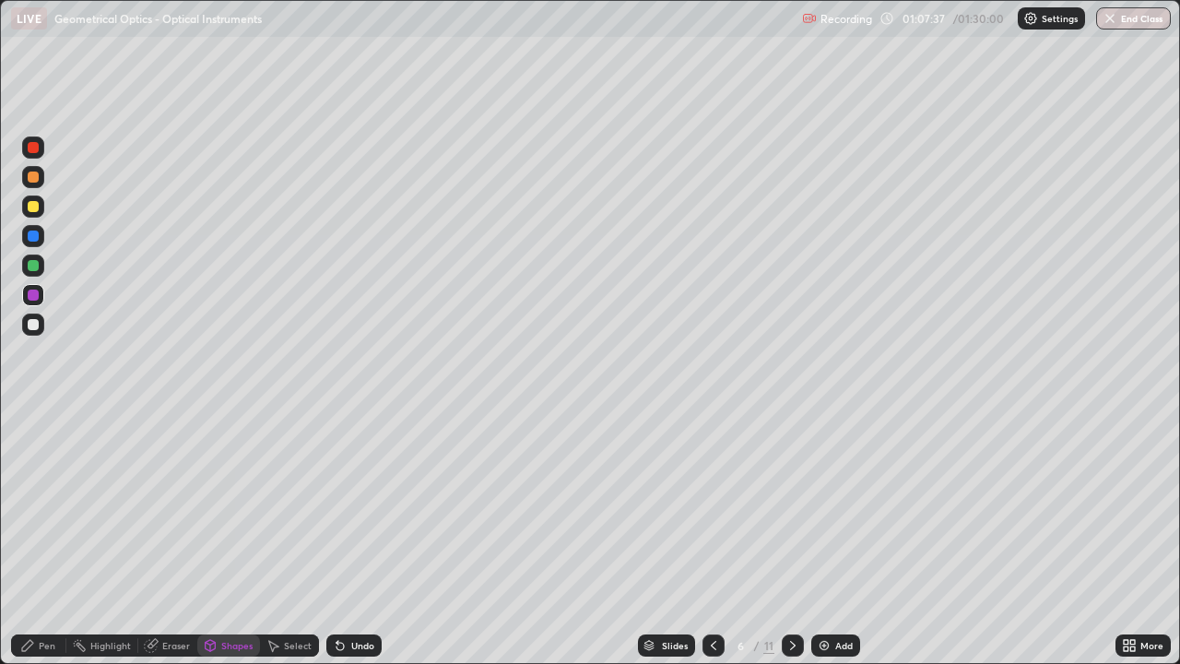
click at [368, 538] on div "Undo" at bounding box center [362, 645] width 23 height 9
click at [301, 538] on div "Select" at bounding box center [298, 645] width 28 height 9
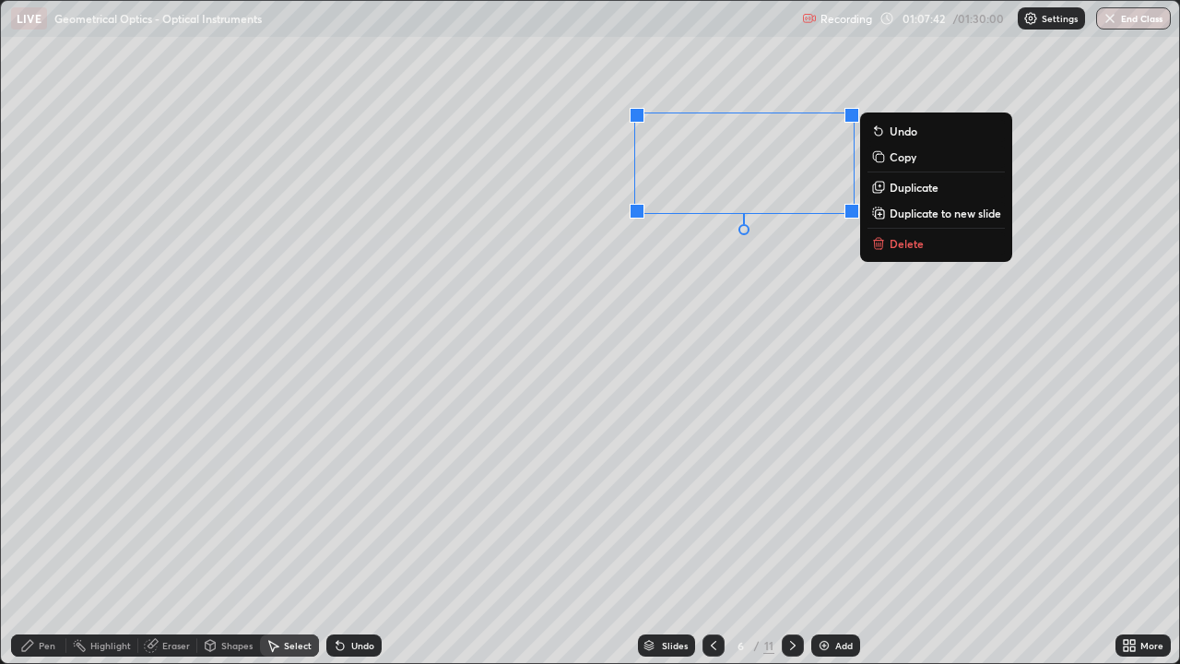
click at [899, 244] on p "Delete" at bounding box center [907, 243] width 34 height 15
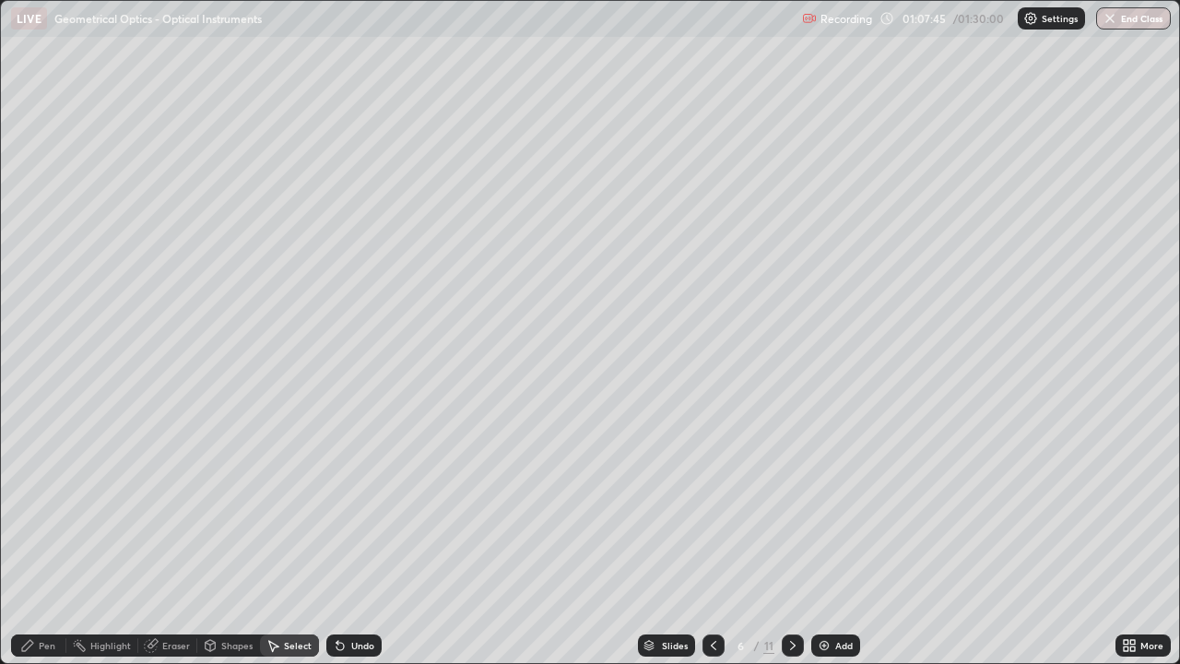
click at [241, 538] on div "Shapes" at bounding box center [236, 645] width 31 height 9
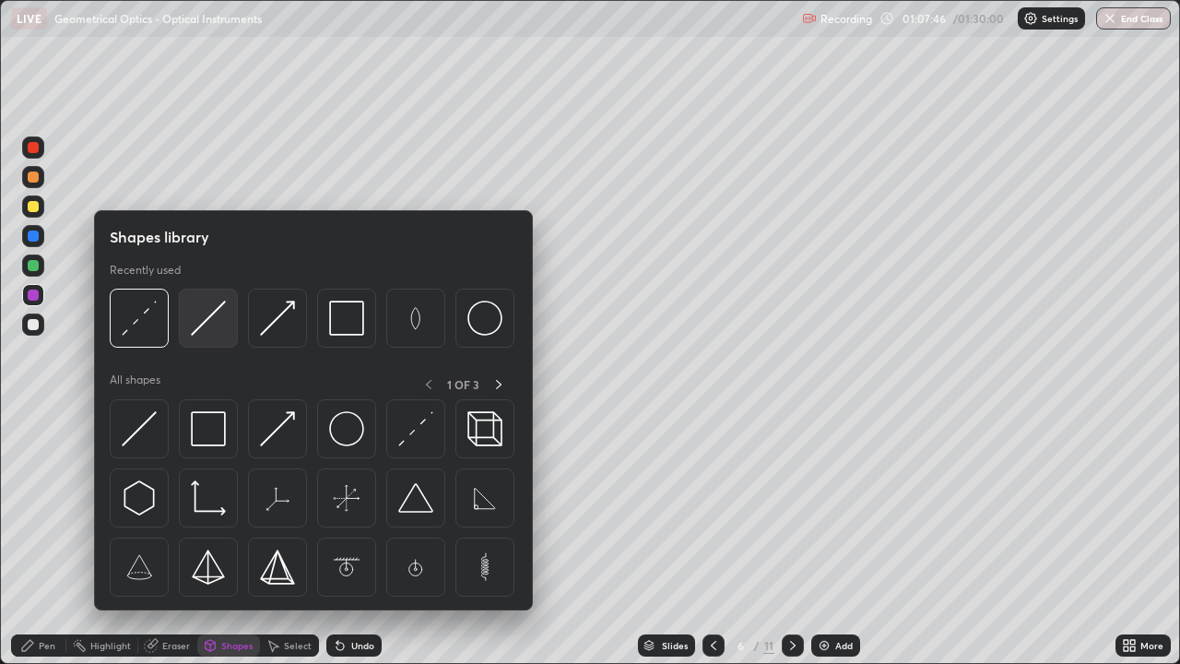
click at [218, 321] on img at bounding box center [208, 318] width 35 height 35
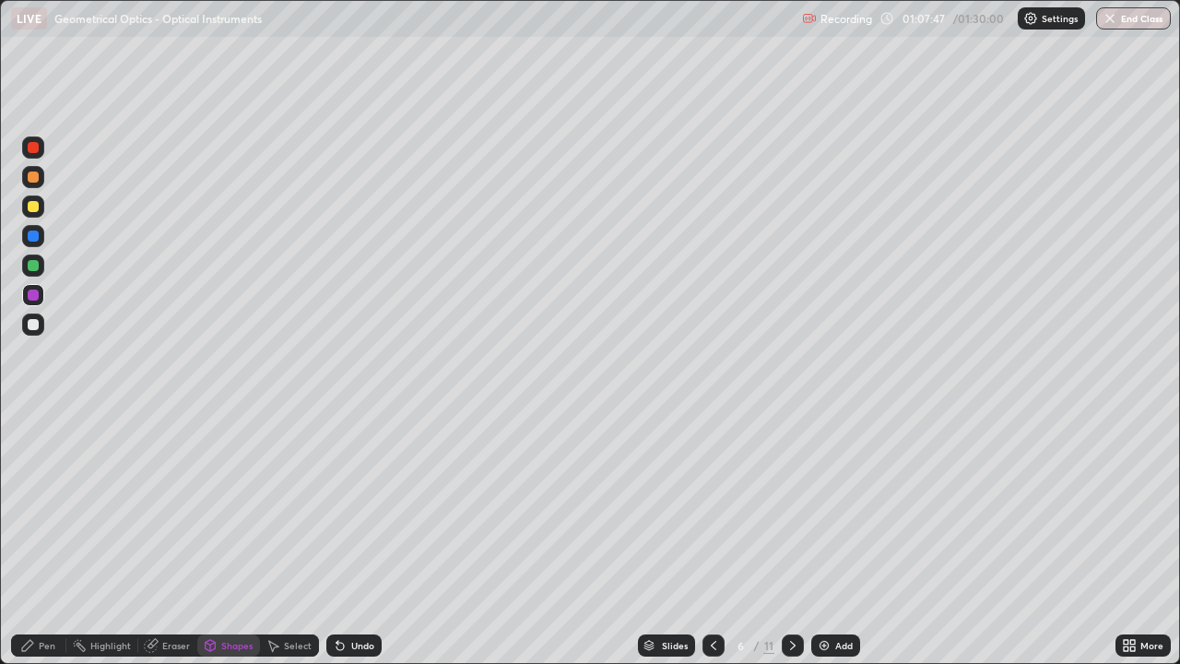
click at [243, 538] on div "Shapes" at bounding box center [228, 645] width 63 height 22
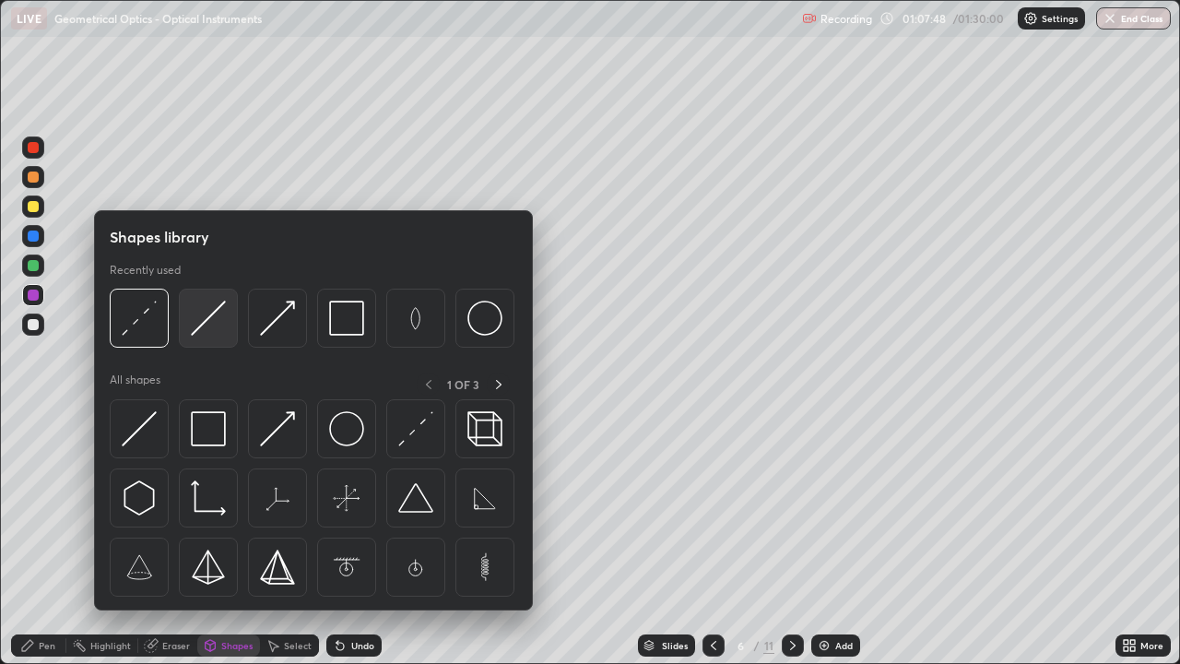
click at [210, 326] on img at bounding box center [208, 318] width 35 height 35
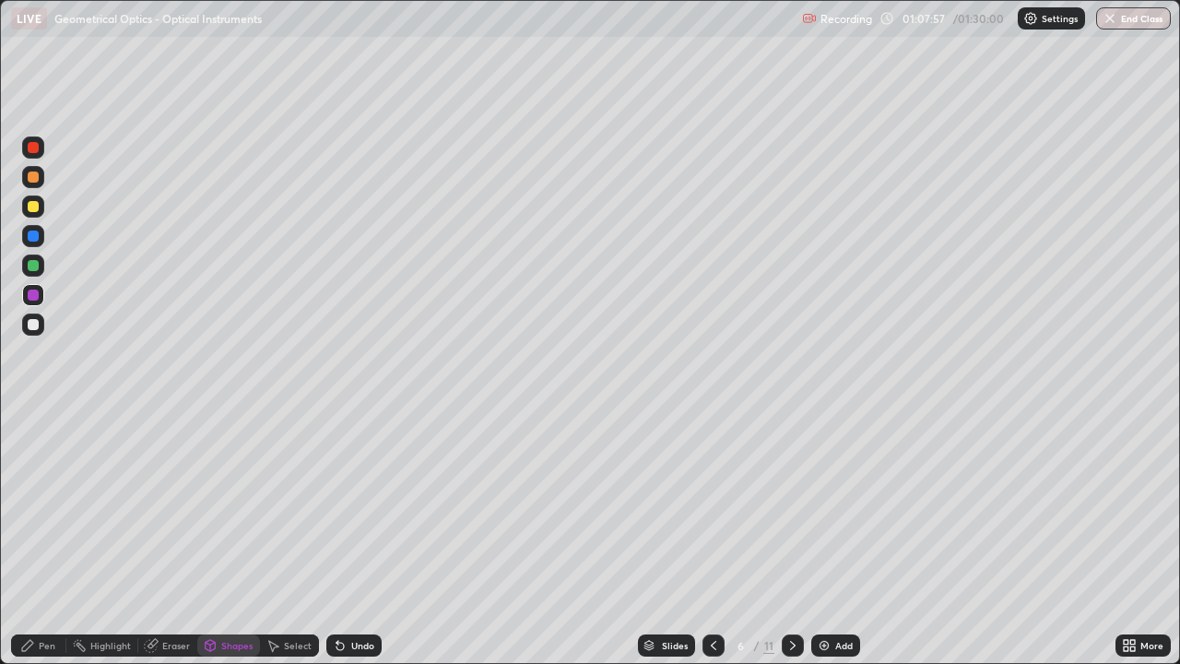
click at [34, 207] on div at bounding box center [33, 206] width 11 height 11
click at [58, 538] on div "Pen" at bounding box center [38, 645] width 55 height 22
click at [238, 538] on div "Shapes" at bounding box center [236, 645] width 31 height 9
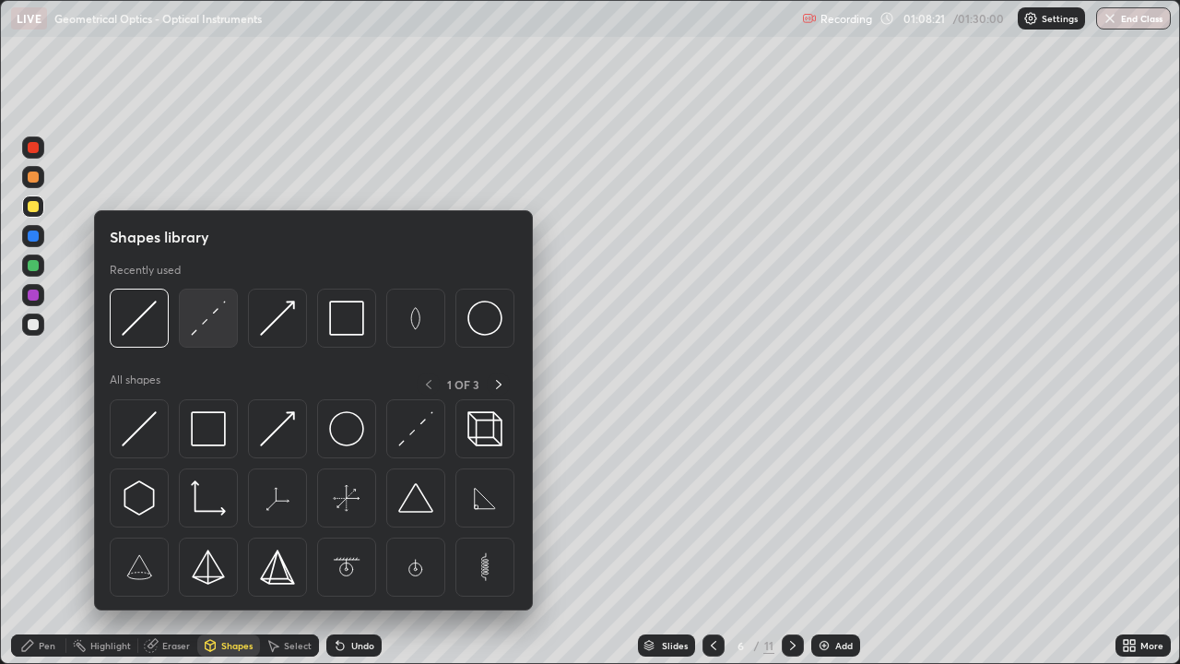
click at [219, 330] on img at bounding box center [208, 318] width 35 height 35
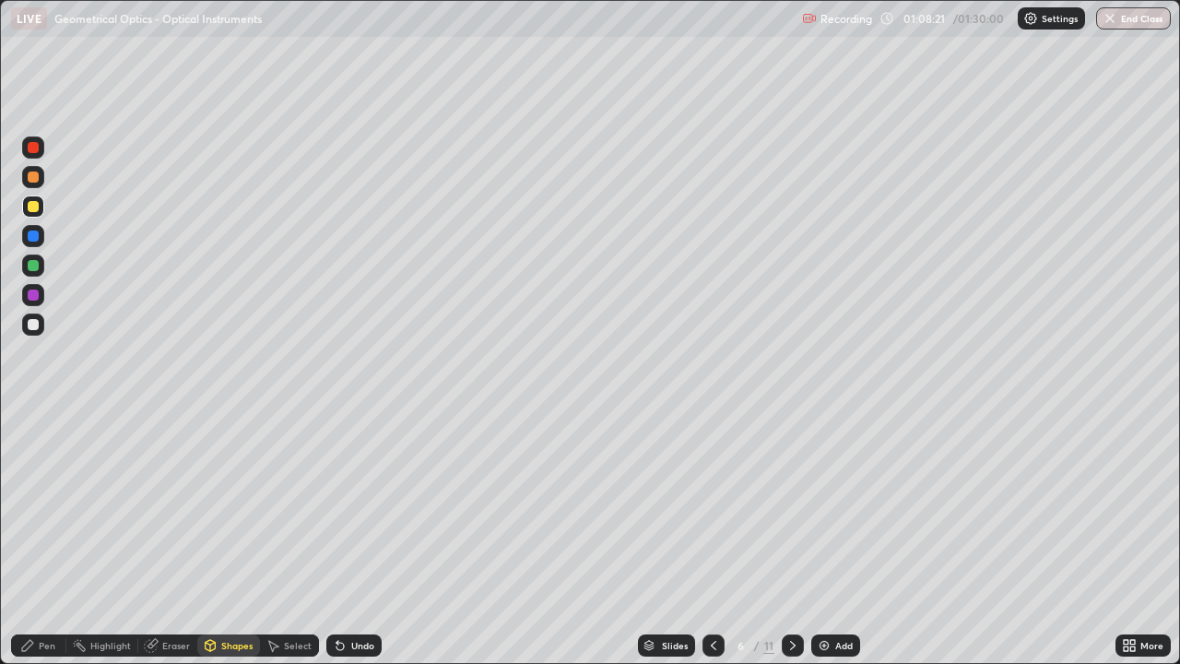
click at [37, 295] on div at bounding box center [33, 294] width 11 height 11
click at [245, 538] on div "Shapes" at bounding box center [228, 645] width 63 height 22
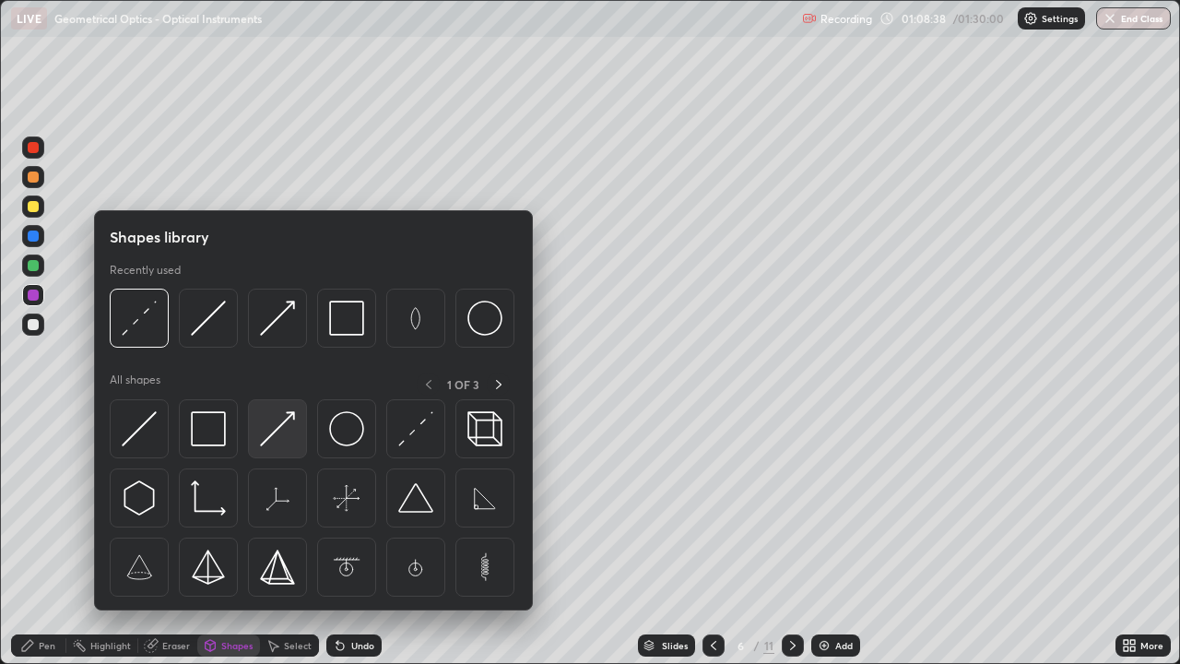
click at [283, 424] on img at bounding box center [277, 428] width 35 height 35
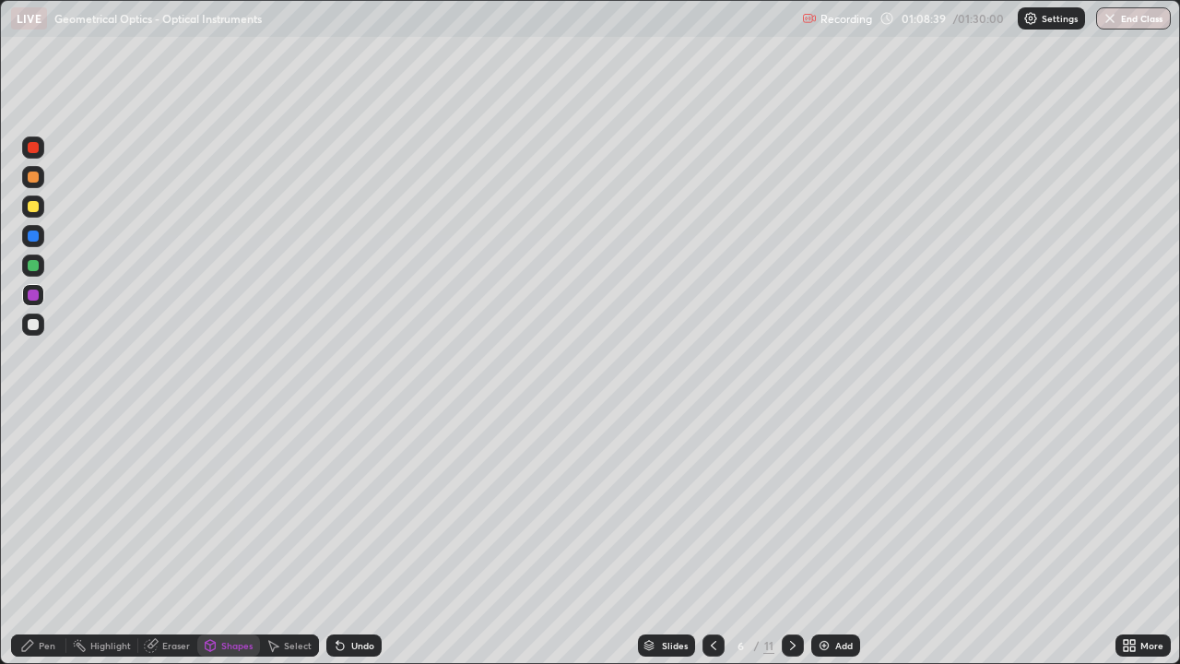
click at [35, 201] on div at bounding box center [33, 206] width 11 height 11
click at [53, 538] on div "Pen" at bounding box center [47, 645] width 17 height 9
click at [36, 326] on div at bounding box center [33, 324] width 11 height 11
click at [242, 538] on div "Shapes" at bounding box center [236, 645] width 31 height 9
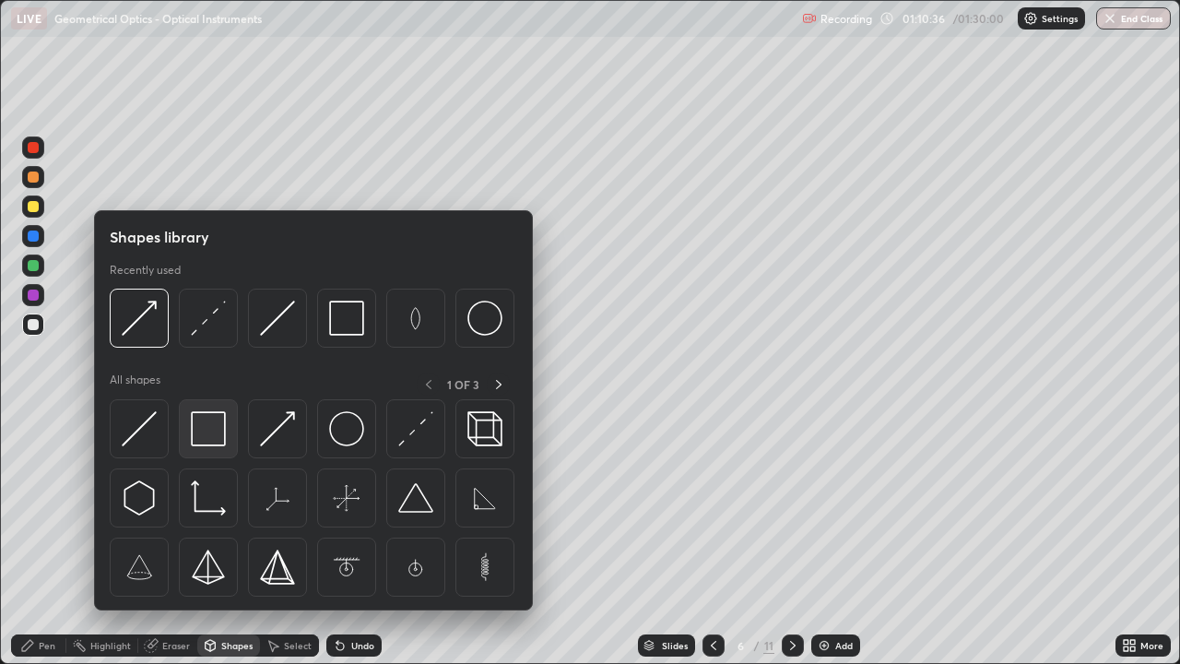
click at [222, 436] on img at bounding box center [208, 428] width 35 height 35
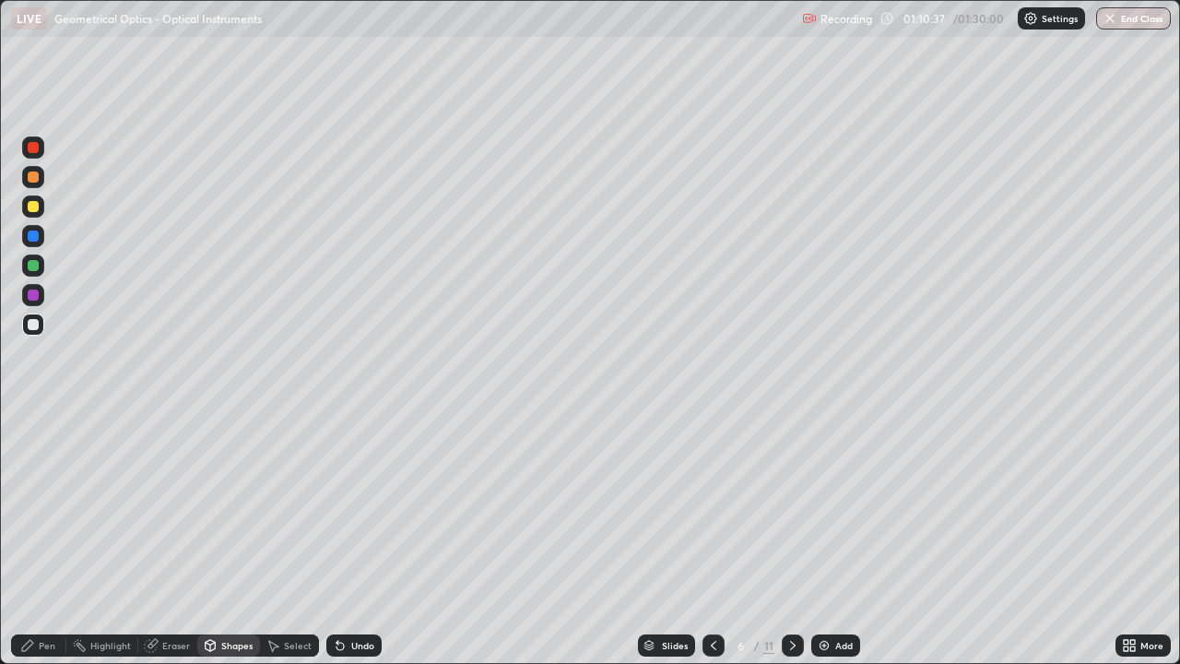
click at [38, 239] on div at bounding box center [33, 235] width 11 height 11
click at [32, 327] on div at bounding box center [33, 324] width 11 height 11
click at [360, 538] on div "Undo" at bounding box center [362, 645] width 23 height 9
click at [52, 538] on div "Pen" at bounding box center [47, 645] width 17 height 9
click at [36, 325] on div at bounding box center [33, 324] width 11 height 11
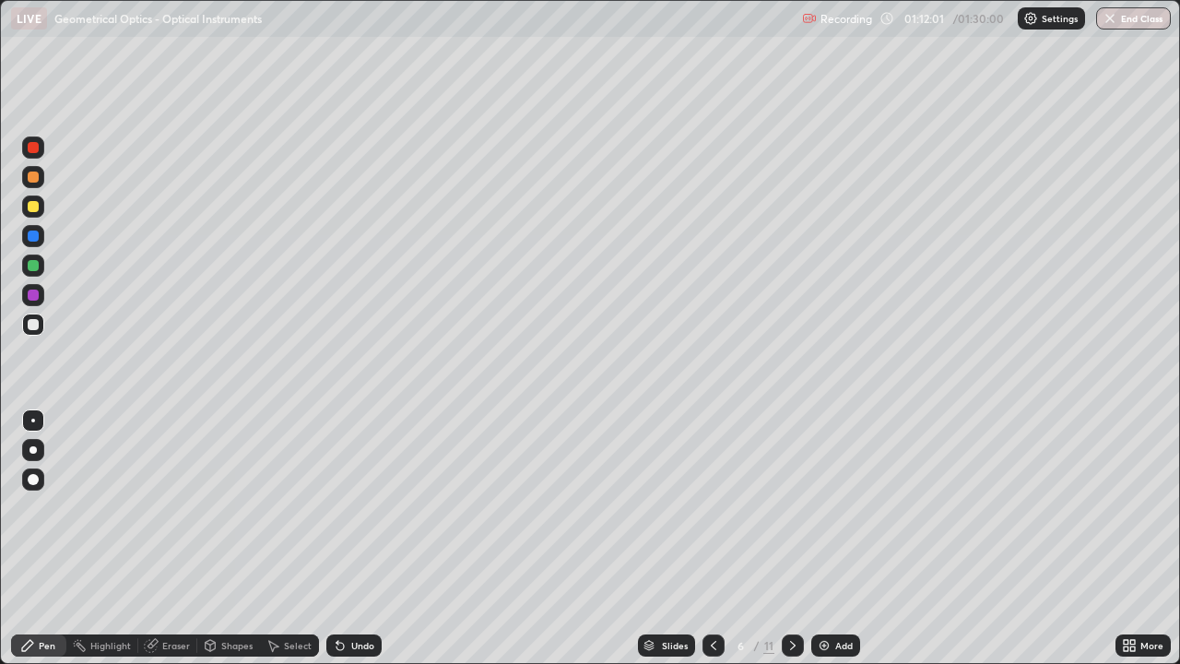
click at [34, 268] on div at bounding box center [33, 265] width 11 height 11
click at [33, 328] on div at bounding box center [33, 324] width 11 height 11
click at [234, 538] on div "Shapes" at bounding box center [236, 645] width 31 height 9
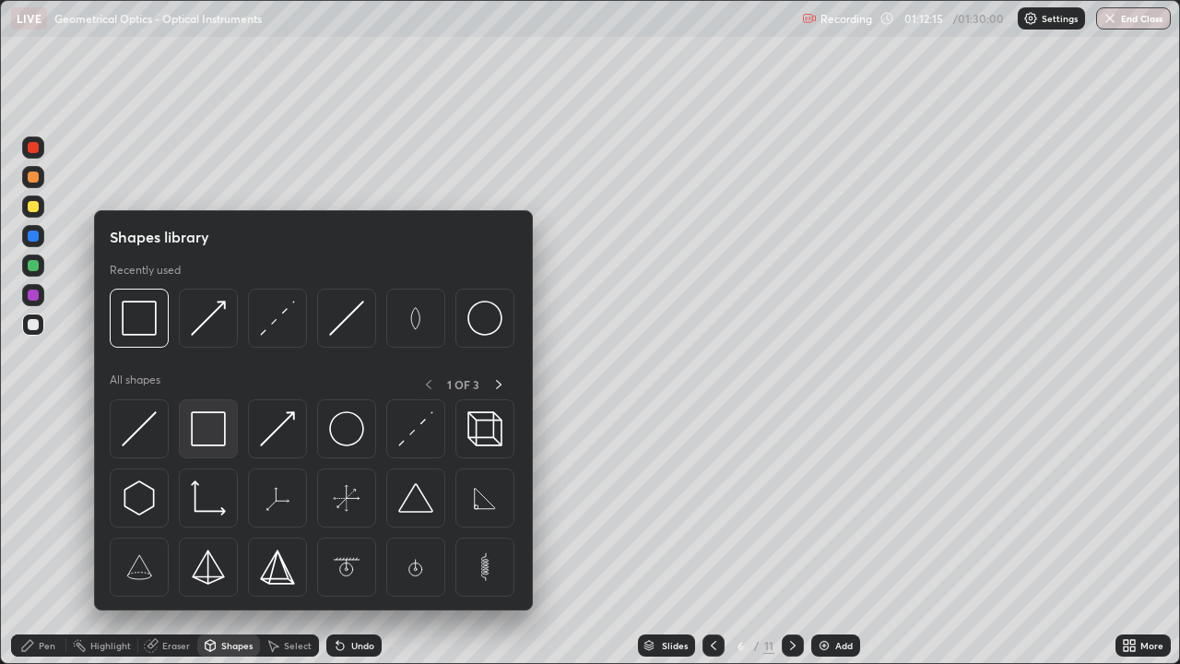
click at [216, 444] on img at bounding box center [208, 428] width 35 height 35
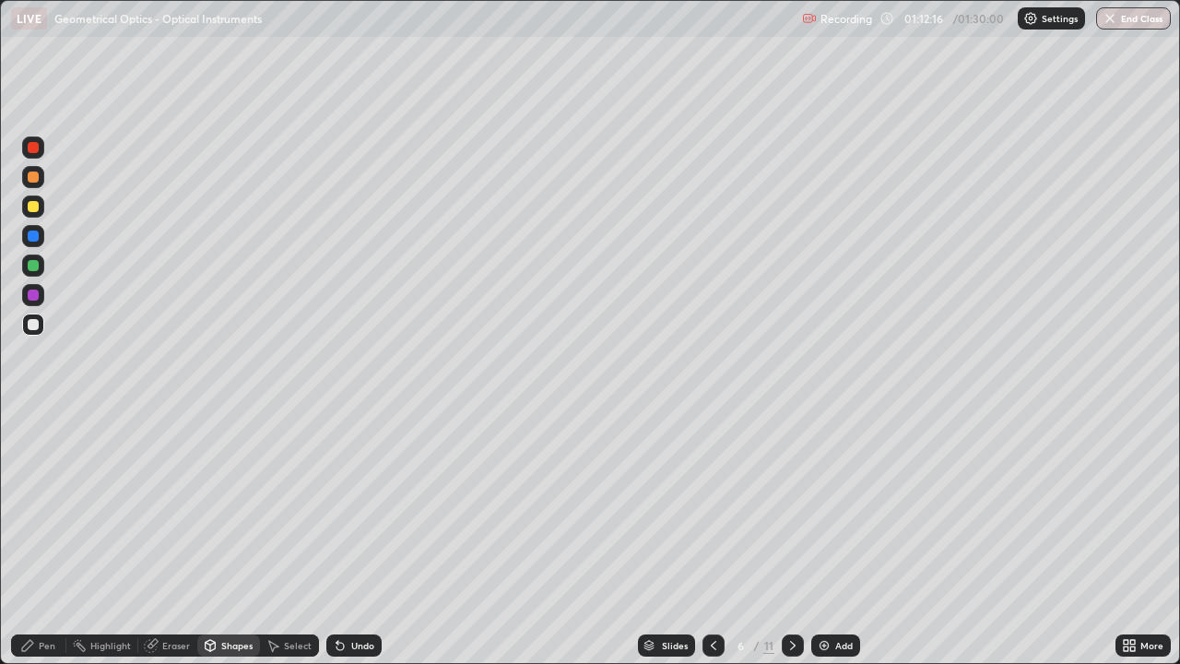
click at [34, 237] on div at bounding box center [33, 235] width 11 height 11
click at [54, 538] on div "Pen" at bounding box center [47, 645] width 17 height 9
click at [33, 325] on div at bounding box center [33, 324] width 11 height 11
click at [835, 538] on div "Add" at bounding box center [844, 645] width 18 height 9
click at [36, 208] on div at bounding box center [33, 206] width 11 height 11
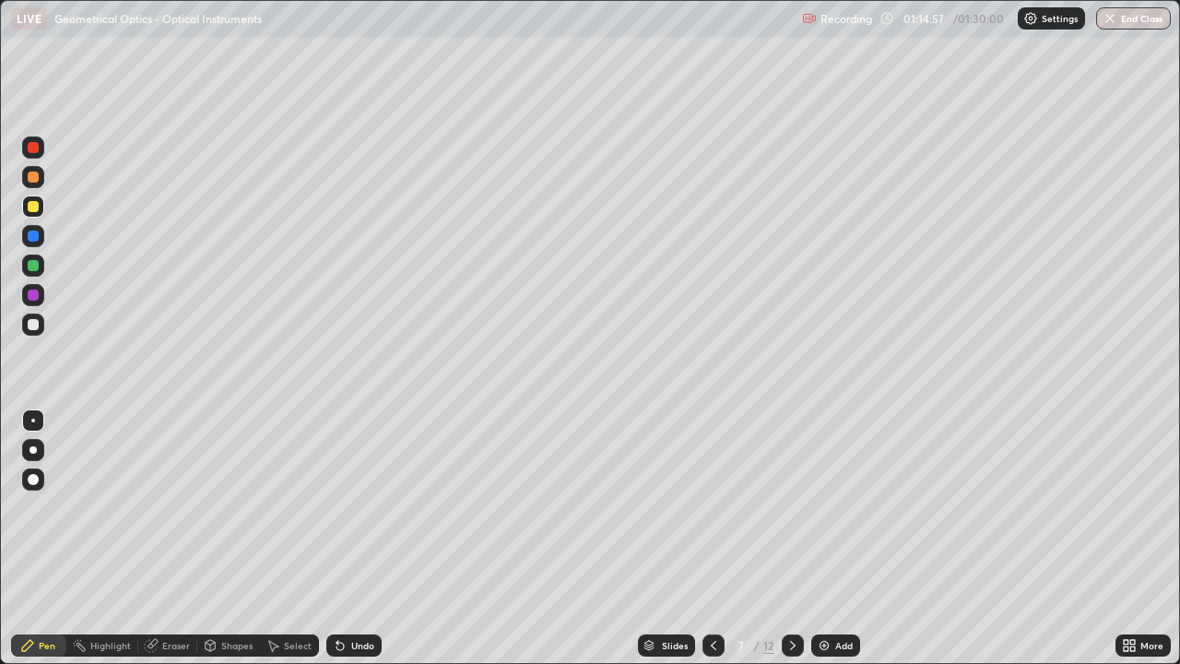
click at [351, 538] on div "Undo" at bounding box center [362, 645] width 23 height 9
click at [355, 538] on div "Undo" at bounding box center [353, 645] width 55 height 22
click at [356, 538] on div "Undo" at bounding box center [362, 645] width 23 height 9
click at [36, 266] on div at bounding box center [33, 265] width 11 height 11
click at [34, 324] on div at bounding box center [33, 324] width 11 height 11
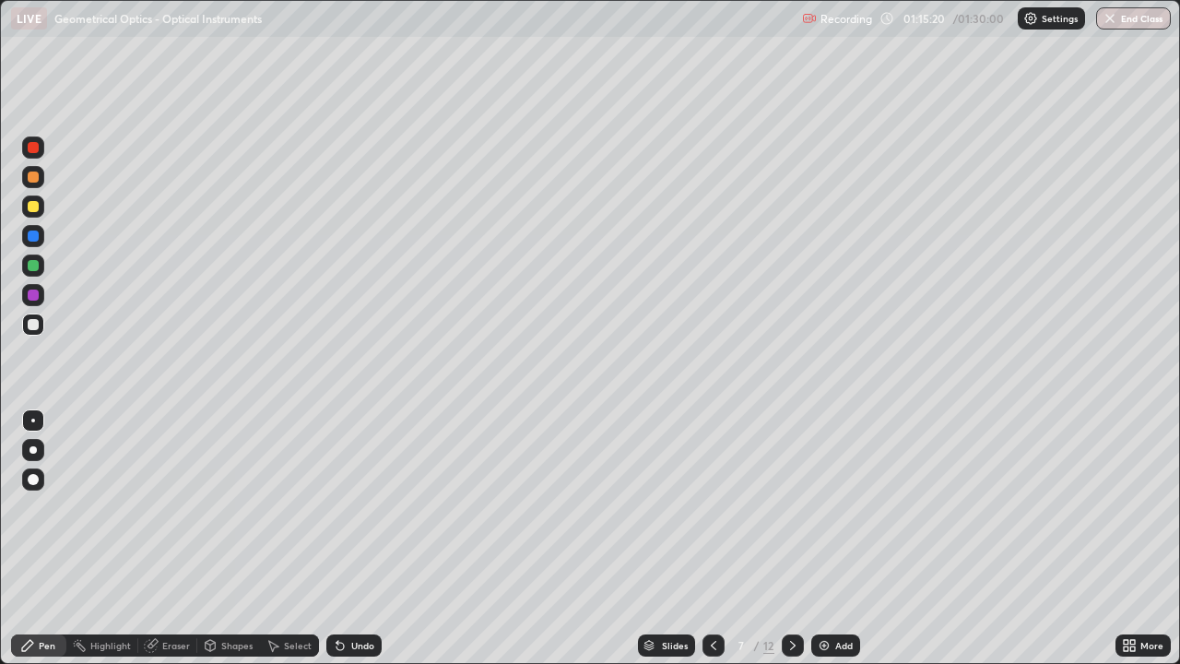
click at [232, 538] on div "Shapes" at bounding box center [236, 645] width 31 height 9
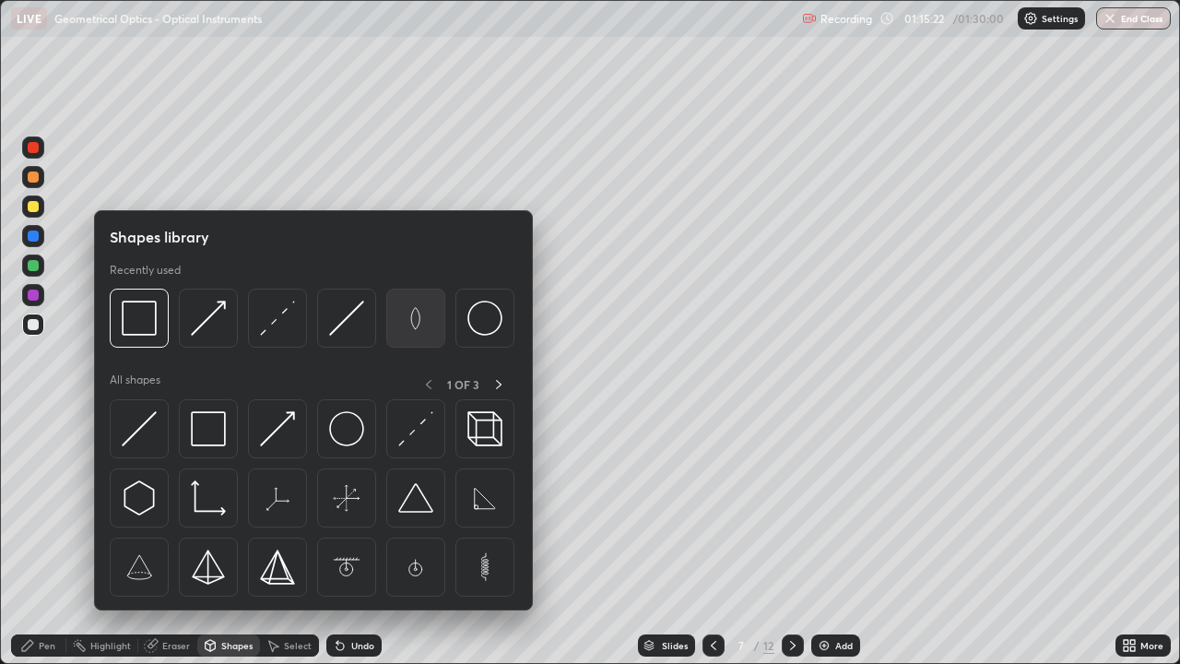
click at [413, 323] on img at bounding box center [415, 318] width 35 height 35
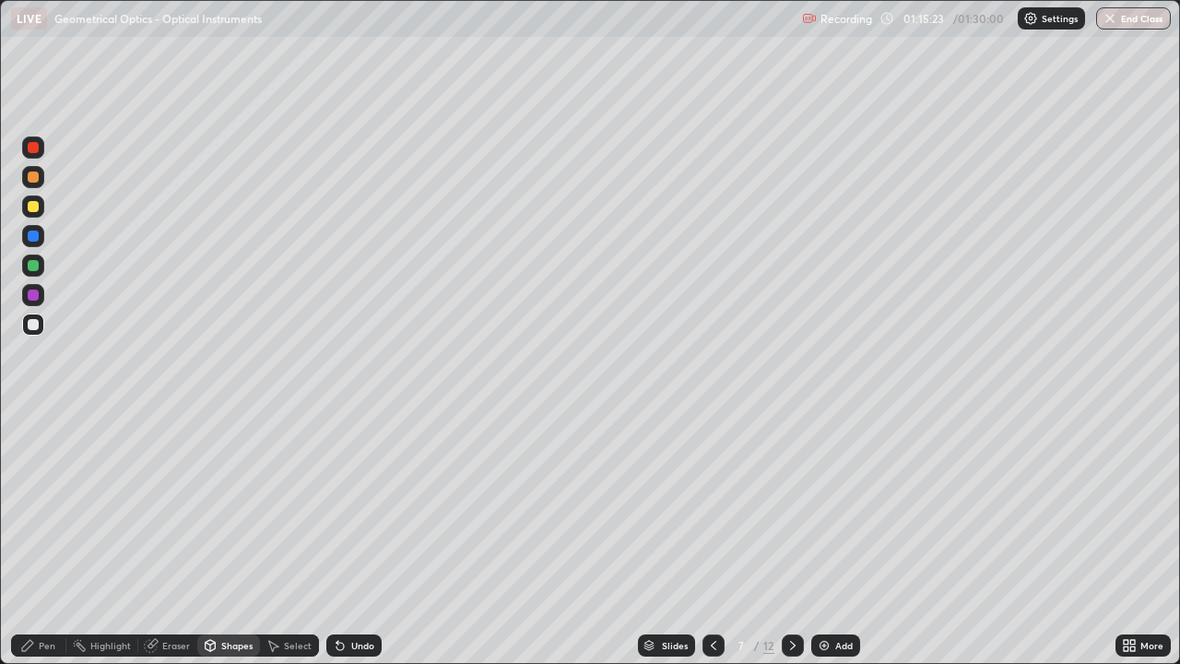
click at [34, 177] on div at bounding box center [33, 176] width 11 height 11
click at [336, 538] on icon at bounding box center [339, 646] width 7 height 7
click at [48, 538] on div "Pen" at bounding box center [47, 645] width 17 height 9
click at [35, 326] on div at bounding box center [33, 324] width 11 height 11
click at [233, 538] on div "Shapes" at bounding box center [236, 645] width 31 height 9
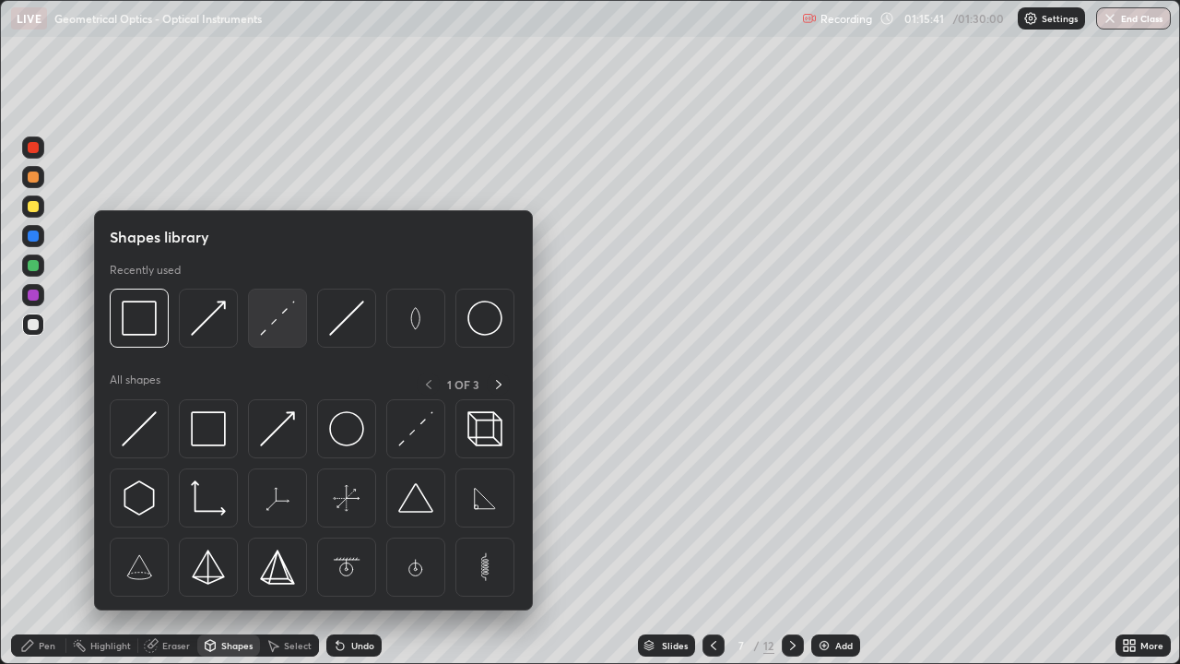
click at [281, 327] on img at bounding box center [277, 318] width 35 height 35
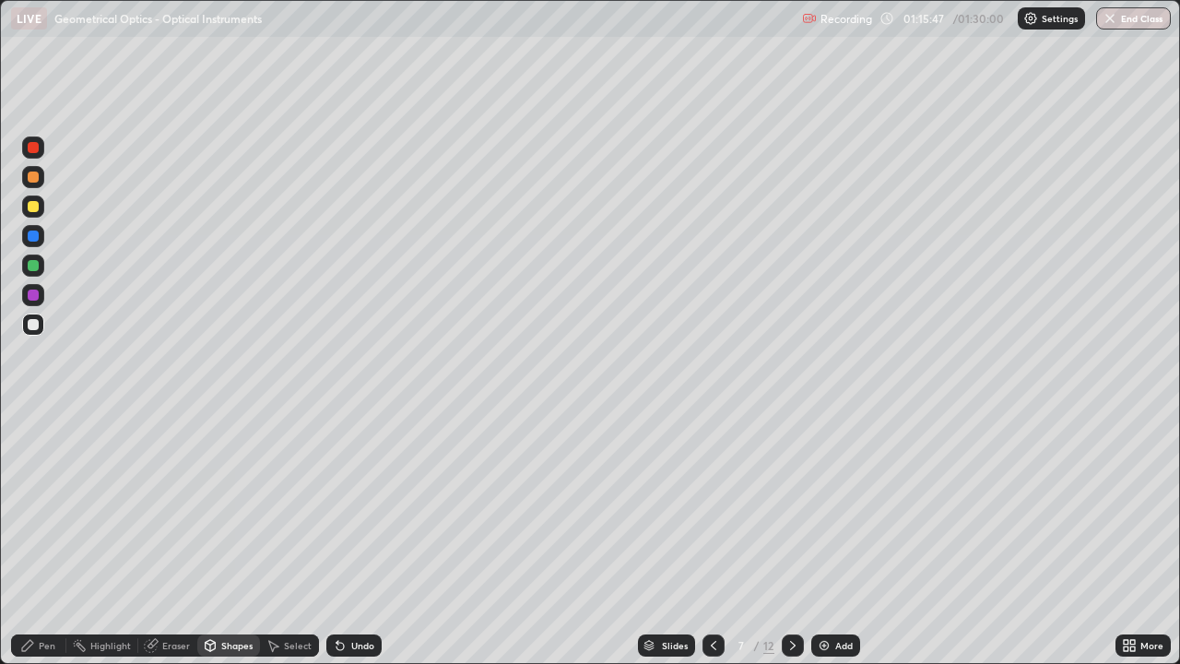
click at [35, 205] on div at bounding box center [33, 206] width 11 height 11
click at [349, 538] on div "Undo" at bounding box center [353, 645] width 55 height 22
click at [47, 538] on div "Pen" at bounding box center [47, 645] width 17 height 9
click at [351, 538] on div "Undo" at bounding box center [353, 645] width 55 height 22
click at [34, 324] on div at bounding box center [33, 324] width 11 height 11
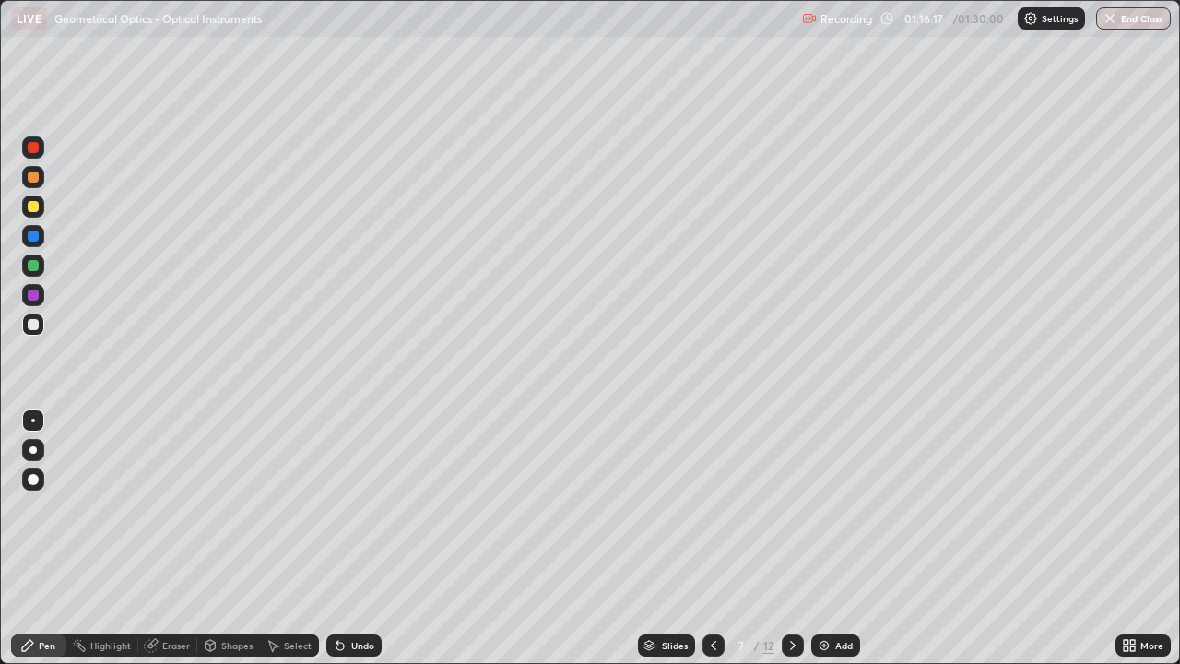
click at [40, 236] on div at bounding box center [33, 236] width 22 height 22
click at [709, 538] on div at bounding box center [713, 645] width 22 height 22
click at [712, 538] on icon at bounding box center [713, 645] width 15 height 15
click at [791, 538] on icon at bounding box center [792, 645] width 15 height 15
click at [792, 538] on icon at bounding box center [793, 645] width 6 height 9
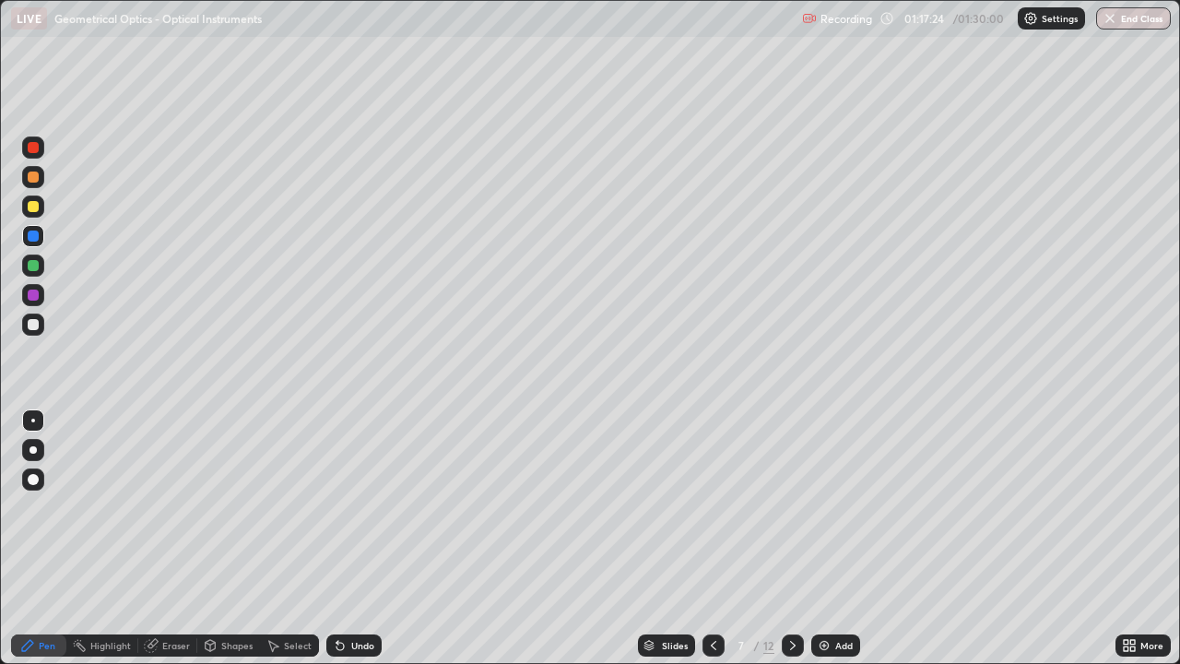
click at [711, 538] on icon at bounding box center [714, 645] width 6 height 9
click at [791, 538] on icon at bounding box center [792, 645] width 15 height 15
click at [30, 325] on div at bounding box center [33, 324] width 11 height 11
click at [34, 210] on div at bounding box center [33, 206] width 11 height 11
click at [232, 538] on div "Shapes" at bounding box center [236, 645] width 31 height 9
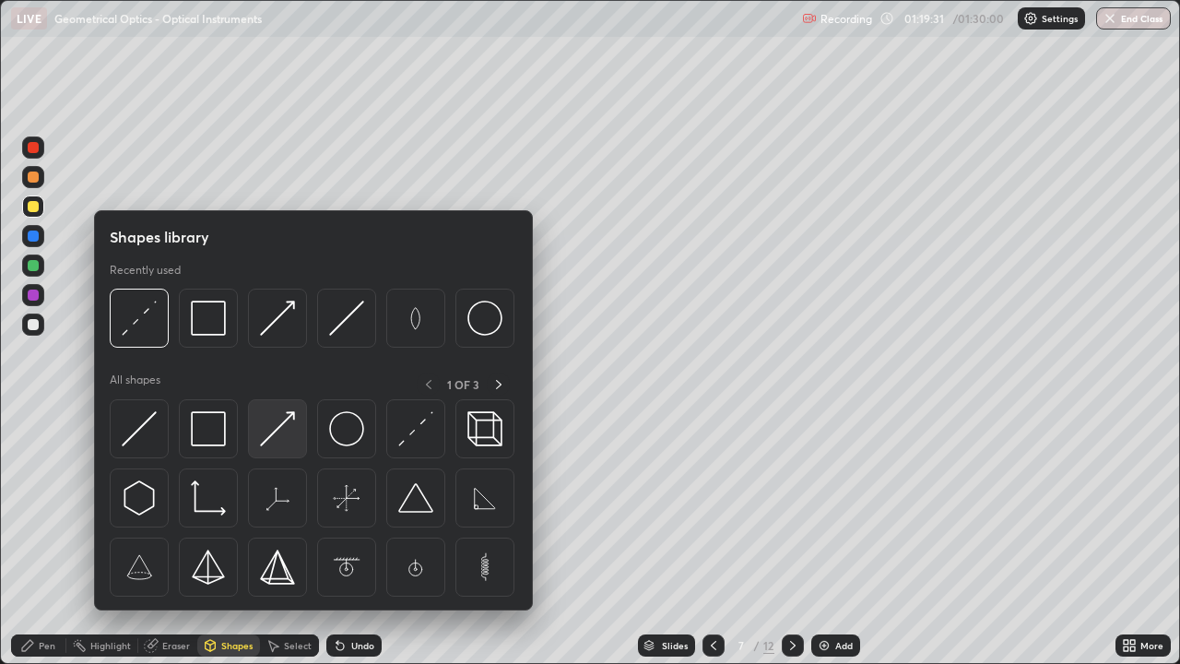
click at [273, 433] on img at bounding box center [277, 428] width 35 height 35
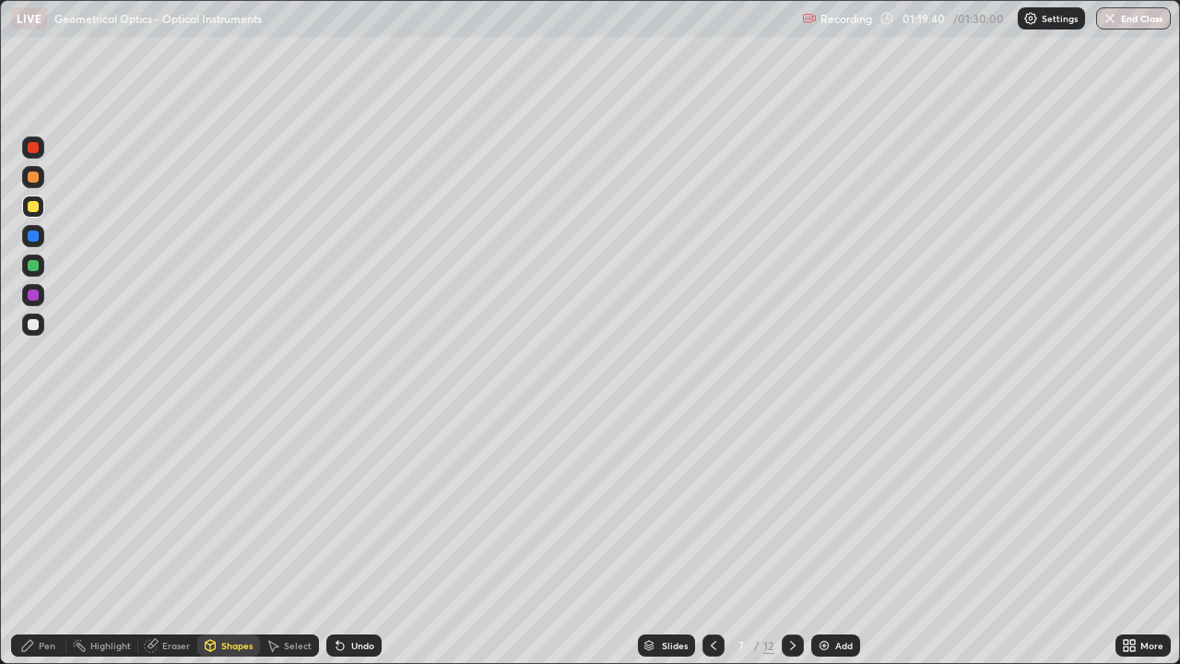
click at [45, 538] on div "Pen" at bounding box center [47, 645] width 17 height 9
click at [33, 325] on div at bounding box center [33, 324] width 11 height 11
click at [351, 538] on div "Undo" at bounding box center [362, 645] width 23 height 9
click at [346, 538] on div "Undo" at bounding box center [353, 645] width 55 height 22
click at [355, 538] on div "Undo" at bounding box center [362, 645] width 23 height 9
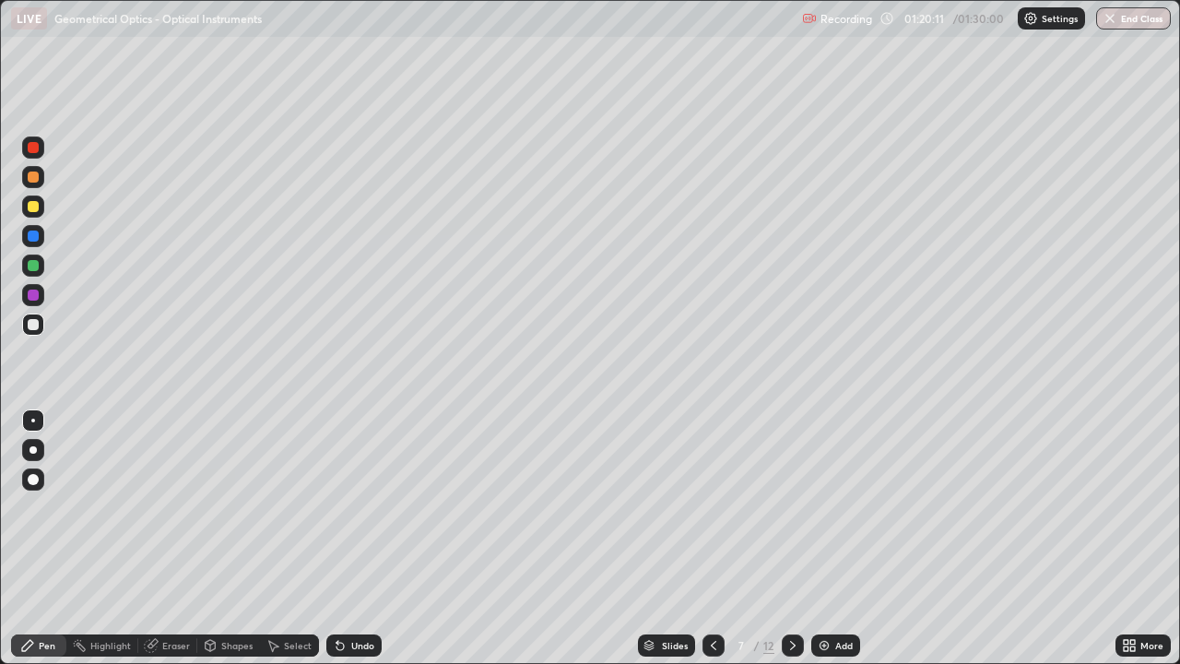
click at [352, 538] on div "Undo" at bounding box center [362, 645] width 23 height 9
click at [348, 538] on div "Undo" at bounding box center [353, 645] width 55 height 22
click at [353, 538] on div "Undo" at bounding box center [362, 645] width 23 height 9
click at [351, 538] on div "Undo" at bounding box center [362, 645] width 23 height 9
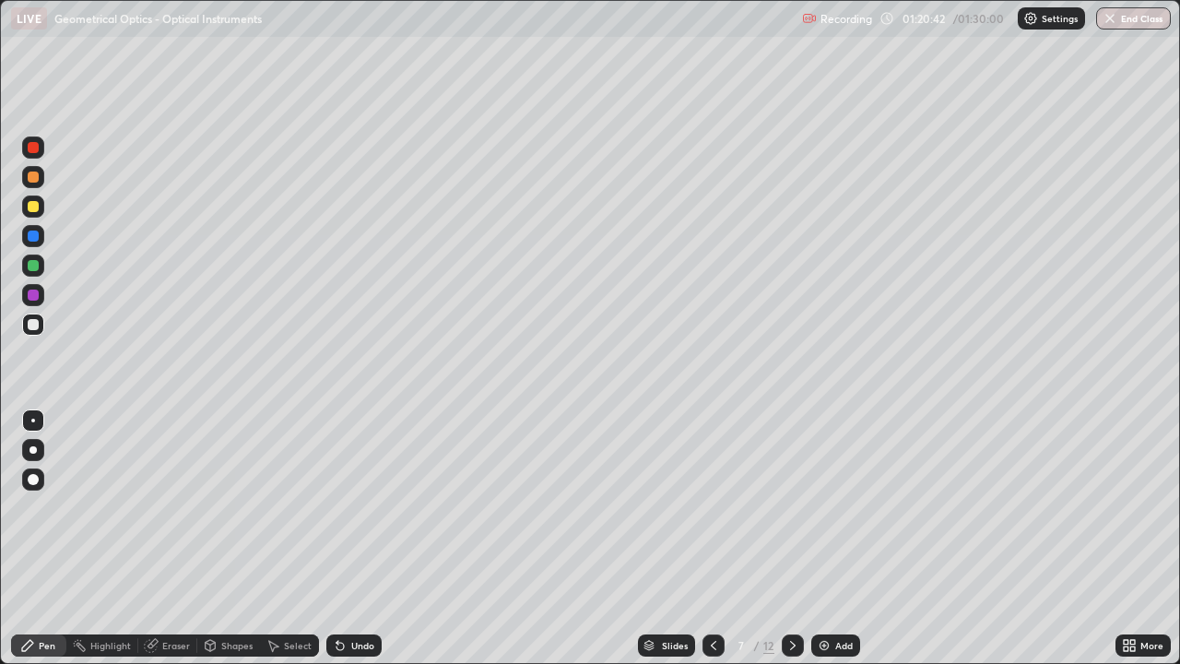
click at [176, 538] on div "Eraser" at bounding box center [176, 645] width 28 height 9
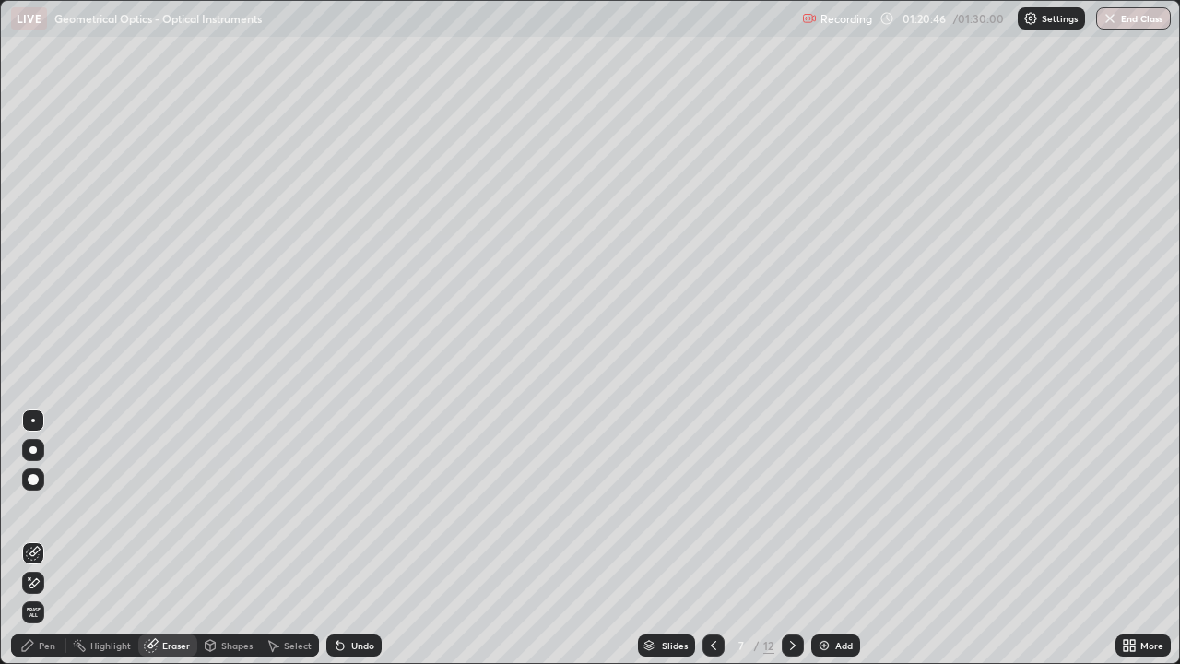
click at [40, 538] on div "Pen" at bounding box center [38, 645] width 55 height 22
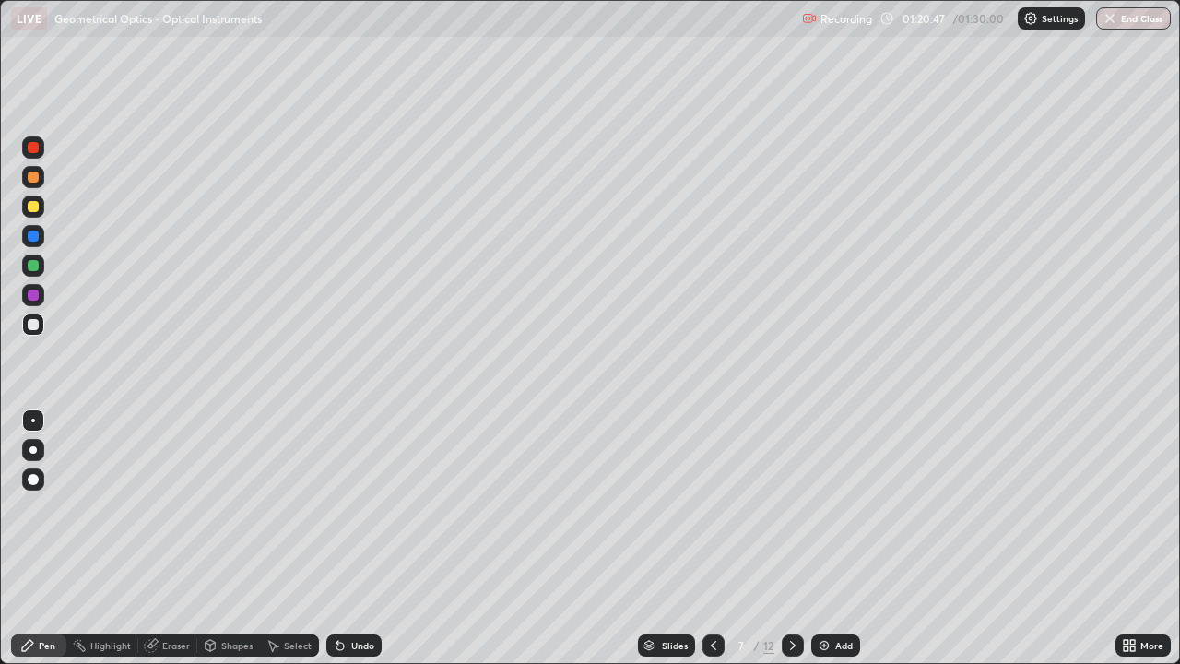
click at [34, 206] on div at bounding box center [33, 206] width 11 height 11
click at [53, 538] on div "Pen" at bounding box center [38, 645] width 55 height 22
click at [34, 324] on div at bounding box center [33, 324] width 11 height 11
click at [353, 538] on div "Undo" at bounding box center [362, 645] width 23 height 9
click at [334, 538] on icon at bounding box center [340, 645] width 15 height 15
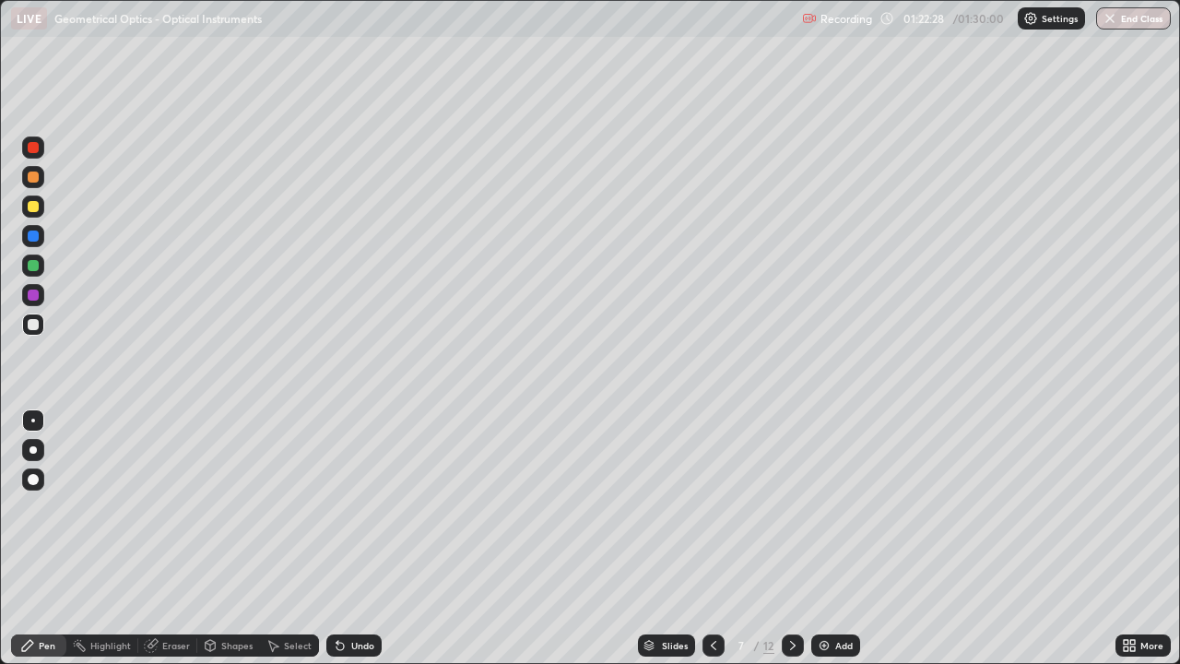
click at [336, 538] on icon at bounding box center [339, 646] width 7 height 7
click at [335, 538] on icon at bounding box center [340, 645] width 15 height 15
click at [337, 538] on icon at bounding box center [339, 646] width 7 height 7
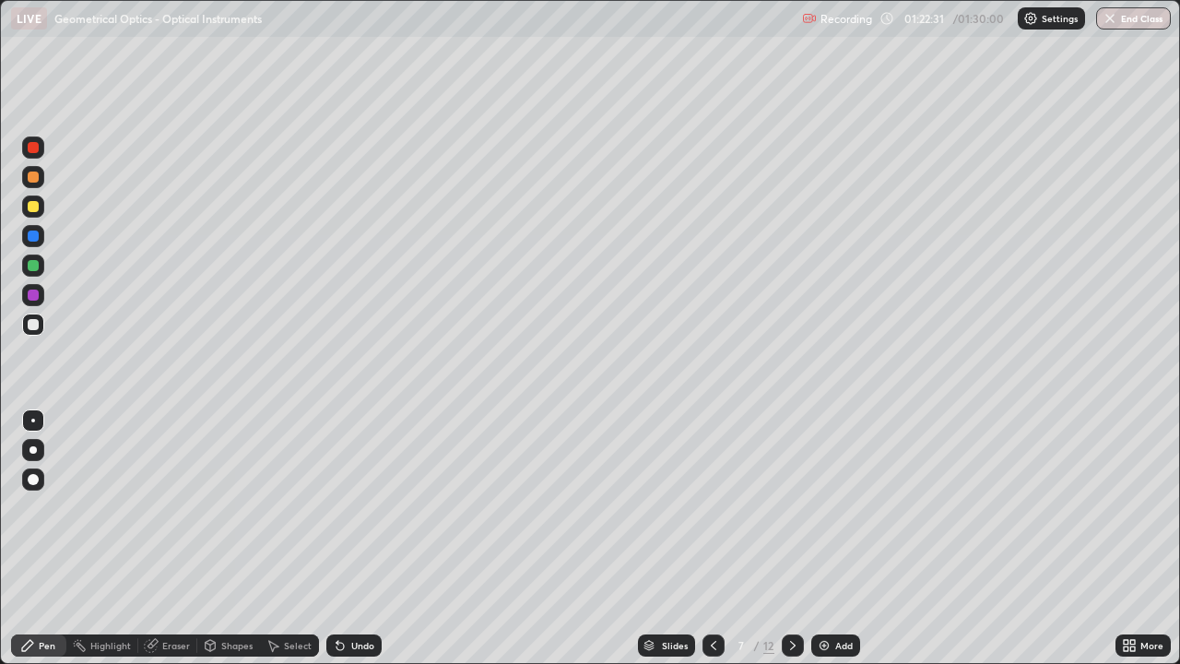
click at [337, 538] on icon at bounding box center [339, 646] width 7 height 7
click at [712, 538] on icon at bounding box center [713, 645] width 15 height 15
click at [789, 538] on icon at bounding box center [792, 645] width 15 height 15
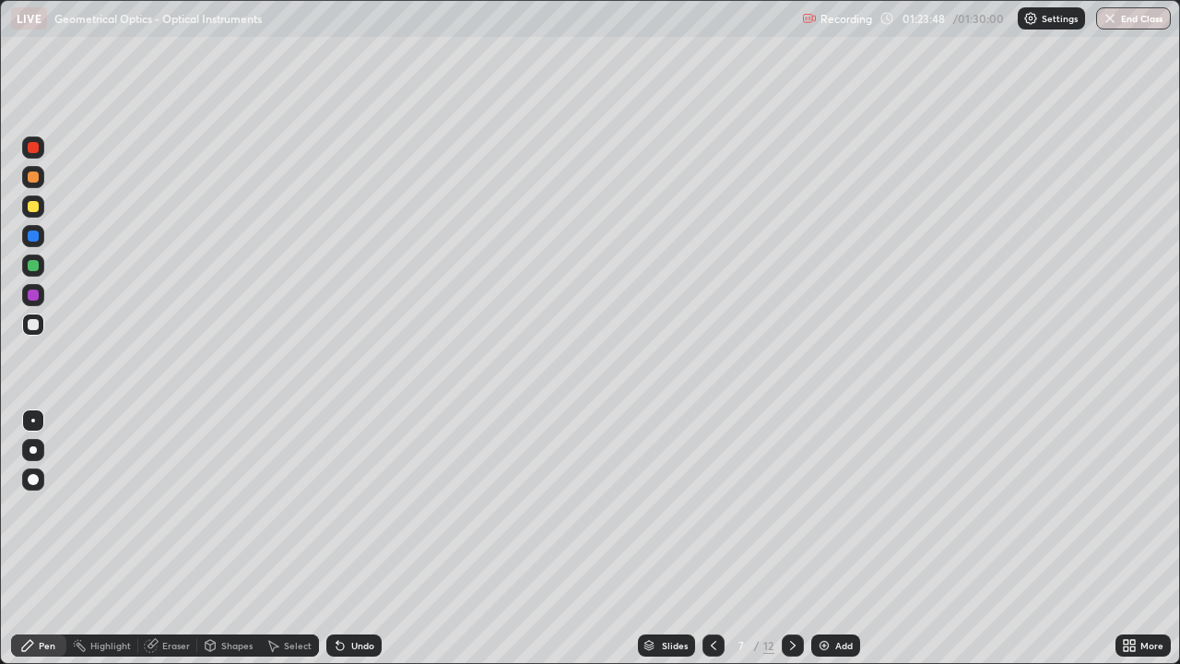
click at [34, 266] on div at bounding box center [33, 265] width 11 height 11
click at [712, 538] on icon at bounding box center [713, 645] width 15 height 15
click at [788, 538] on icon at bounding box center [792, 645] width 15 height 15
click at [34, 266] on div at bounding box center [33, 265] width 11 height 11
click at [34, 207] on div at bounding box center [33, 206] width 11 height 11
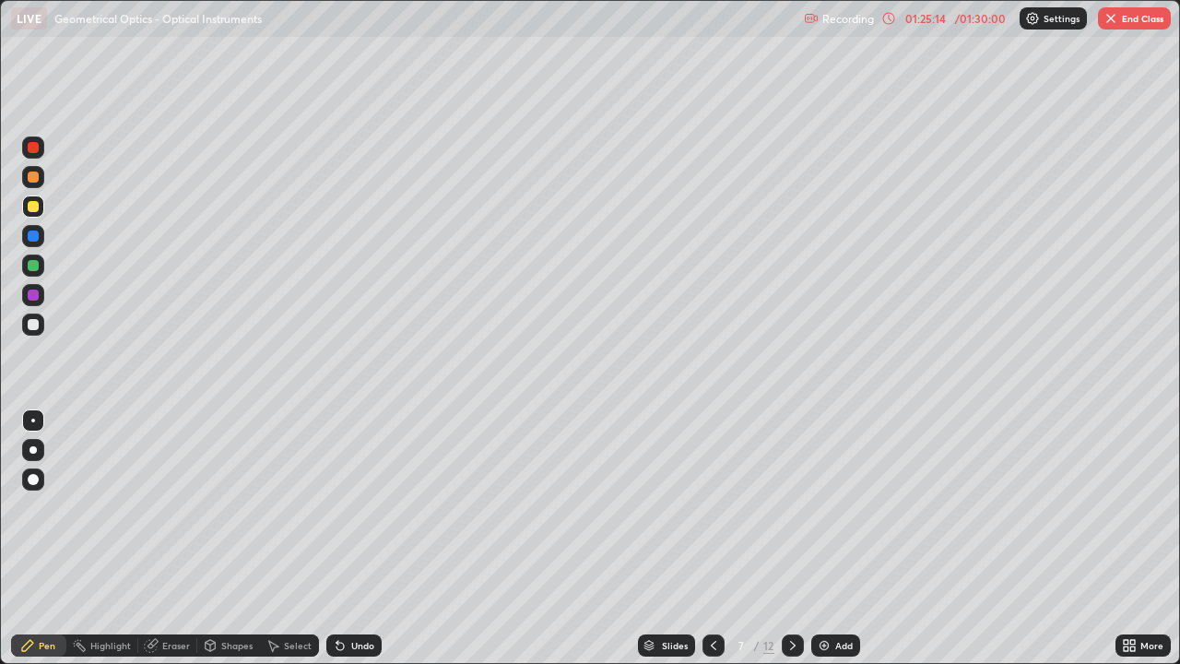
click at [237, 538] on div "Shapes" at bounding box center [236, 645] width 31 height 9
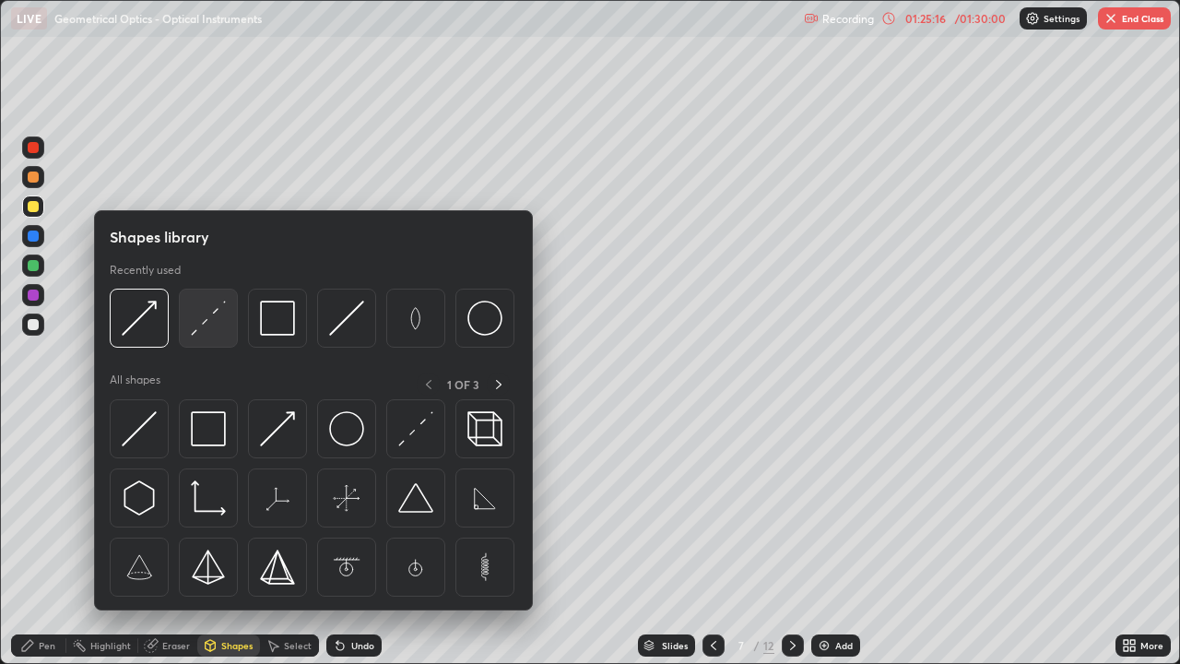
click at [208, 326] on img at bounding box center [208, 318] width 35 height 35
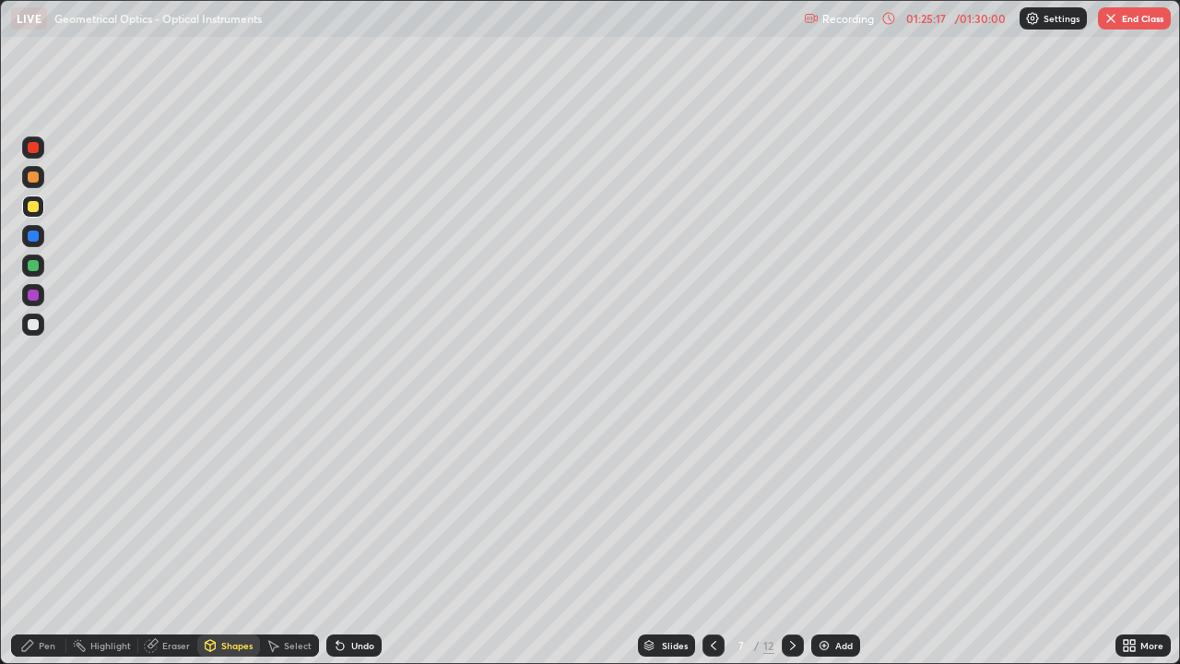
click at [34, 182] on div at bounding box center [33, 176] width 11 height 11
click at [52, 538] on div "Pen" at bounding box center [47, 645] width 17 height 9
click at [35, 324] on div at bounding box center [33, 324] width 11 height 11
click at [177, 538] on div "Eraser" at bounding box center [176, 645] width 28 height 9
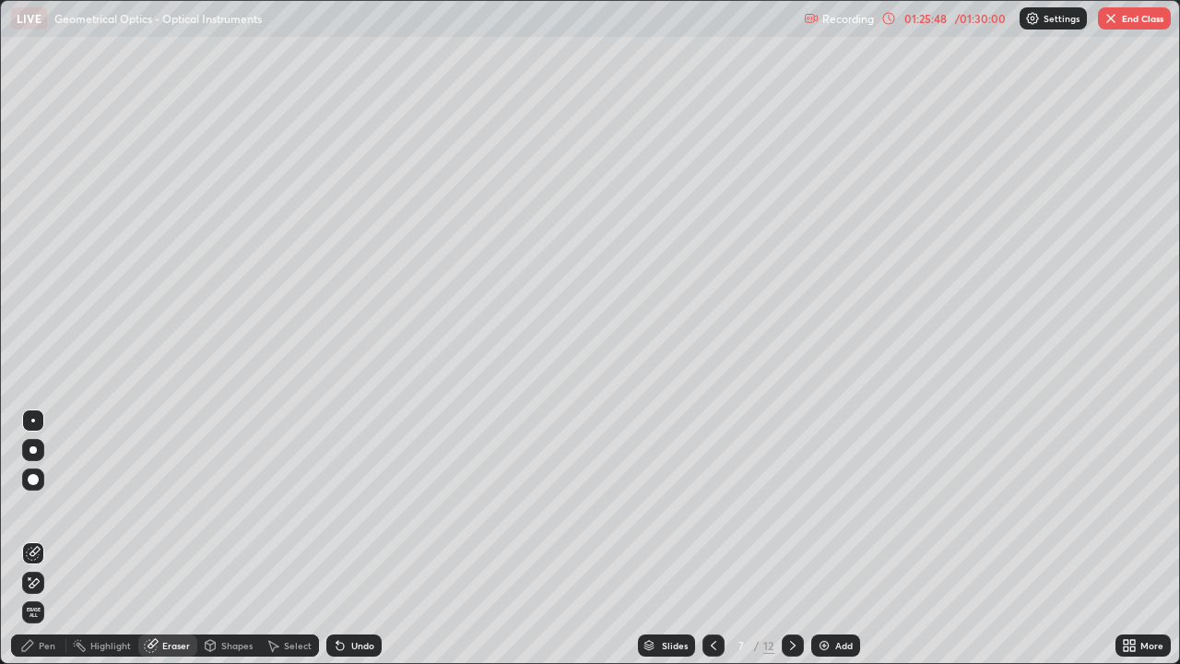
click at [51, 538] on div "Pen" at bounding box center [47, 645] width 17 height 9
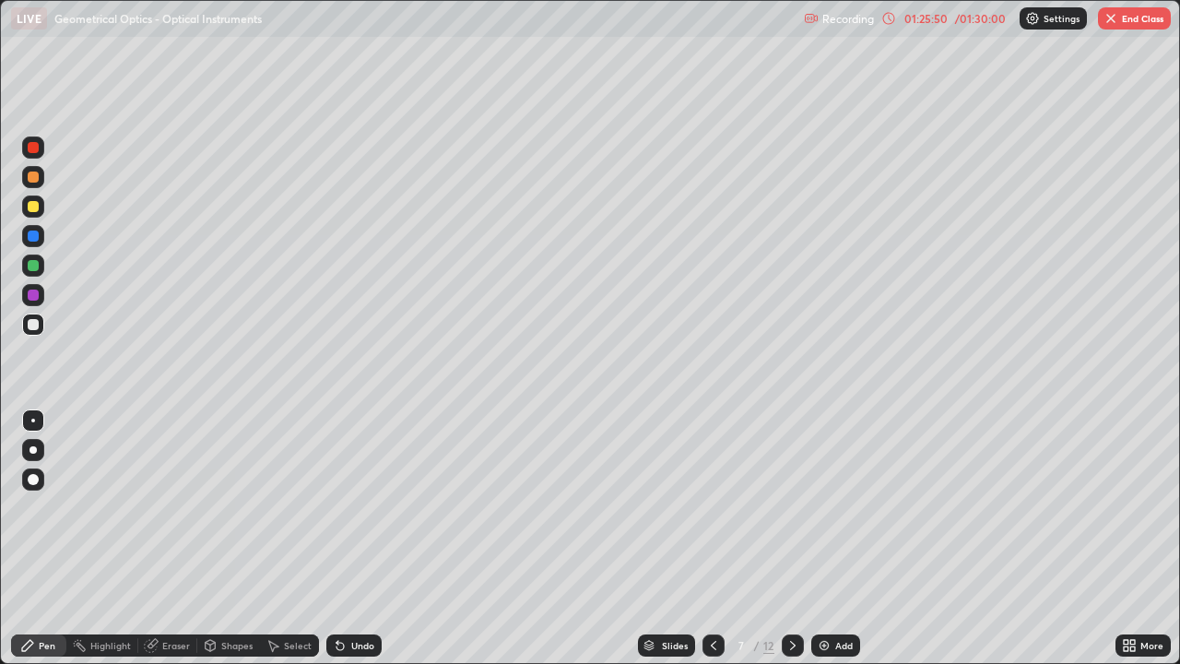
click at [40, 207] on div at bounding box center [33, 206] width 22 height 22
click at [293, 538] on div "Select" at bounding box center [298, 645] width 28 height 9
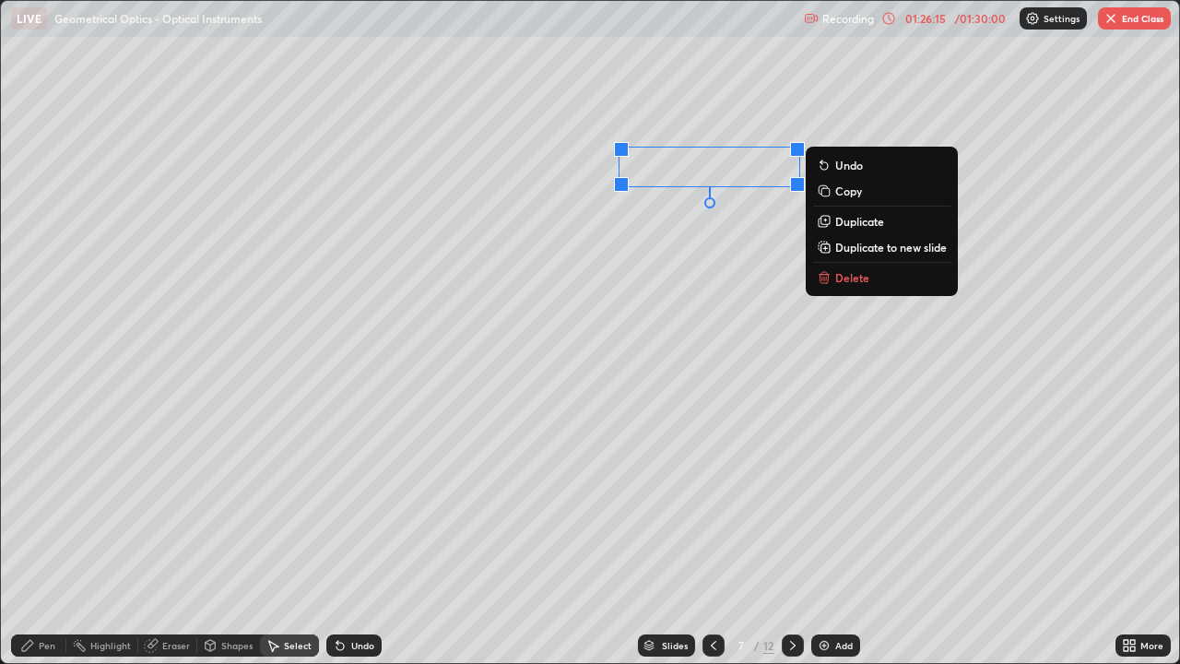
click at [55, 538] on div "Pen" at bounding box center [38, 645] width 55 height 22
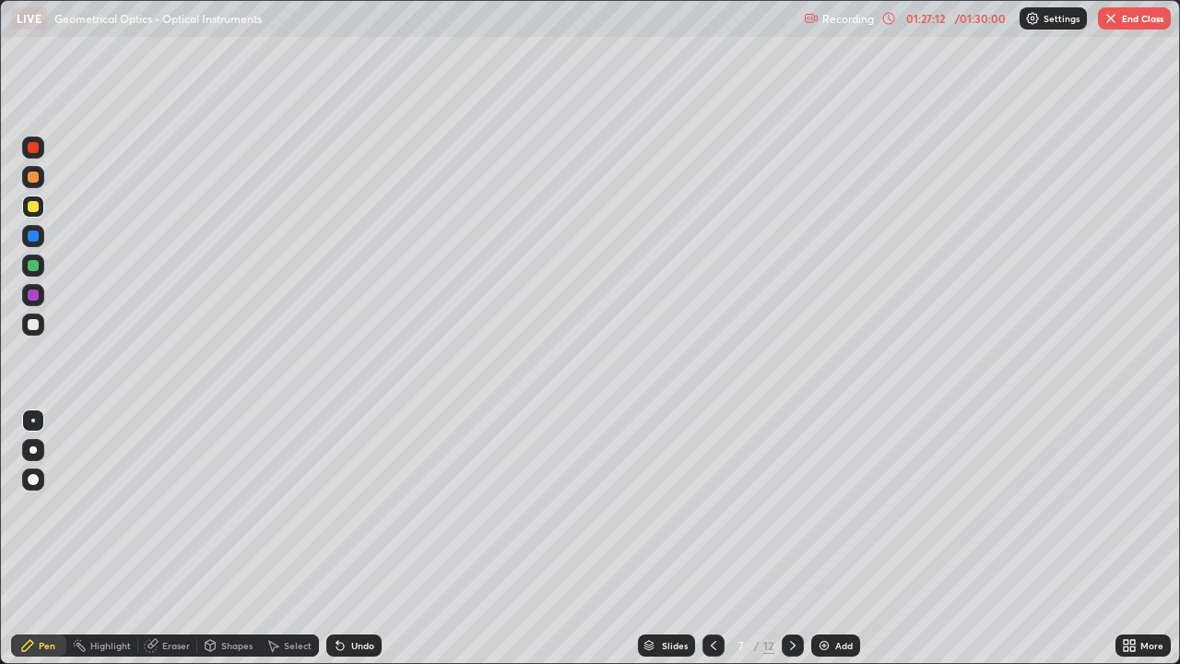
click at [41, 317] on div at bounding box center [33, 324] width 22 height 22
click at [306, 538] on div "Select" at bounding box center [298, 645] width 28 height 9
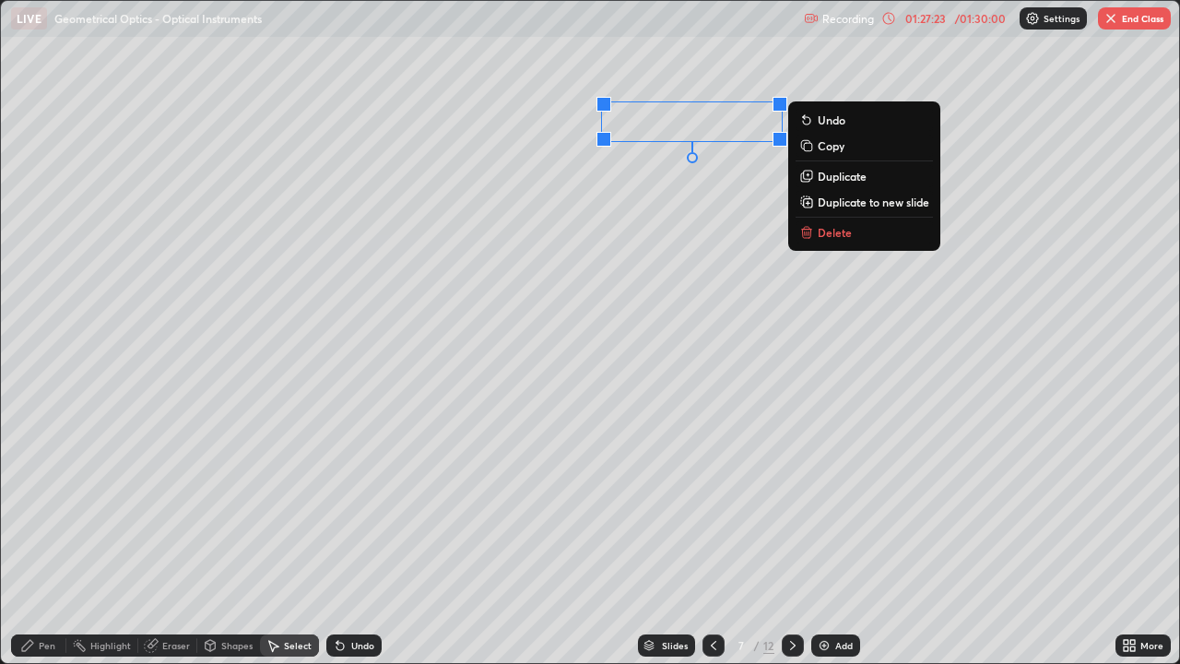
click at [49, 538] on div "Pen" at bounding box center [47, 645] width 17 height 9
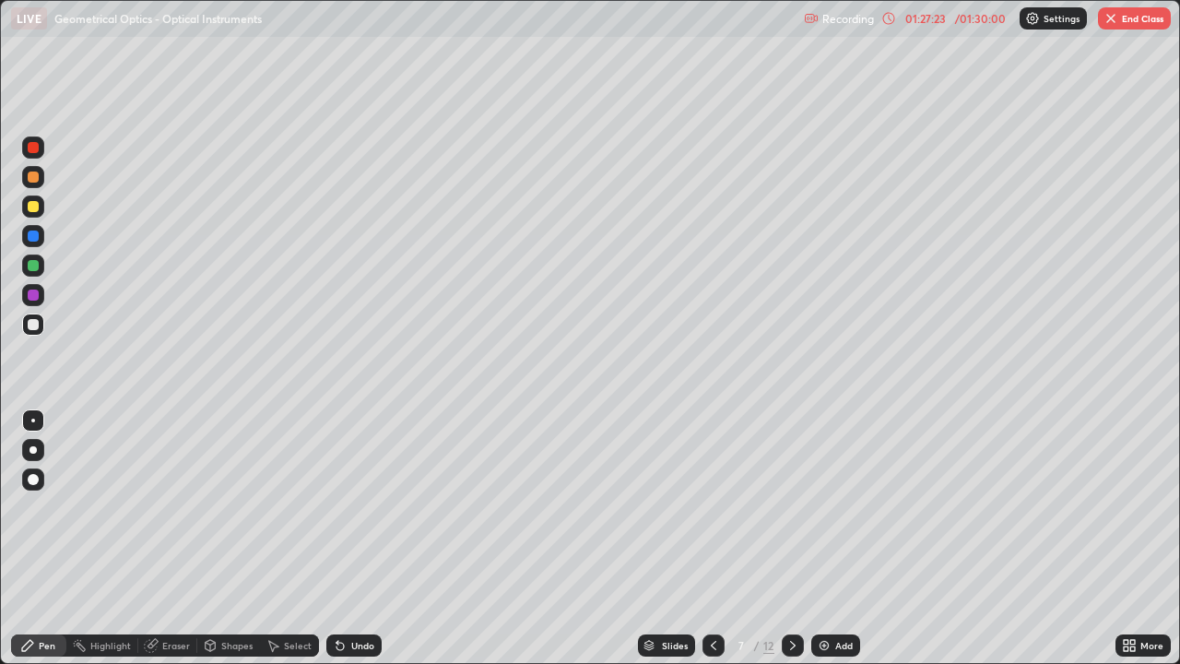
click at [39, 332] on div at bounding box center [33, 324] width 22 height 22
click at [712, 538] on icon at bounding box center [713, 645] width 15 height 15
click at [791, 538] on icon at bounding box center [792, 645] width 15 height 15
click at [359, 538] on div "Undo" at bounding box center [362, 645] width 23 height 9
click at [712, 538] on icon at bounding box center [713, 645] width 15 height 15
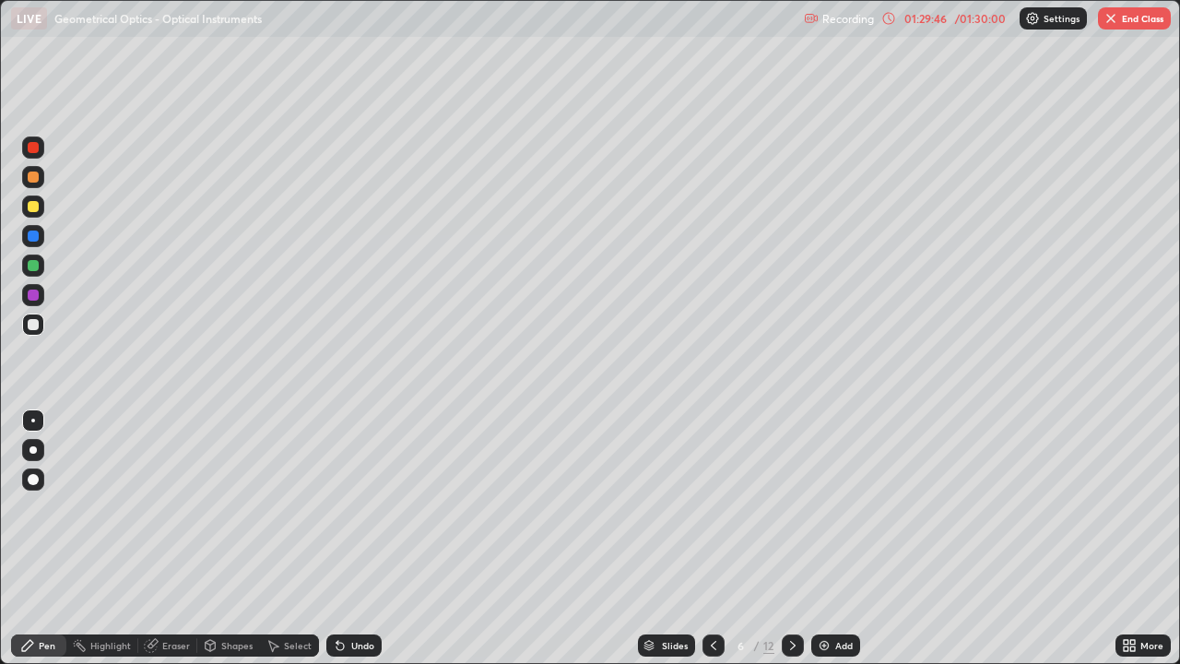
click at [792, 538] on icon at bounding box center [792, 645] width 15 height 15
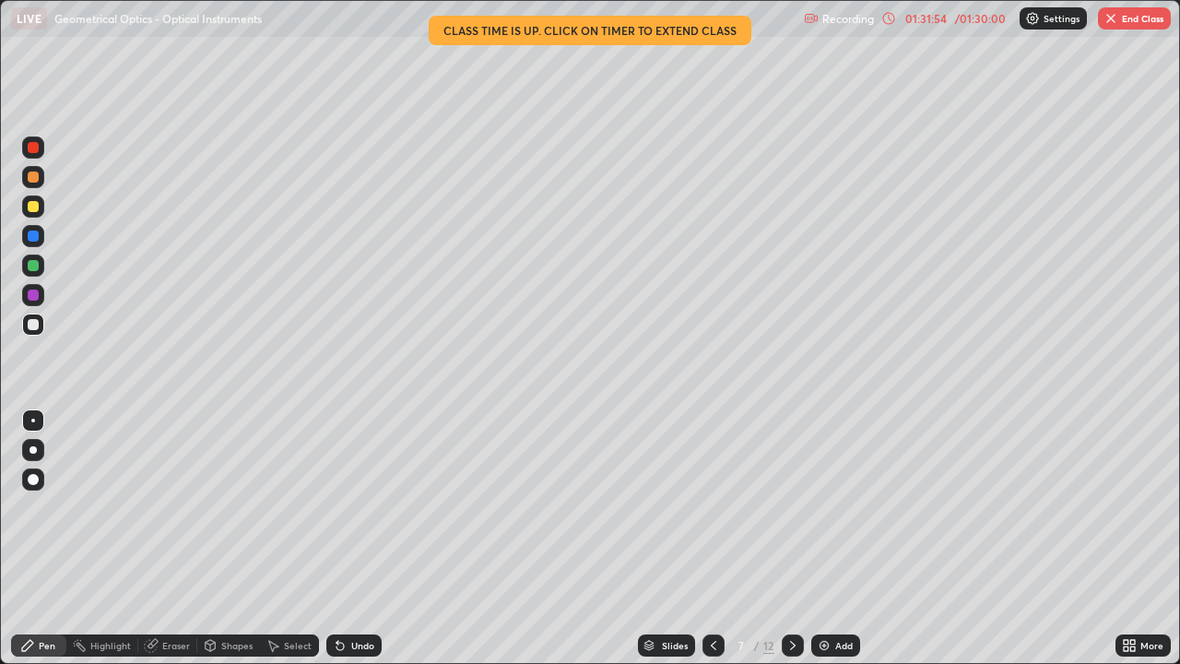
click at [712, 538] on icon at bounding box center [713, 645] width 15 height 15
click at [720, 538] on div at bounding box center [713, 645] width 22 height 22
click at [792, 538] on icon at bounding box center [792, 645] width 15 height 15
click at [791, 538] on icon at bounding box center [793, 645] width 6 height 9
click at [798, 538] on div at bounding box center [793, 645] width 22 height 22
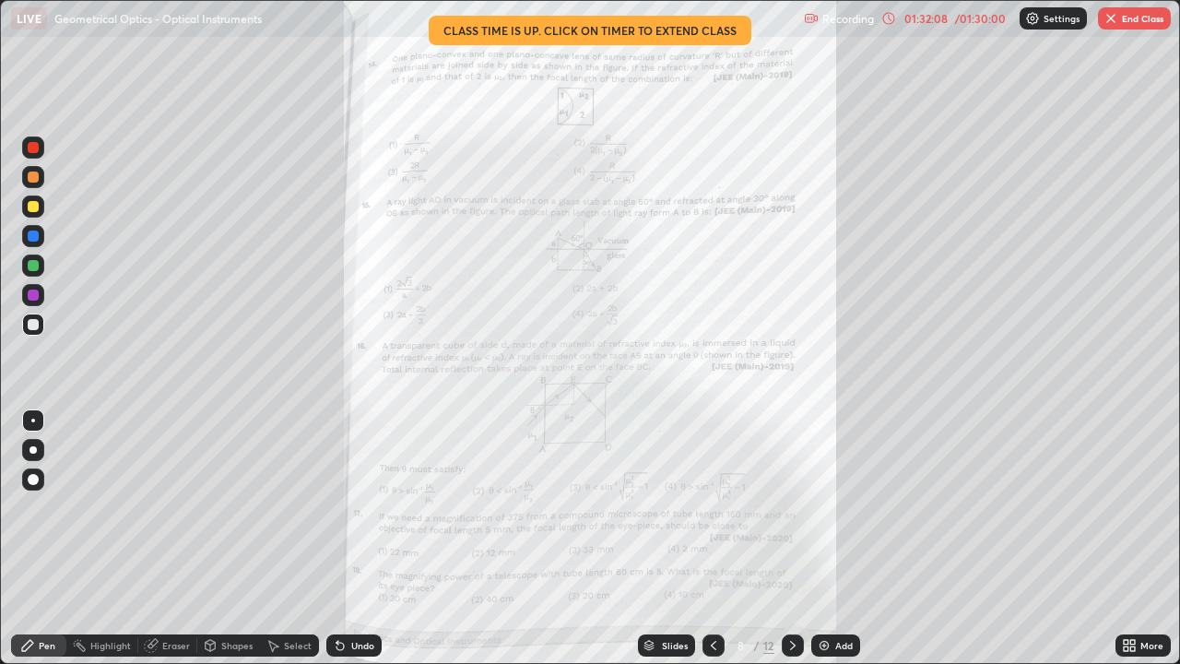
click at [712, 538] on icon at bounding box center [713, 645] width 15 height 15
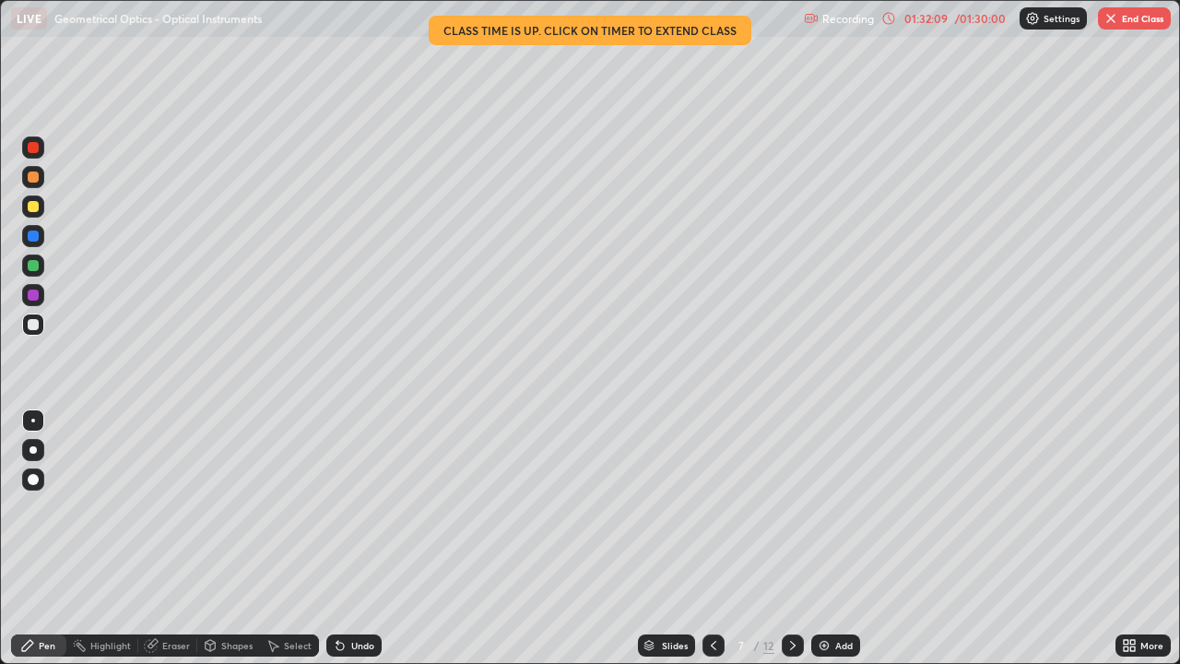
click at [832, 538] on div "Add" at bounding box center [835, 645] width 49 height 22
click at [41, 213] on div at bounding box center [33, 206] width 22 height 22
click at [224, 538] on div "Shapes" at bounding box center [236, 645] width 31 height 9
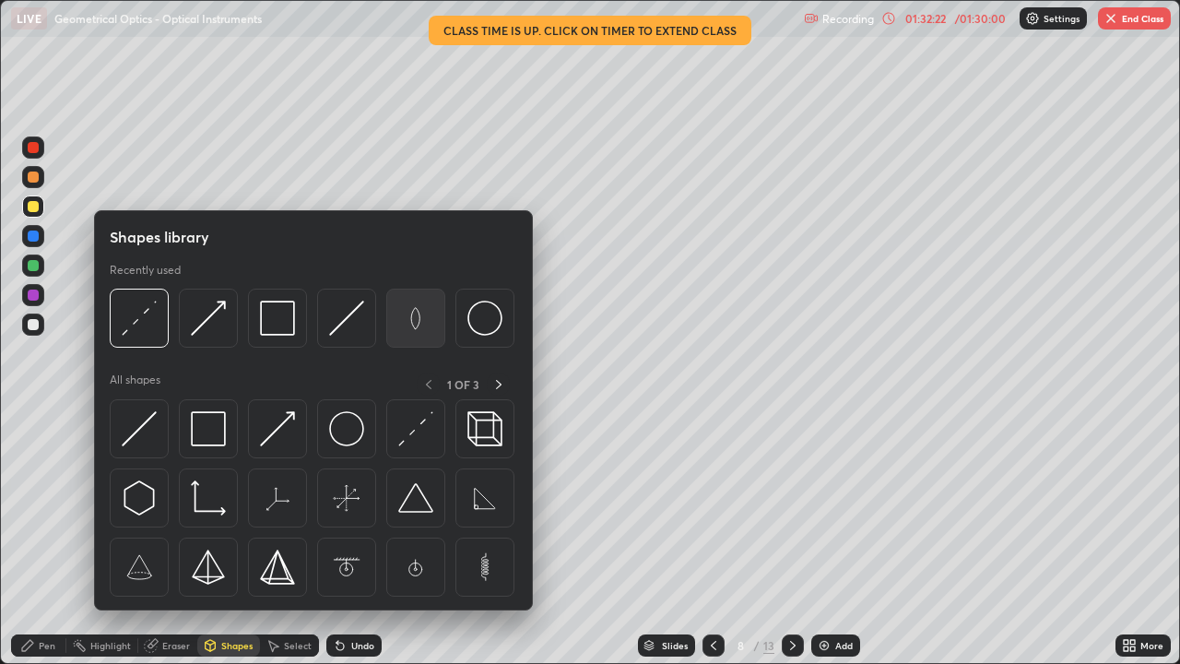
click at [418, 328] on img at bounding box center [415, 318] width 35 height 35
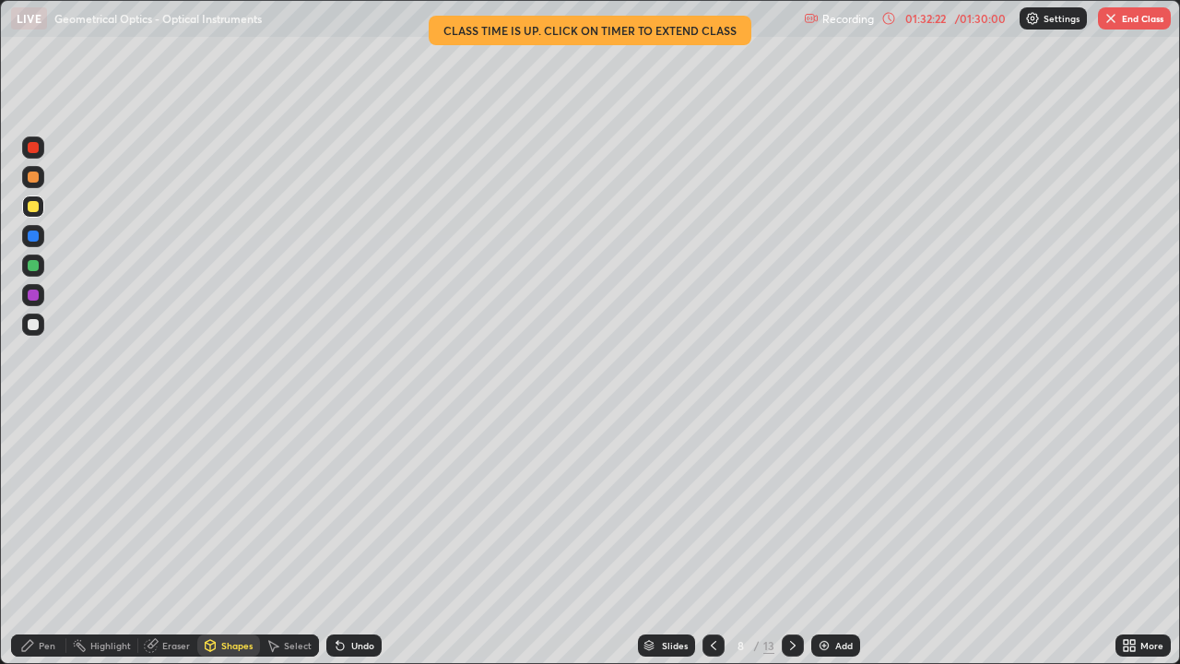
click at [41, 179] on div at bounding box center [33, 177] width 22 height 22
click at [232, 538] on div "Shapes" at bounding box center [236, 645] width 31 height 9
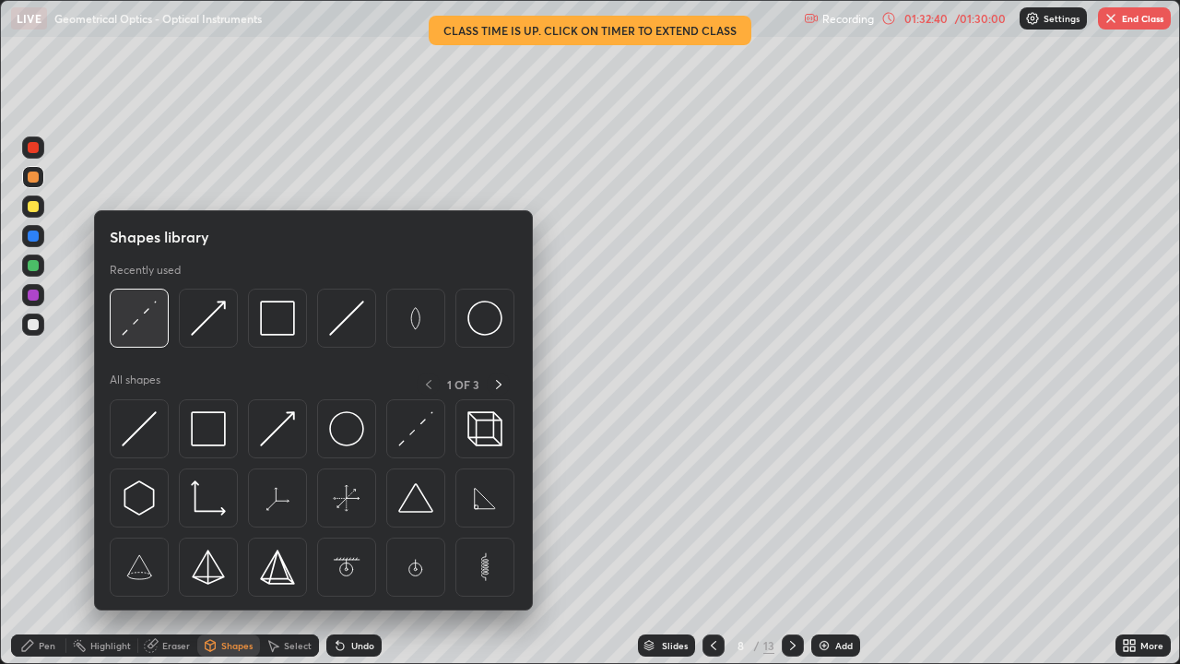
click at [147, 327] on img at bounding box center [139, 318] width 35 height 35
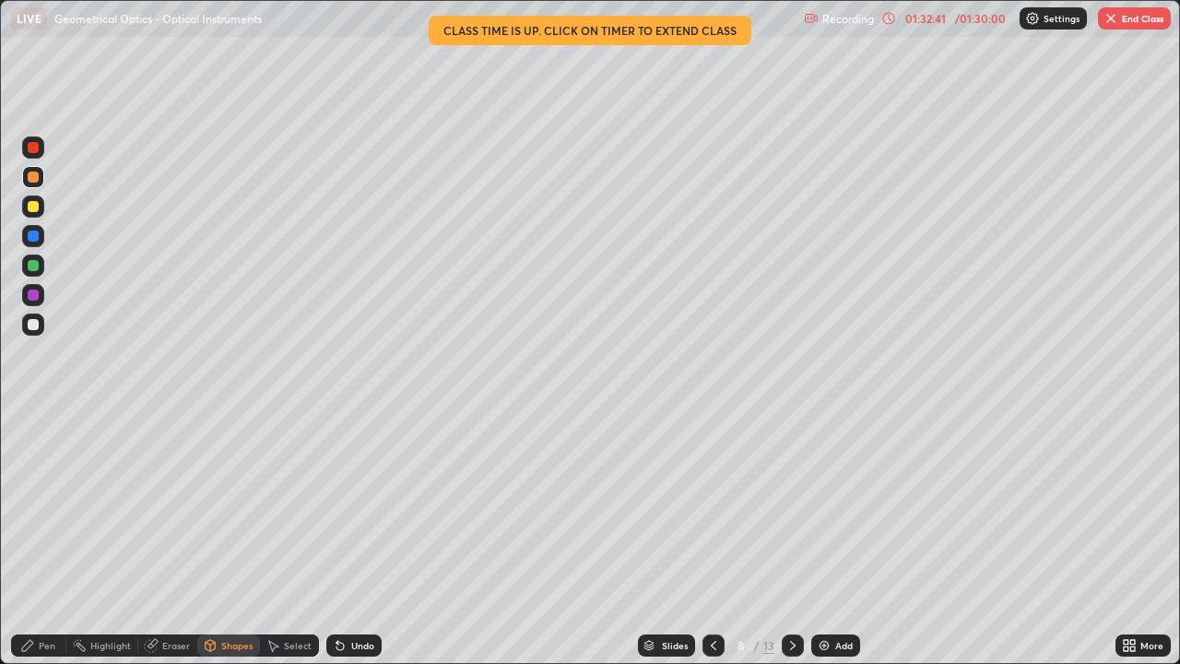
click at [30, 324] on div at bounding box center [33, 324] width 11 height 11
click at [51, 538] on div "Pen" at bounding box center [38, 645] width 55 height 22
click at [34, 324] on div at bounding box center [33, 324] width 11 height 11
click at [35, 234] on div at bounding box center [33, 235] width 11 height 11
click at [221, 538] on div "Shapes" at bounding box center [236, 645] width 31 height 9
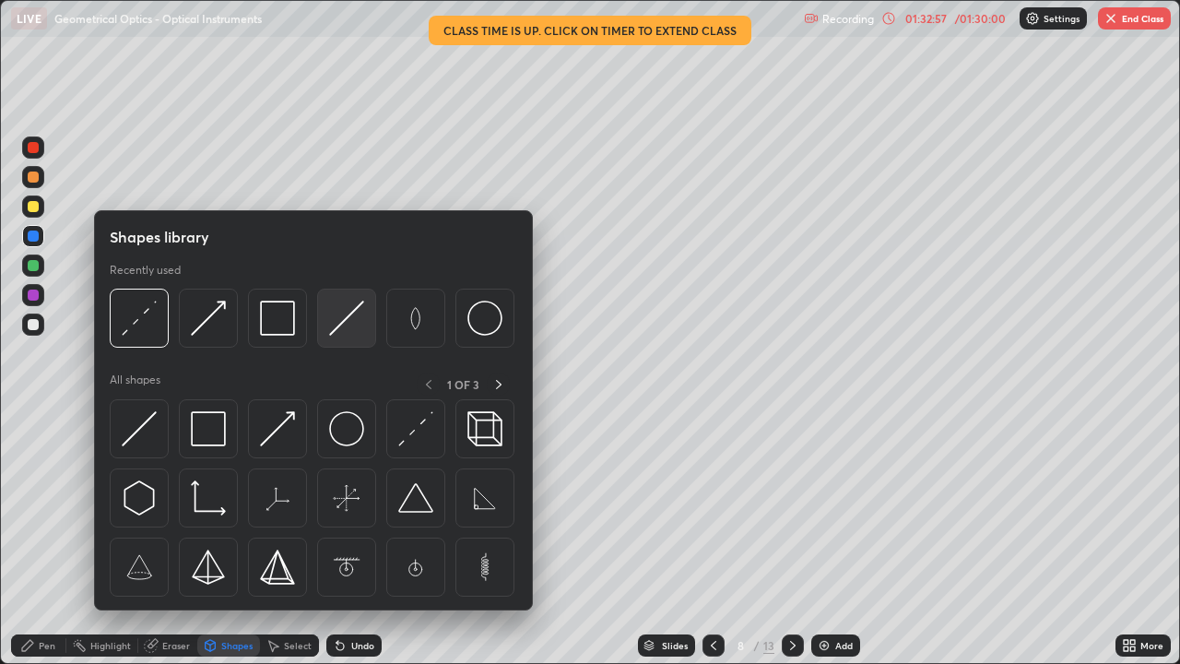
click at [354, 326] on img at bounding box center [346, 318] width 35 height 35
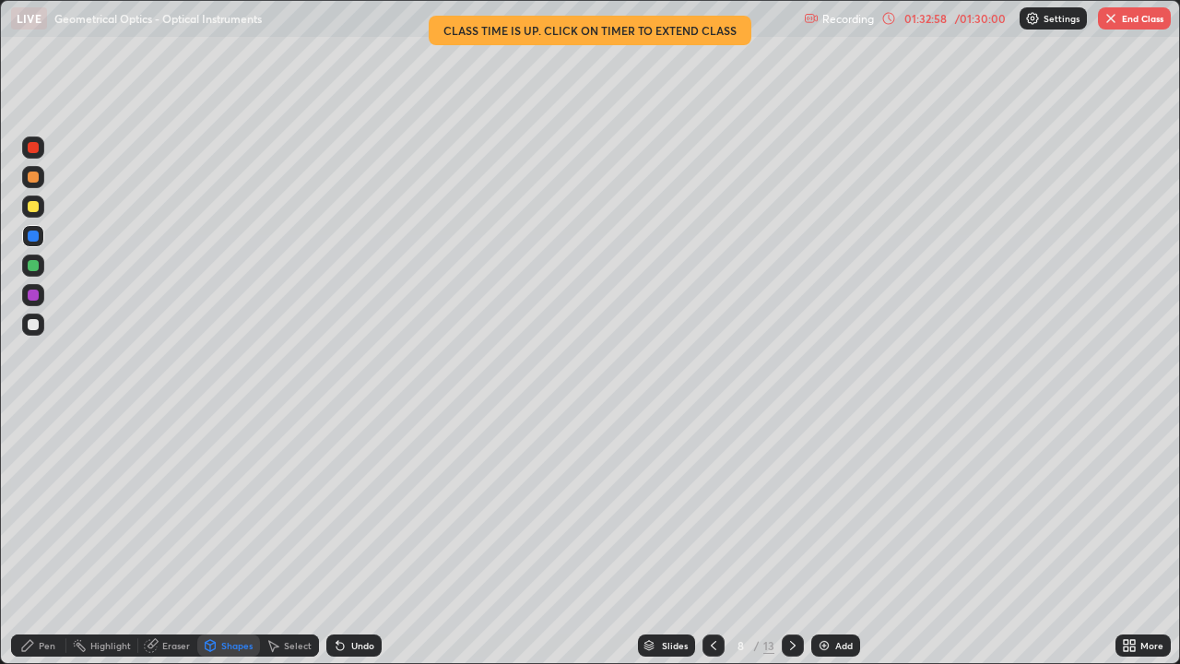
click at [33, 297] on div at bounding box center [33, 294] width 11 height 11
click at [37, 209] on div at bounding box center [33, 206] width 11 height 11
click at [218, 538] on div "Shapes" at bounding box center [228, 645] width 63 height 22
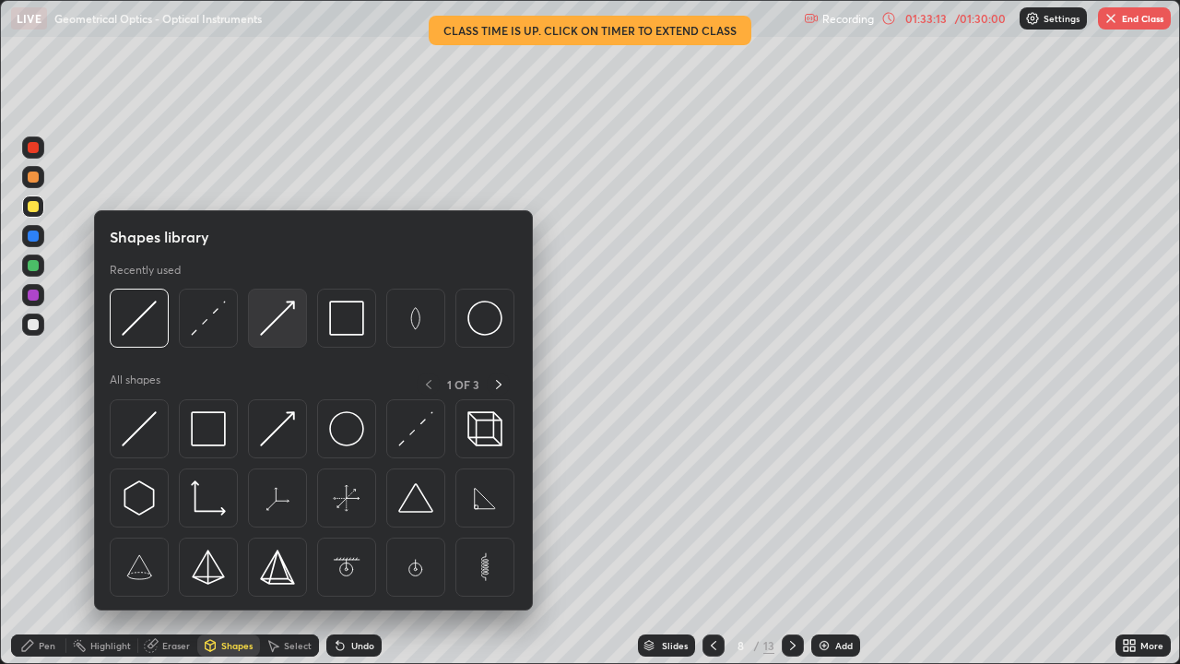
click at [274, 331] on img at bounding box center [277, 318] width 35 height 35
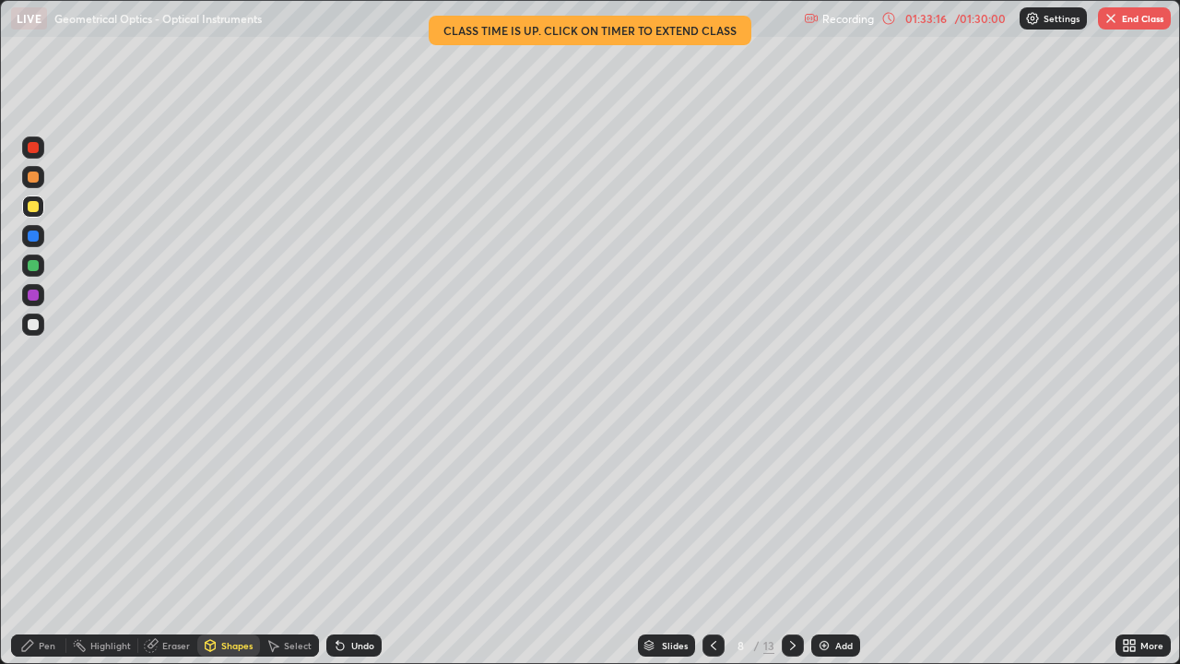
click at [49, 538] on div "Pen" at bounding box center [47, 645] width 17 height 9
click at [41, 322] on div at bounding box center [33, 324] width 22 height 22
click at [32, 209] on div at bounding box center [33, 206] width 11 height 11
click at [33, 266] on div at bounding box center [33, 265] width 11 height 11
click at [228, 538] on div "Shapes" at bounding box center [236, 645] width 31 height 9
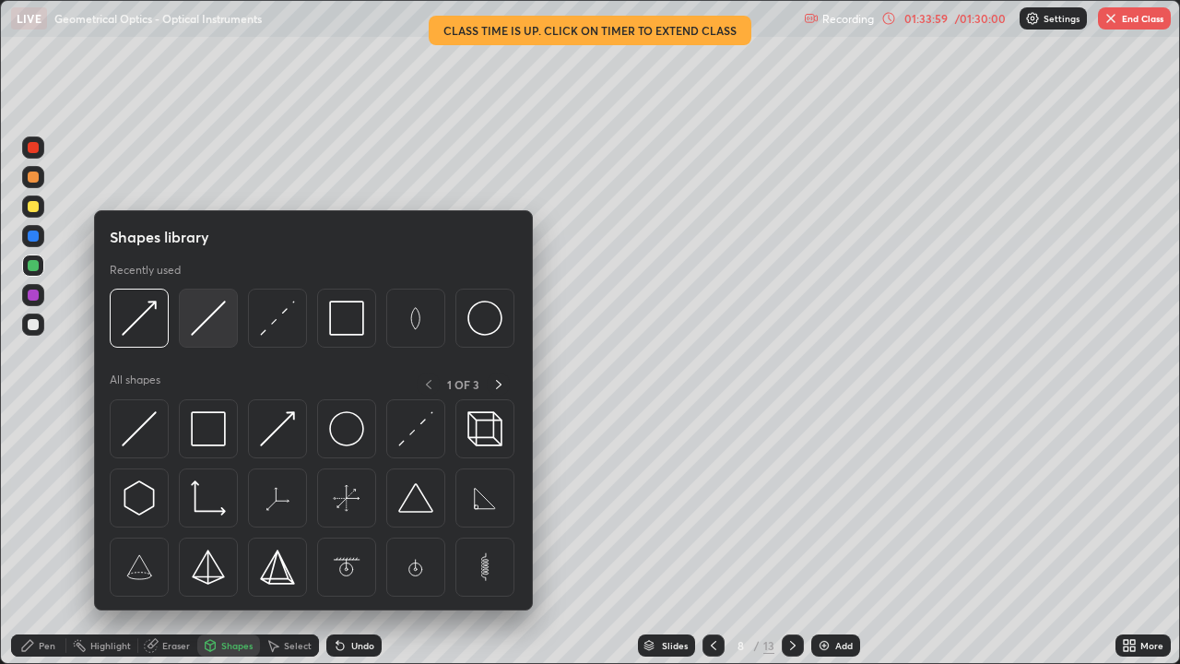
click at [210, 328] on img at bounding box center [208, 318] width 35 height 35
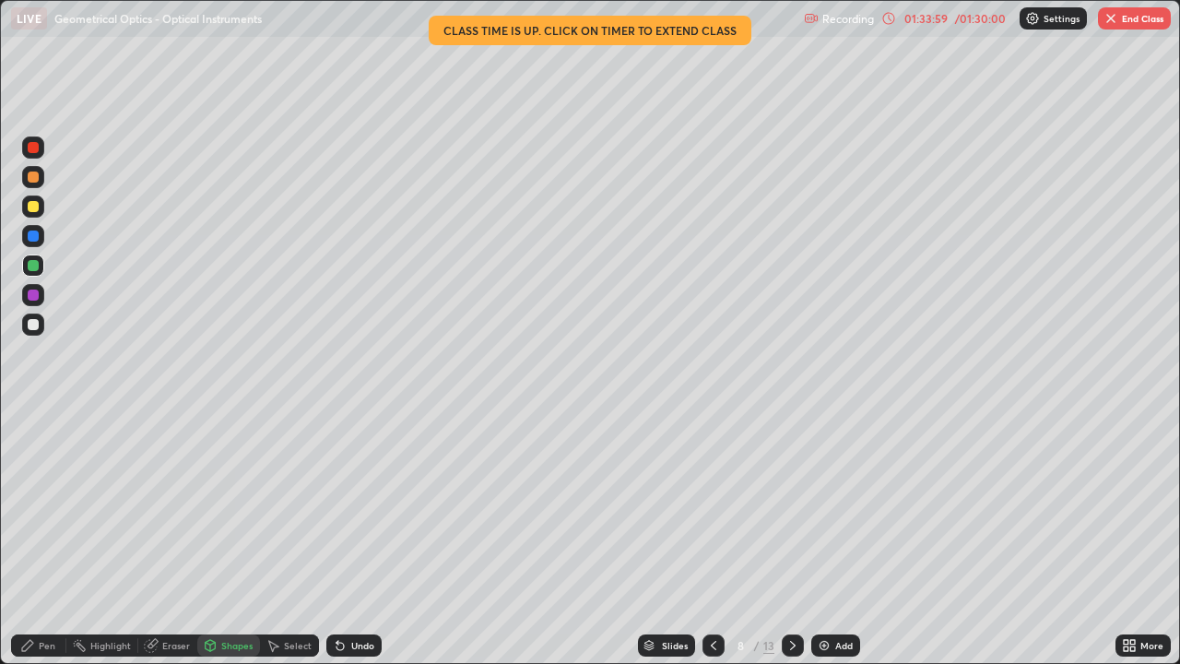
click at [38, 294] on div at bounding box center [33, 294] width 11 height 11
click at [52, 538] on div "Pen" at bounding box center [38, 645] width 55 height 22
click at [36, 211] on div at bounding box center [33, 206] width 11 height 11
click at [34, 264] on div at bounding box center [33, 265] width 11 height 11
click at [34, 325] on div at bounding box center [33, 324] width 11 height 11
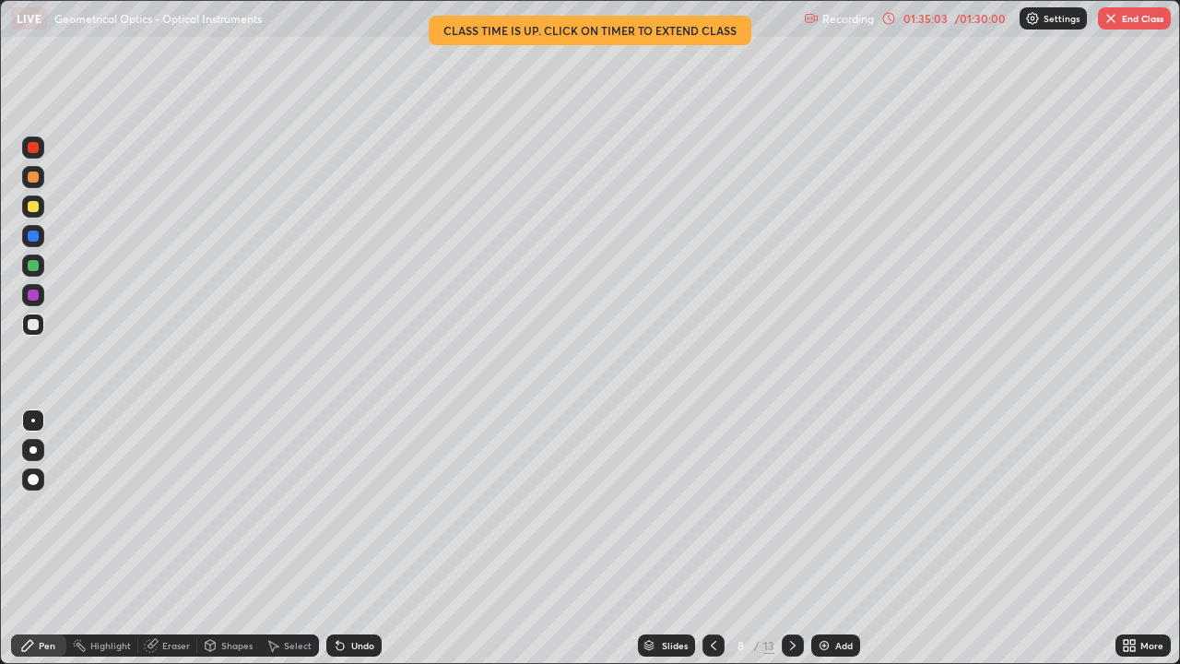
click at [36, 269] on div at bounding box center [33, 265] width 11 height 11
click at [957, 17] on div "/ 01:30:00" at bounding box center [979, 18] width 57 height 11
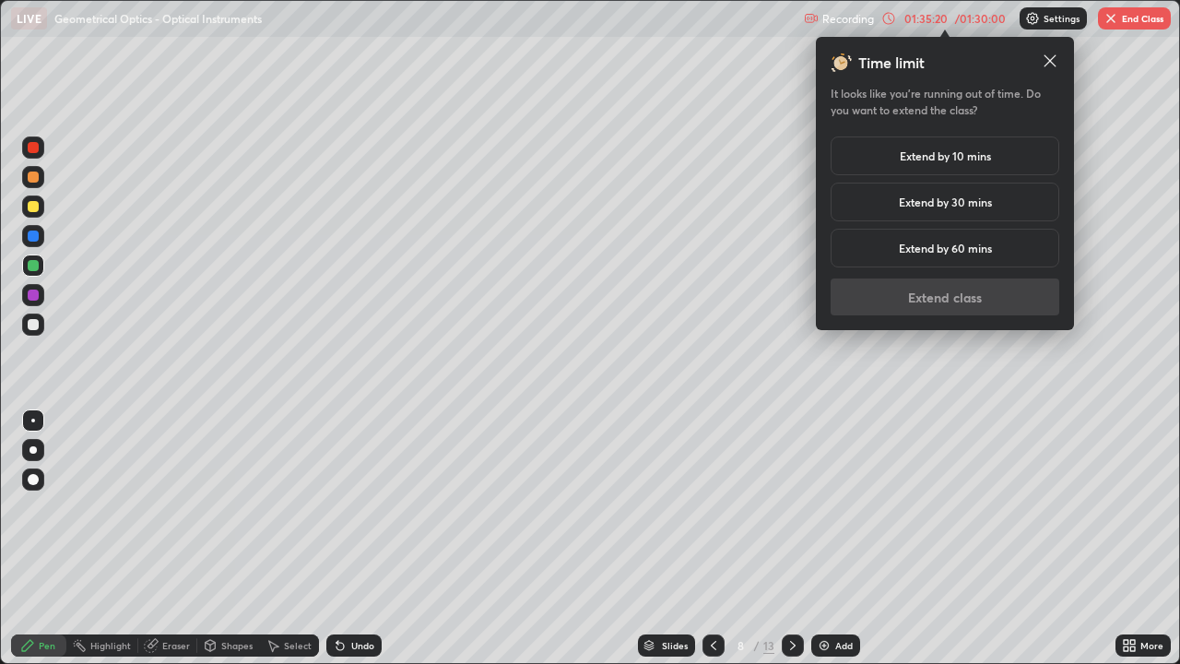
click at [981, 154] on h5 "Extend by 10 mins" at bounding box center [945, 155] width 91 height 17
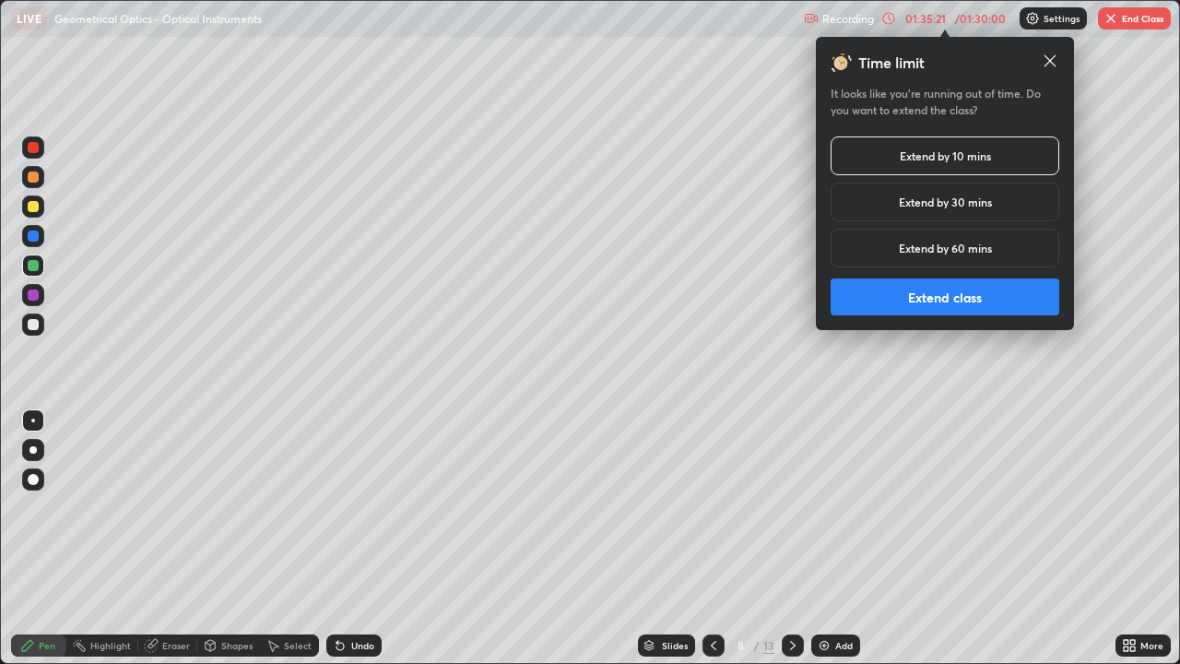
click at [960, 300] on button "Extend class" at bounding box center [945, 296] width 229 height 37
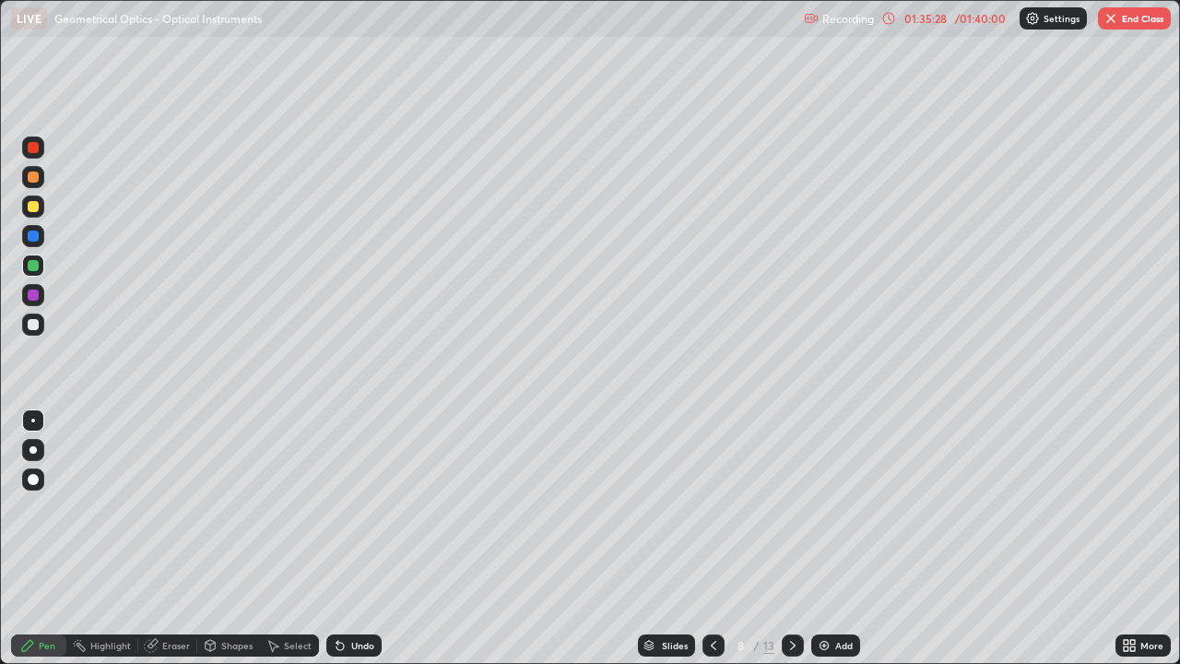
click at [32, 329] on div at bounding box center [33, 324] width 11 height 11
click at [35, 210] on div at bounding box center [33, 206] width 11 height 11
click at [35, 238] on div at bounding box center [33, 235] width 11 height 11
click at [222, 538] on div "Shapes" at bounding box center [236, 645] width 31 height 9
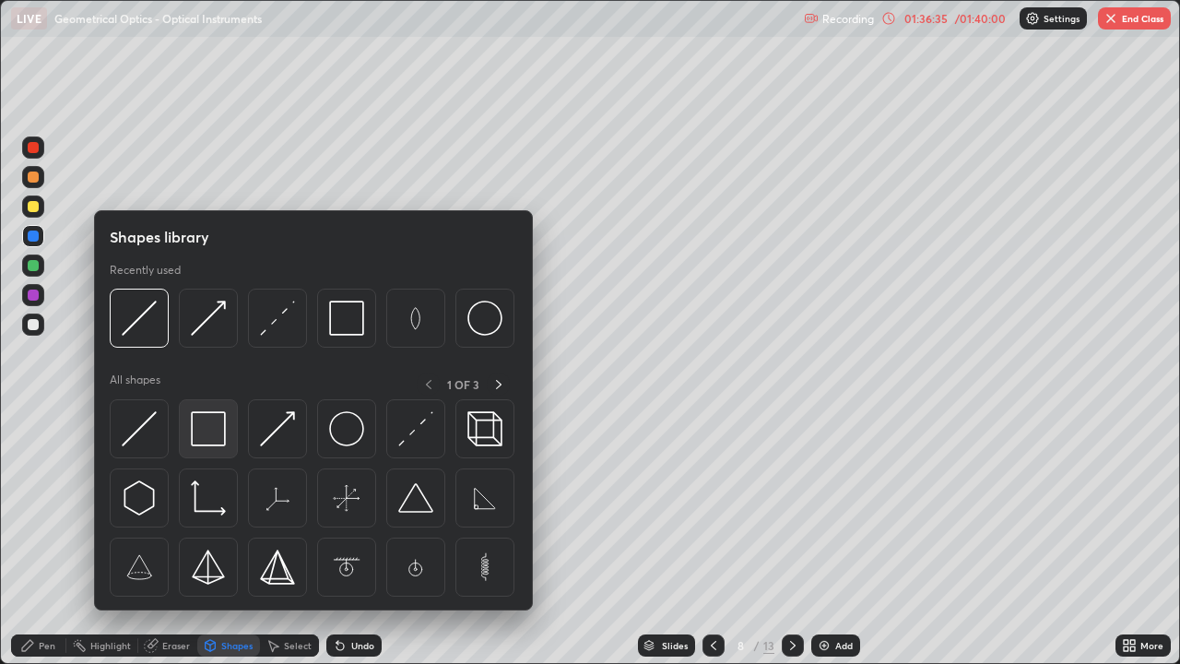
click at [208, 430] on img at bounding box center [208, 428] width 35 height 35
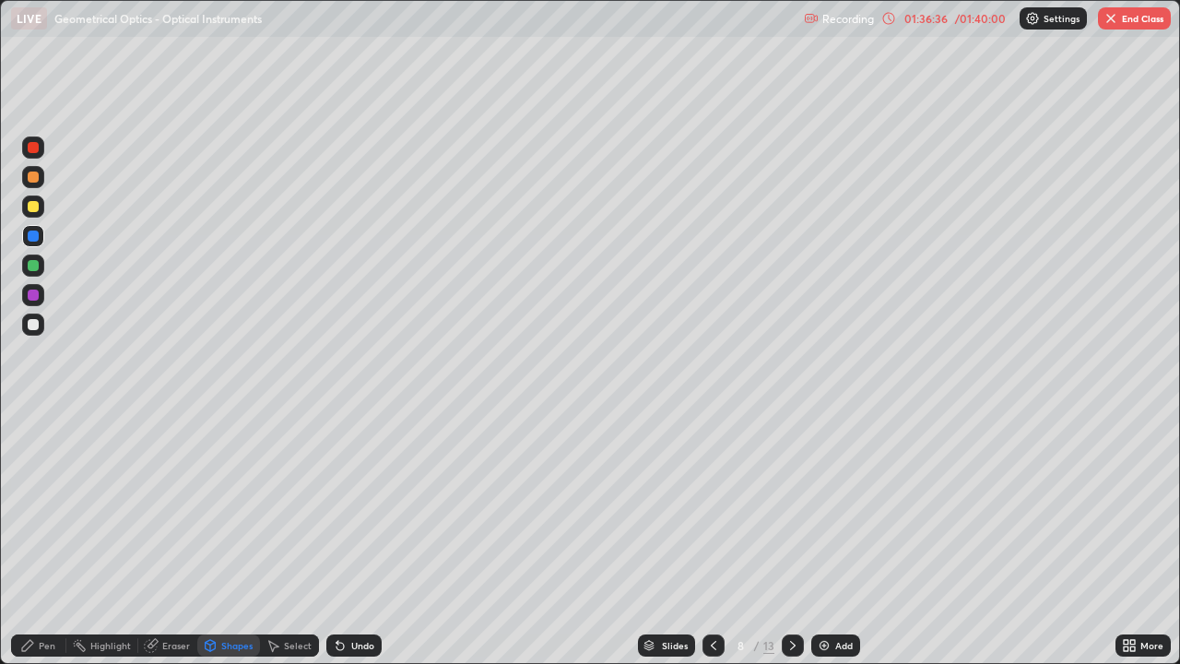
click at [35, 264] on div at bounding box center [33, 265] width 11 height 11
click at [230, 538] on div "Shapes" at bounding box center [236, 645] width 31 height 9
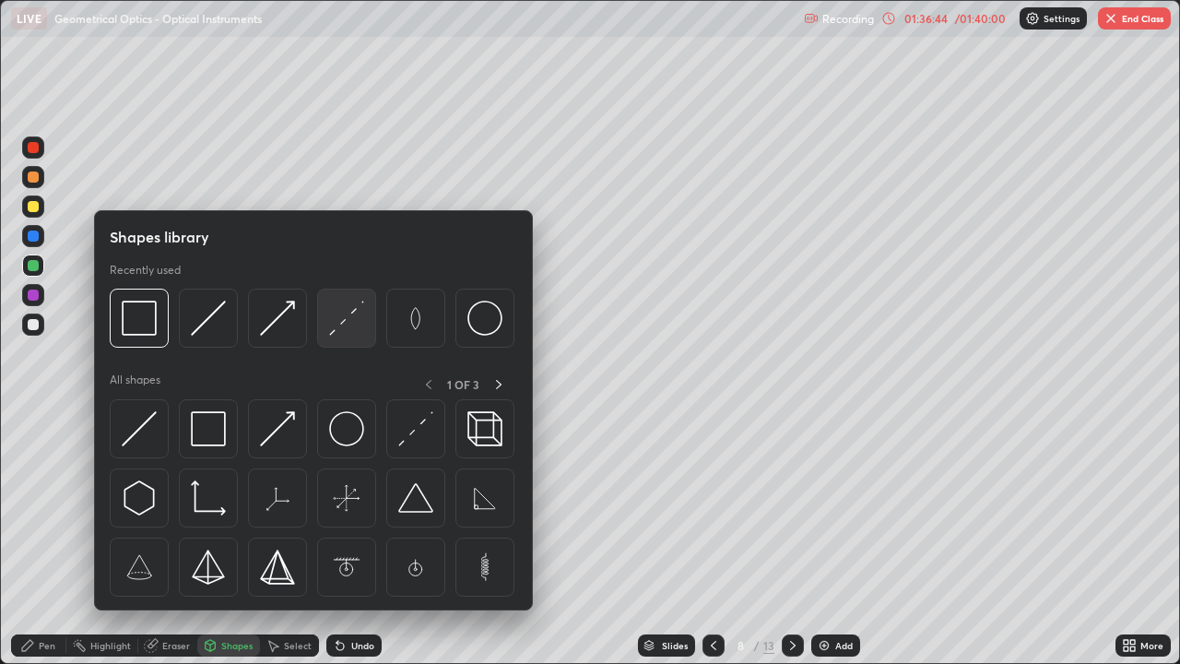
click at [357, 323] on img at bounding box center [346, 318] width 35 height 35
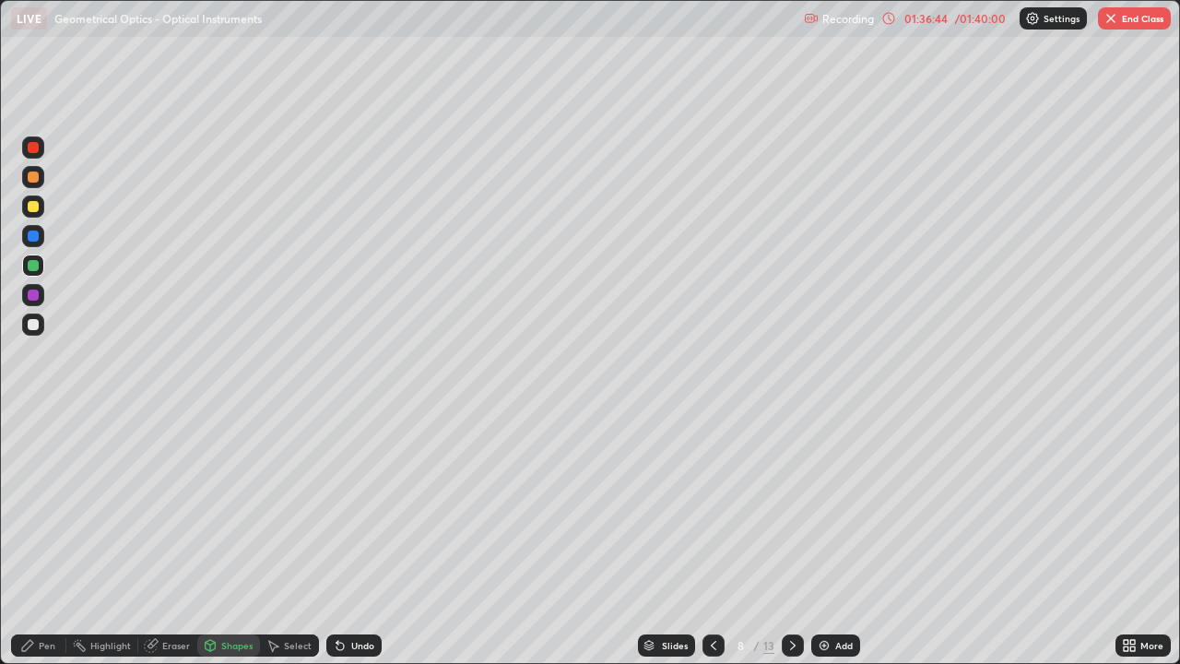
click at [38, 175] on div at bounding box center [33, 176] width 11 height 11
click at [57, 538] on div "Pen" at bounding box center [38, 645] width 55 height 22
click at [36, 323] on div at bounding box center [33, 324] width 11 height 11
click at [232, 538] on div "Shapes" at bounding box center [236, 645] width 31 height 9
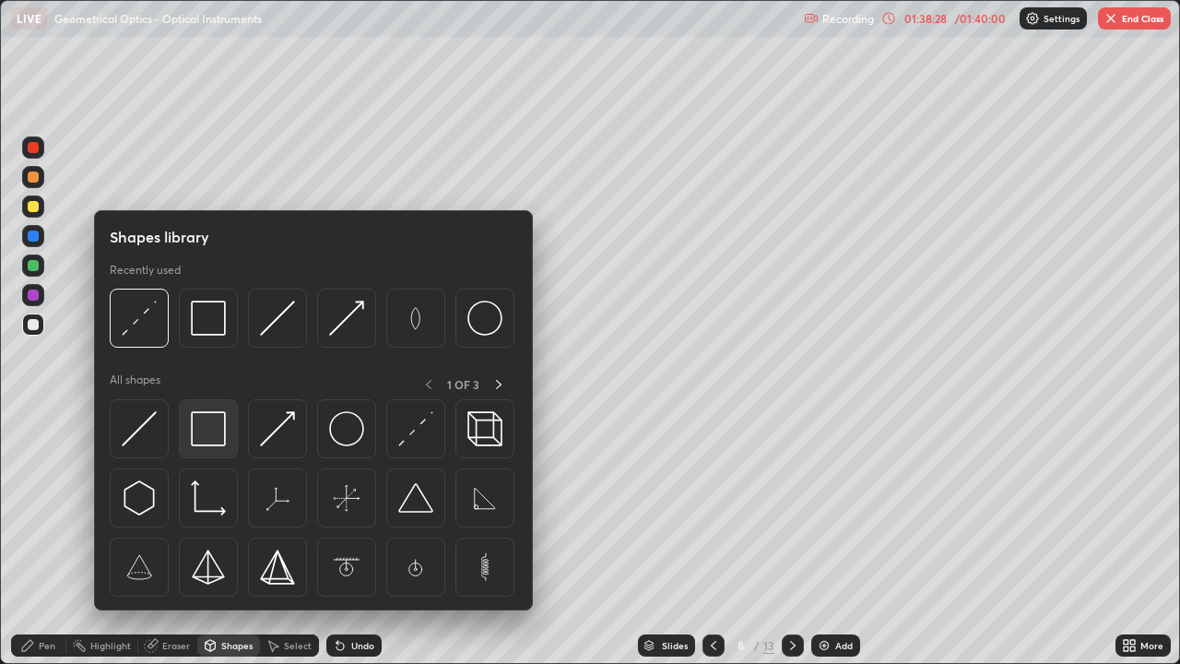
click at [209, 437] on img at bounding box center [208, 428] width 35 height 35
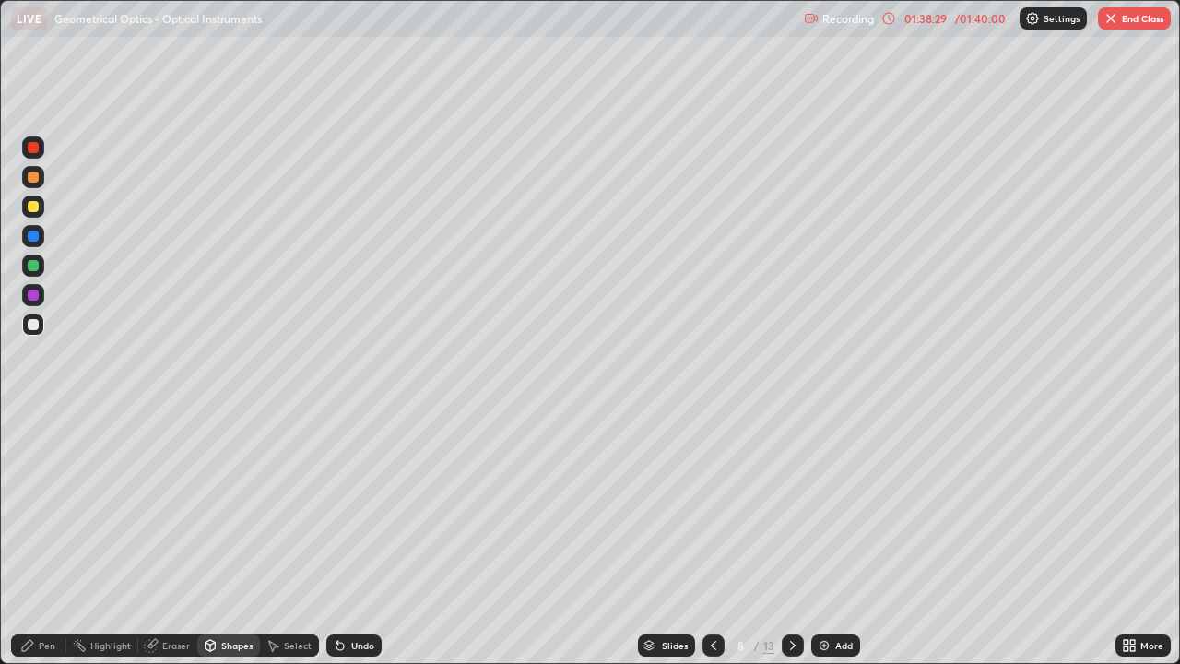
click at [37, 239] on div at bounding box center [33, 235] width 11 height 11
click at [53, 538] on div "Pen" at bounding box center [47, 645] width 17 height 9
click at [34, 324] on div at bounding box center [33, 324] width 11 height 11
click at [243, 538] on div "Shapes" at bounding box center [236, 645] width 31 height 9
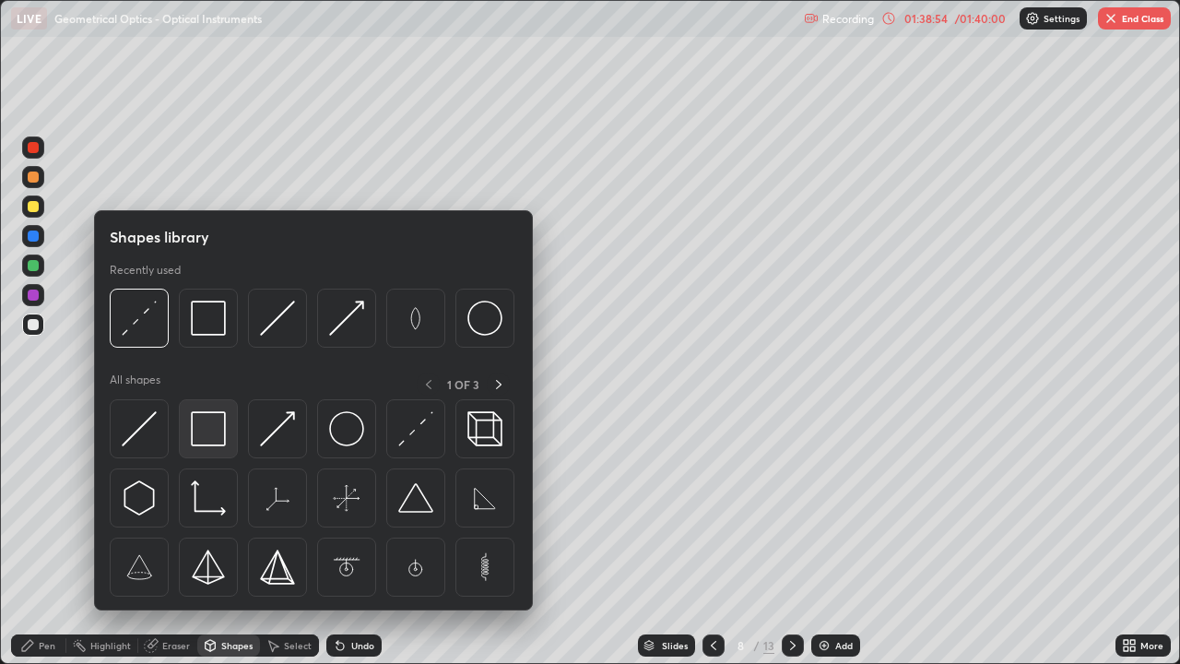
click at [221, 430] on img at bounding box center [208, 428] width 35 height 35
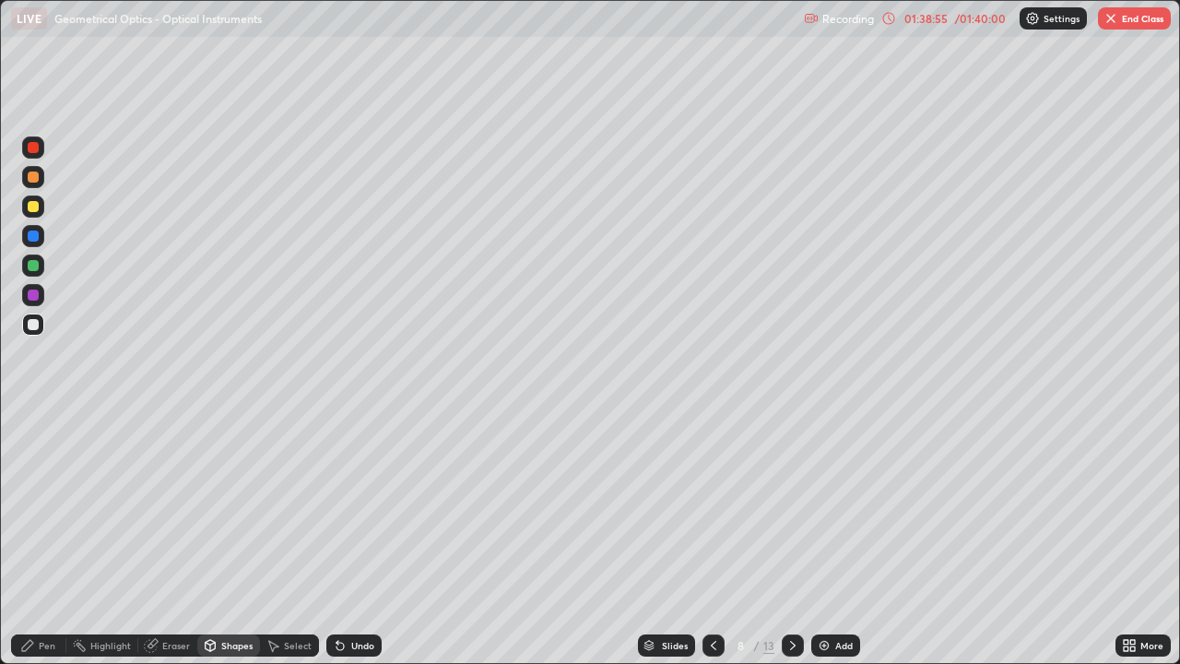
click at [35, 233] on div at bounding box center [33, 235] width 11 height 11
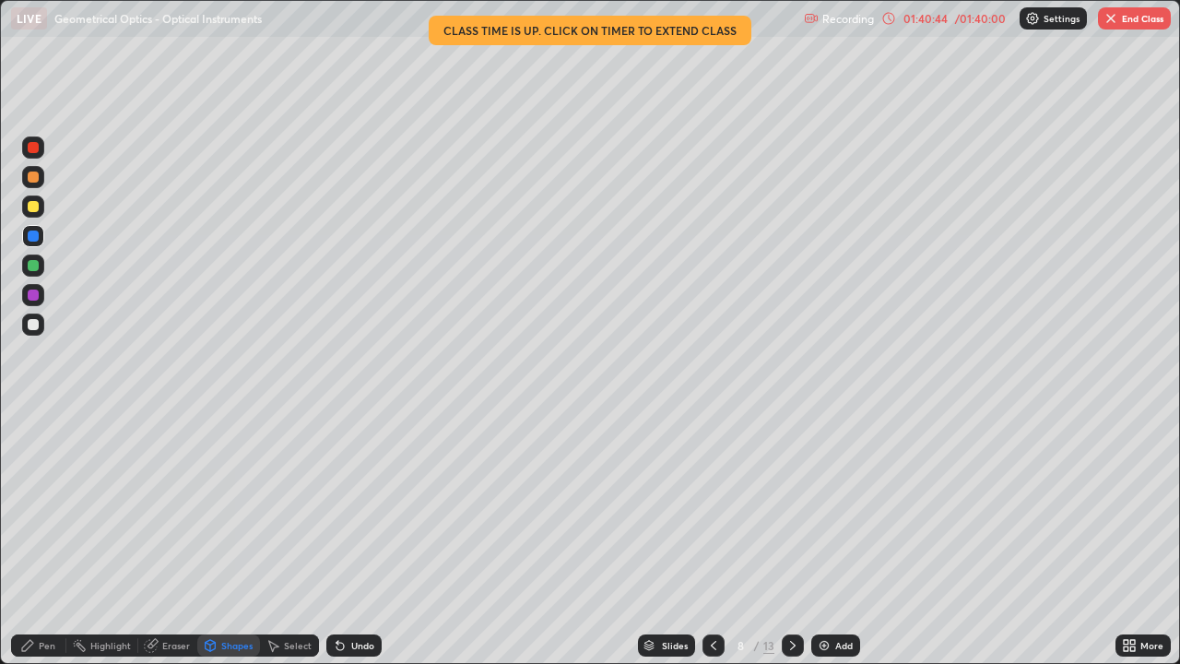
click at [1141, 25] on button "End Class" at bounding box center [1134, 18] width 73 height 22
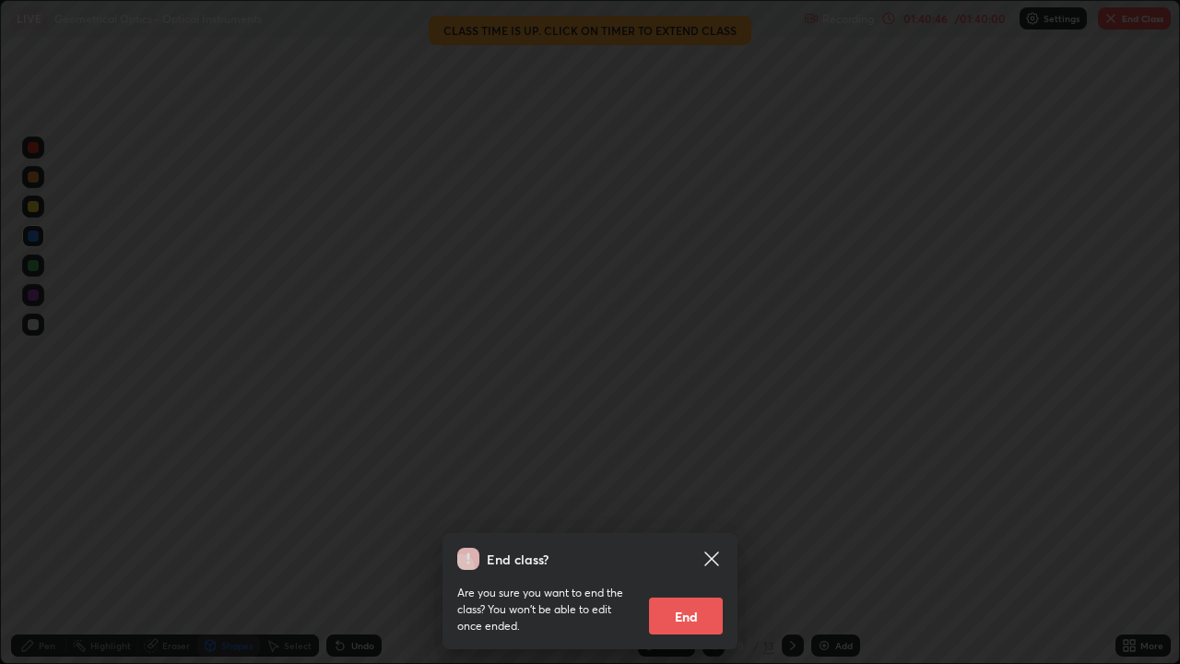
click at [694, 538] on button "End" at bounding box center [686, 615] width 74 height 37
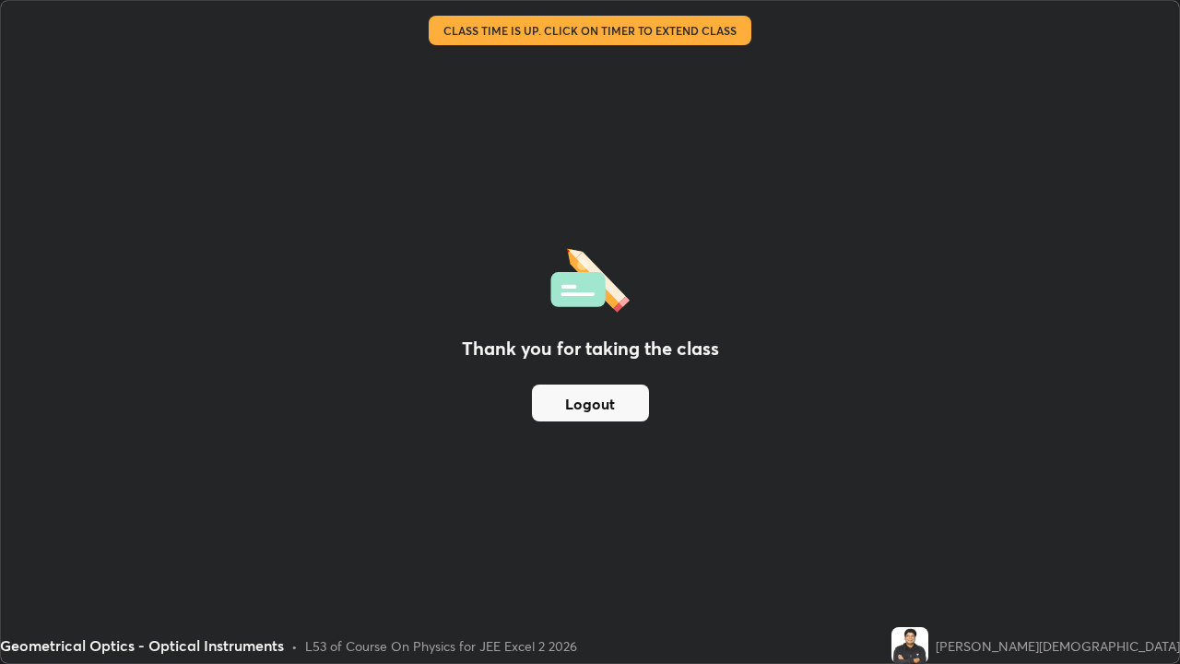
click at [610, 404] on button "Logout" at bounding box center [590, 402] width 117 height 37
